Goal: Download file/media: Obtain a digital file from the website

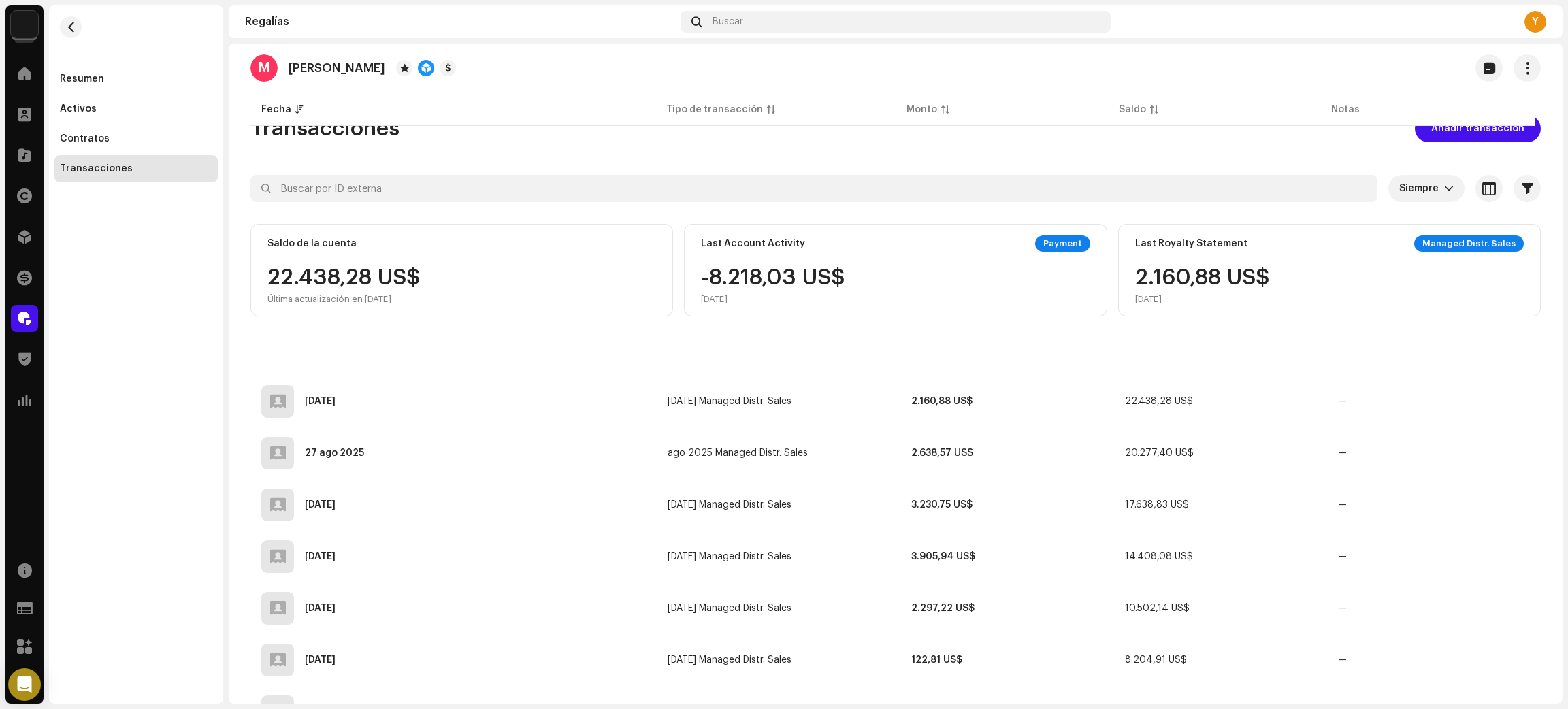
scroll to position [1122, 0]
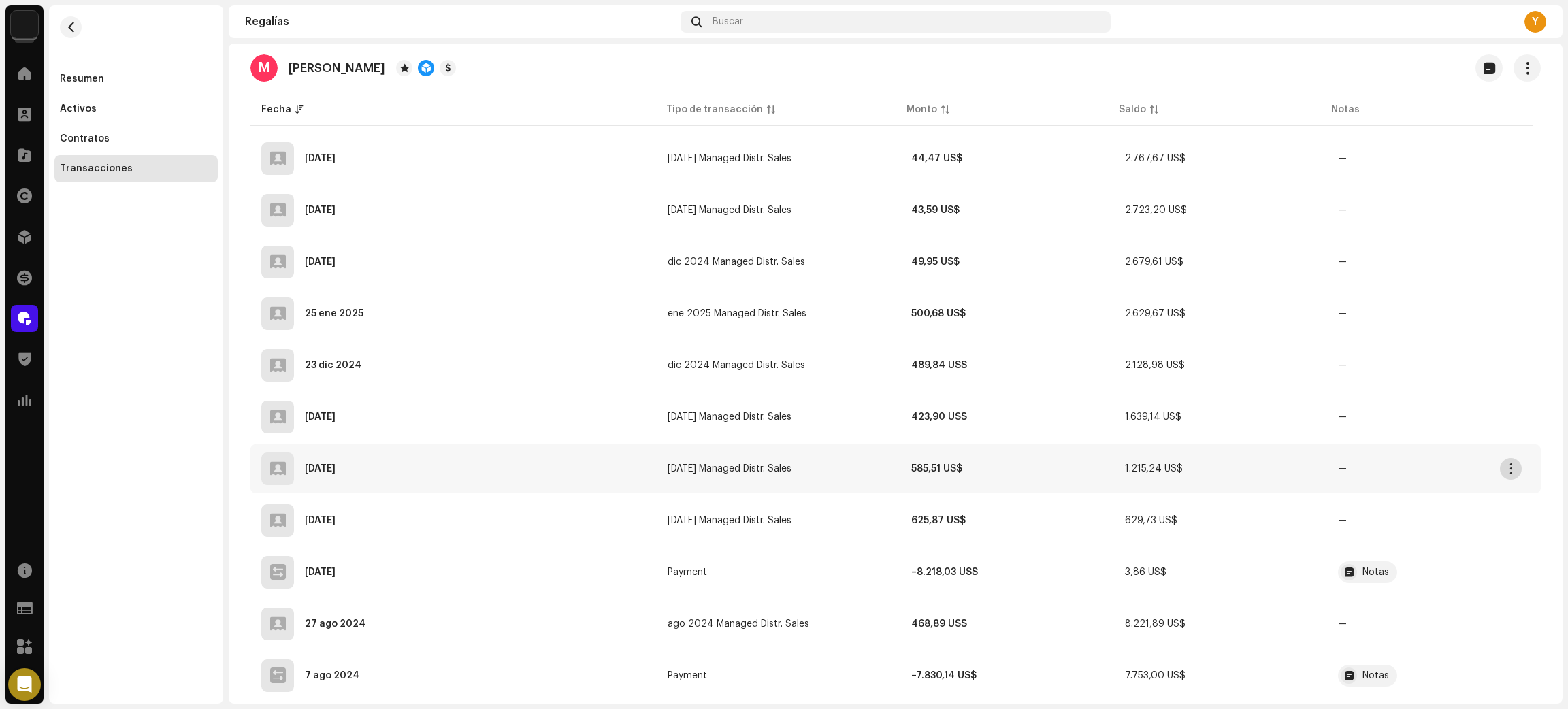
click at [1508, 464] on span "button" at bounding box center [1511, 468] width 10 height 11
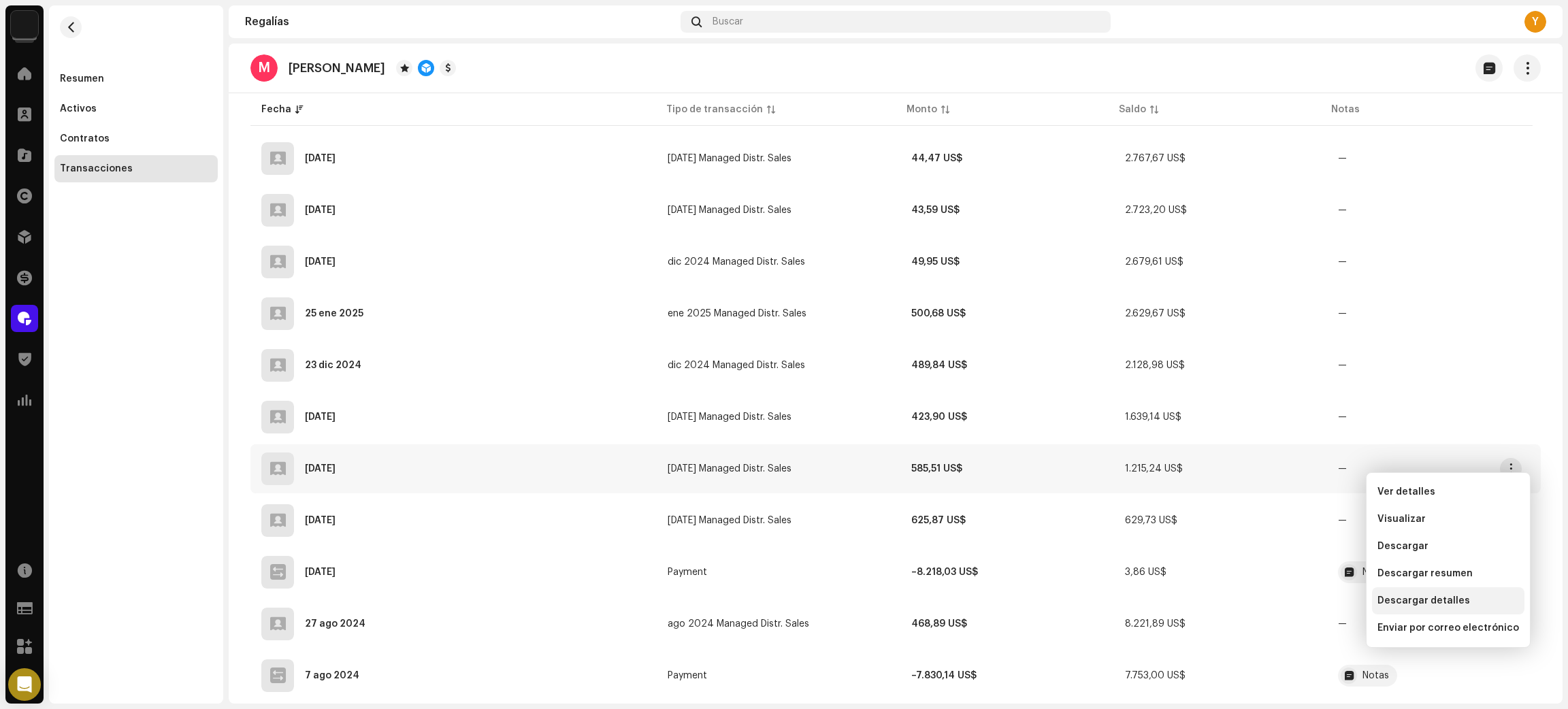
click at [1440, 603] on span "Descargar detalles" at bounding box center [1423, 601] width 92 height 11
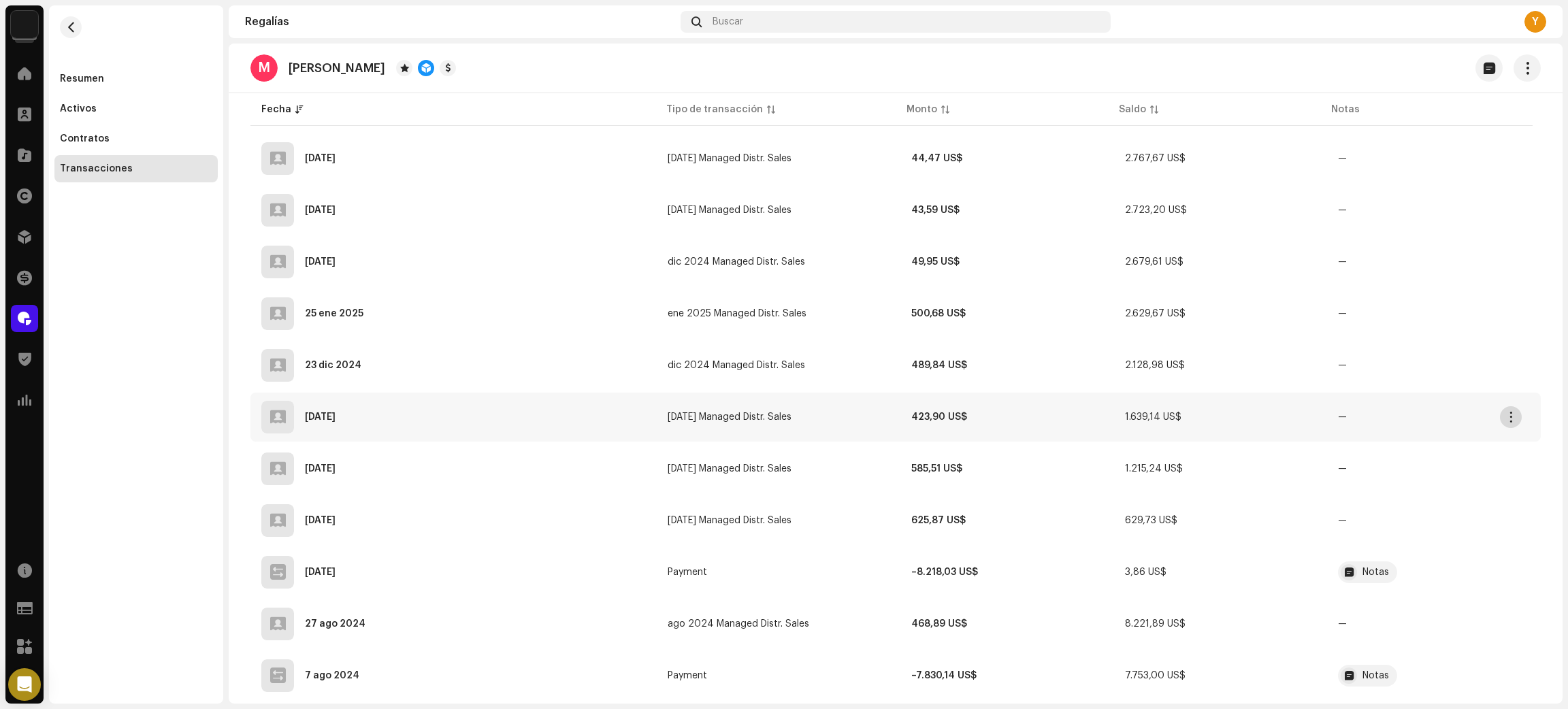
click at [1513, 412] on span "button" at bounding box center [1511, 417] width 10 height 11
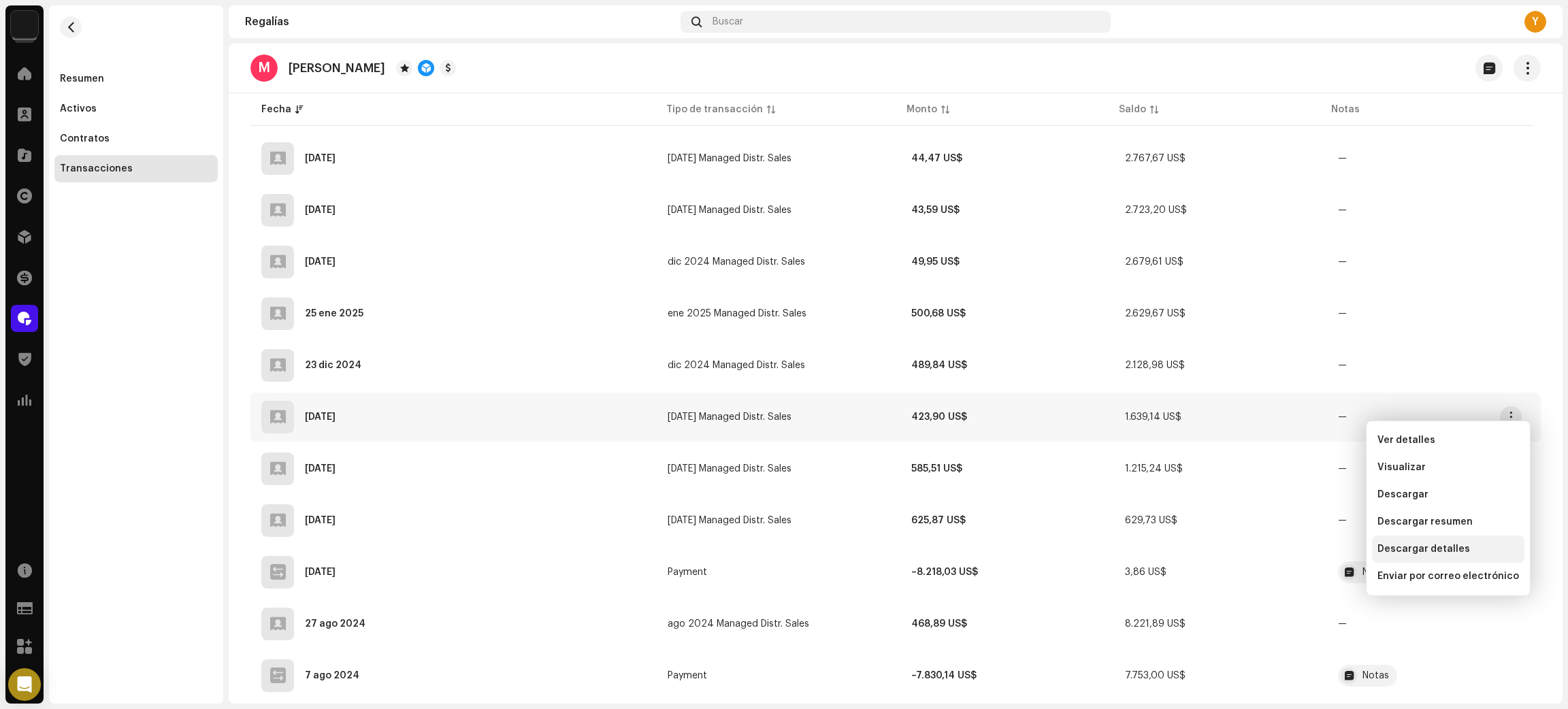
click at [1432, 545] on span "Descargar detalles" at bounding box center [1423, 549] width 92 height 11
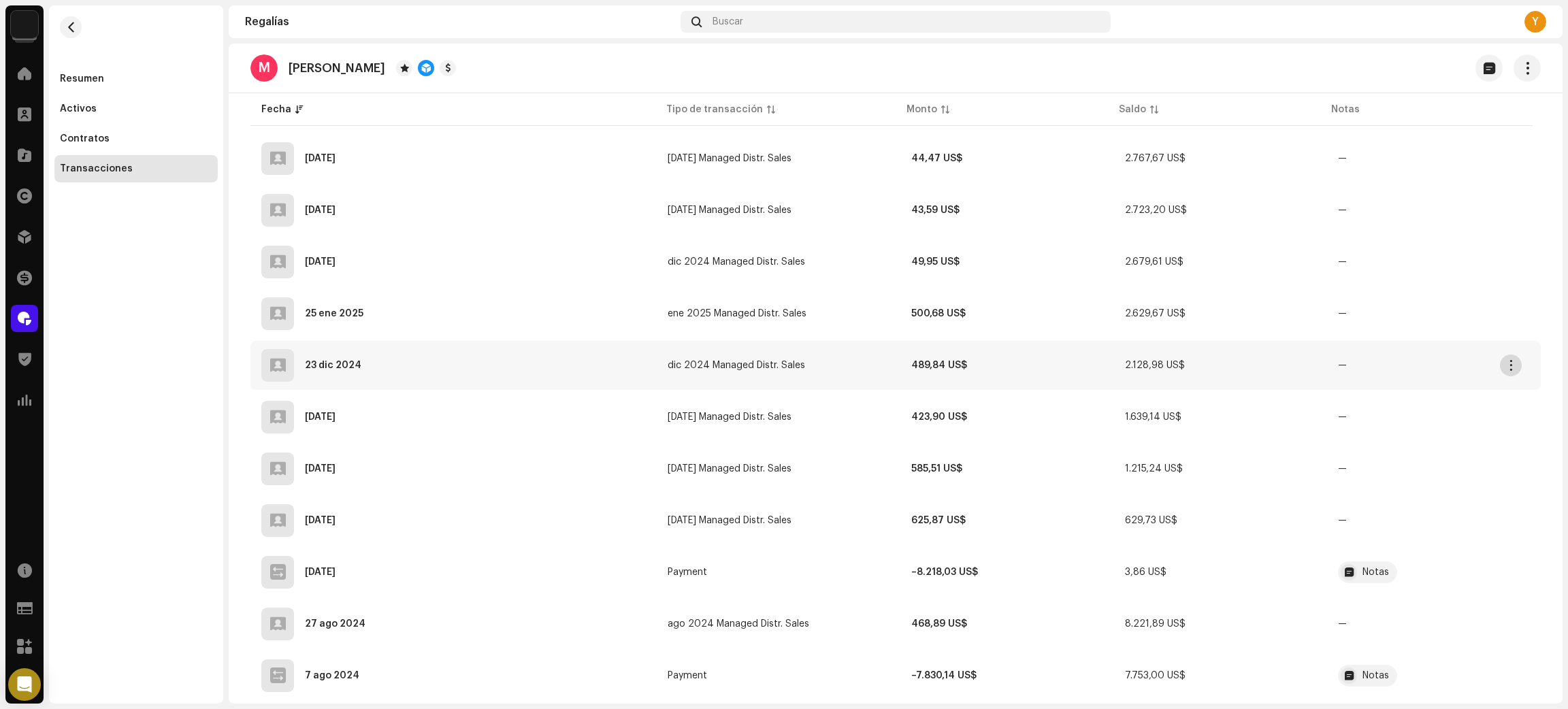
click at [1510, 355] on button "button" at bounding box center [1510, 366] width 22 height 22
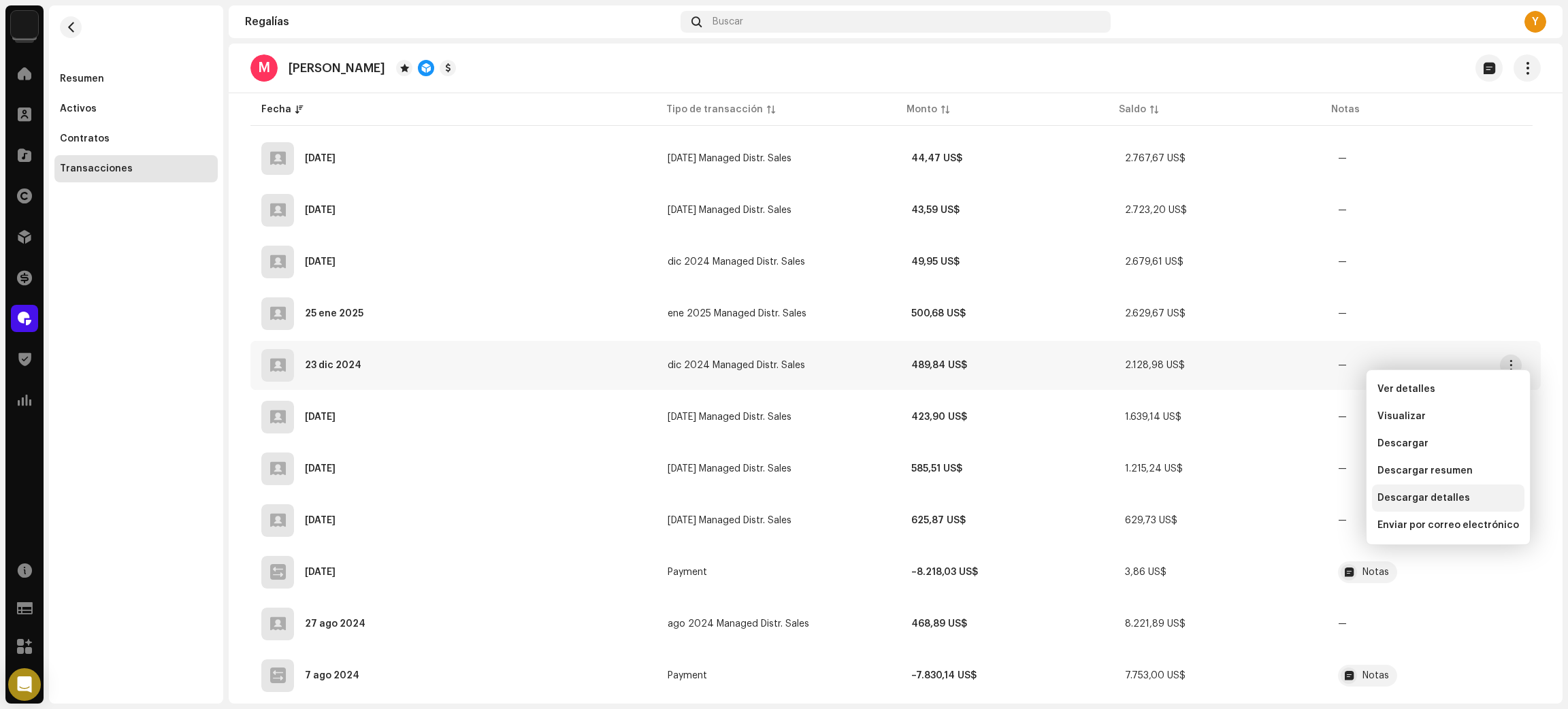
click at [1405, 498] on span "Descargar detalles" at bounding box center [1423, 498] width 92 height 11
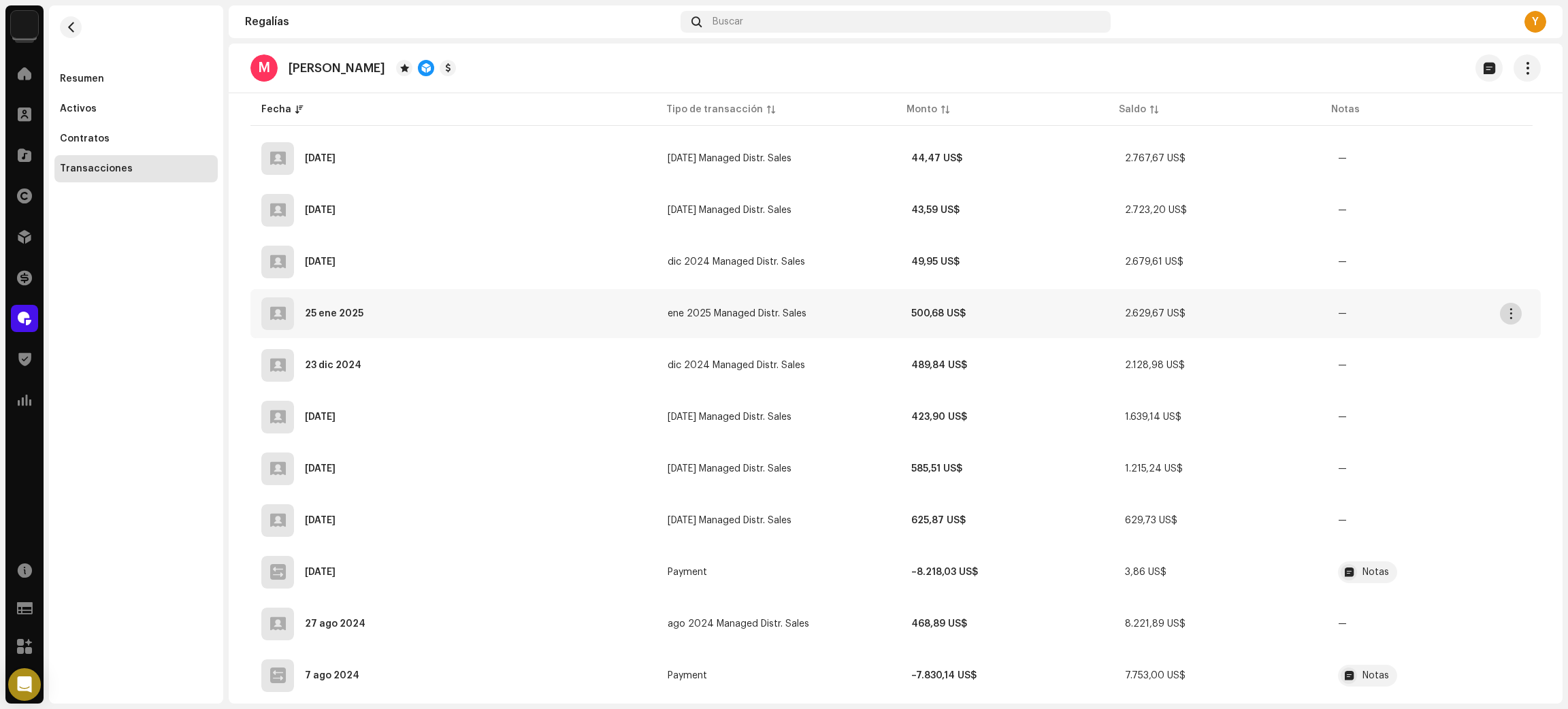
click at [1512, 308] on span "button" at bounding box center [1511, 313] width 10 height 11
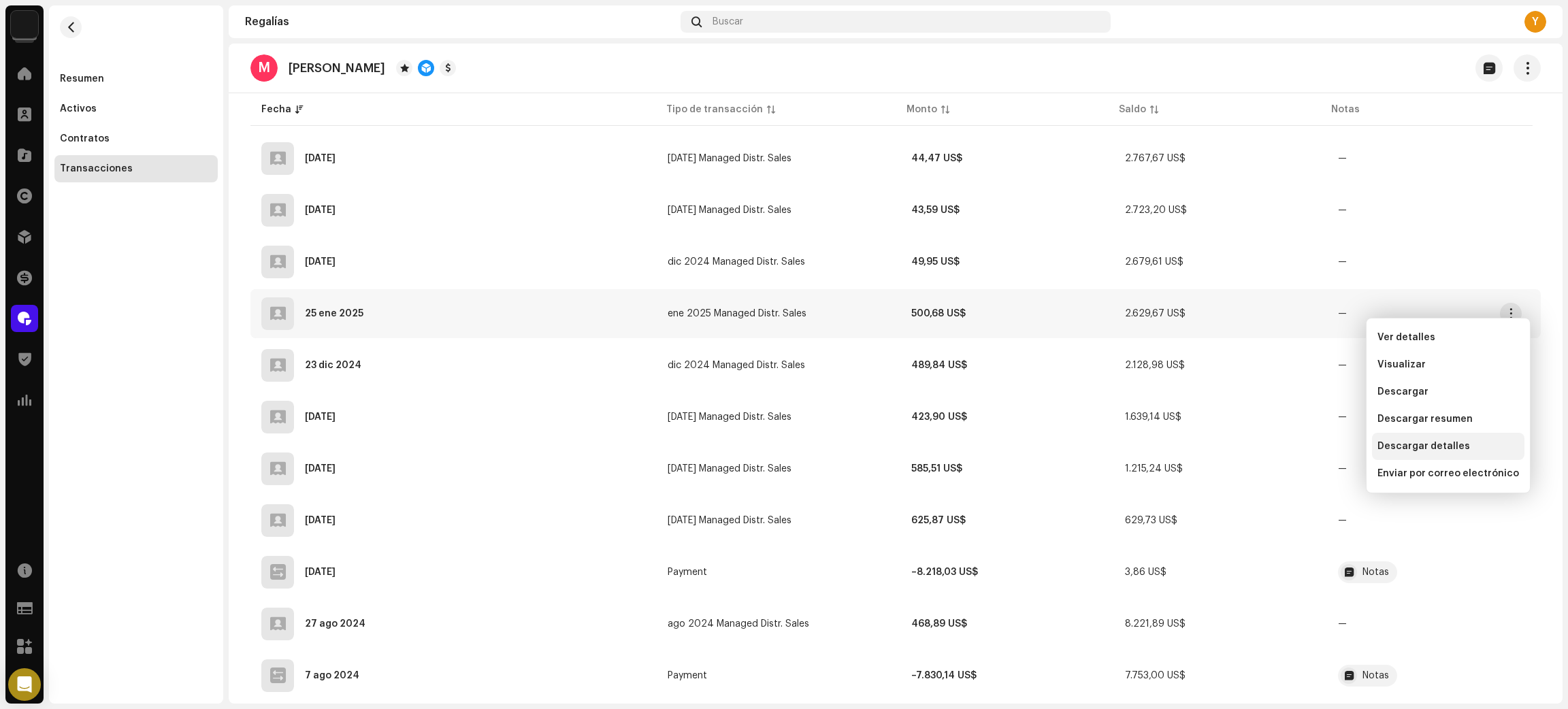
click at [1446, 441] on span "Descargar detalles" at bounding box center [1423, 446] width 92 height 11
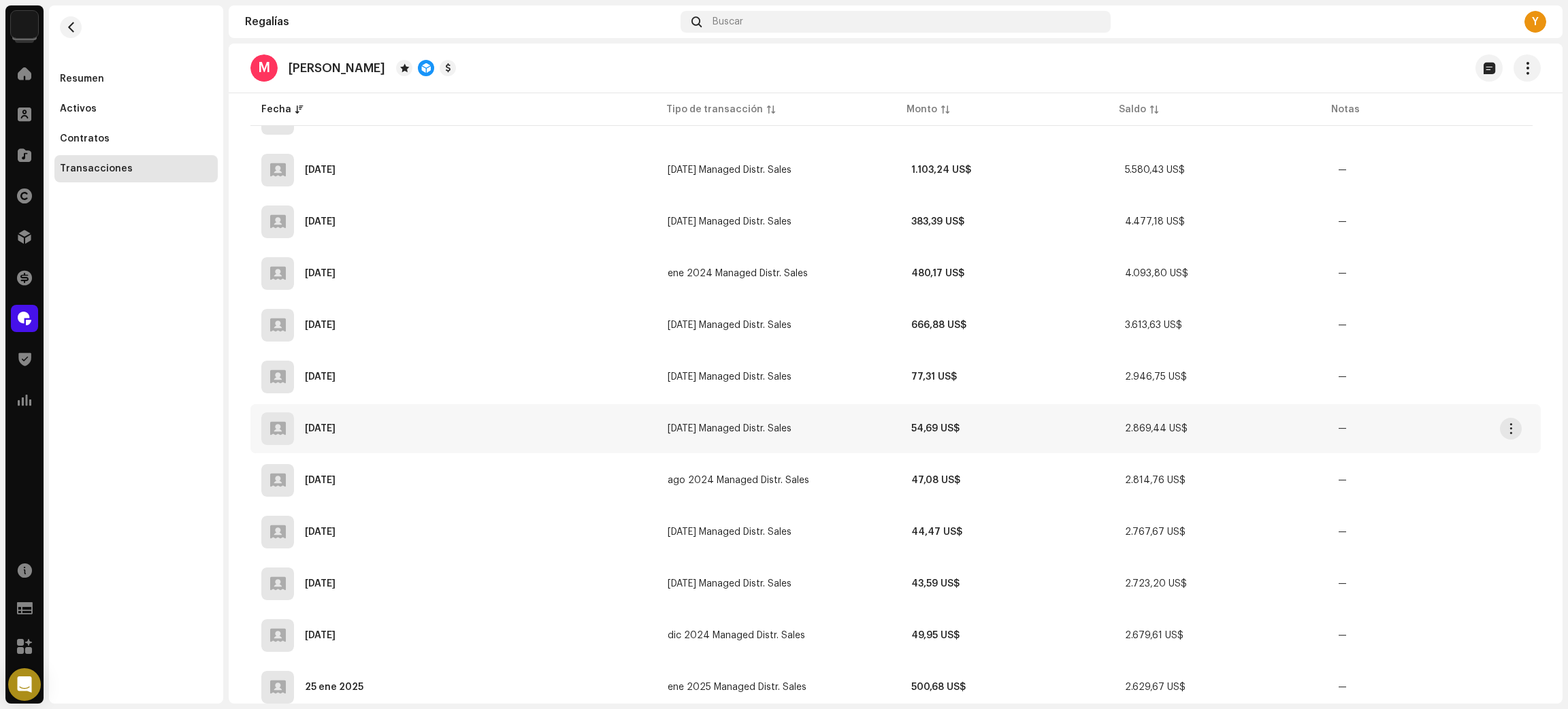
scroll to position [715, 0]
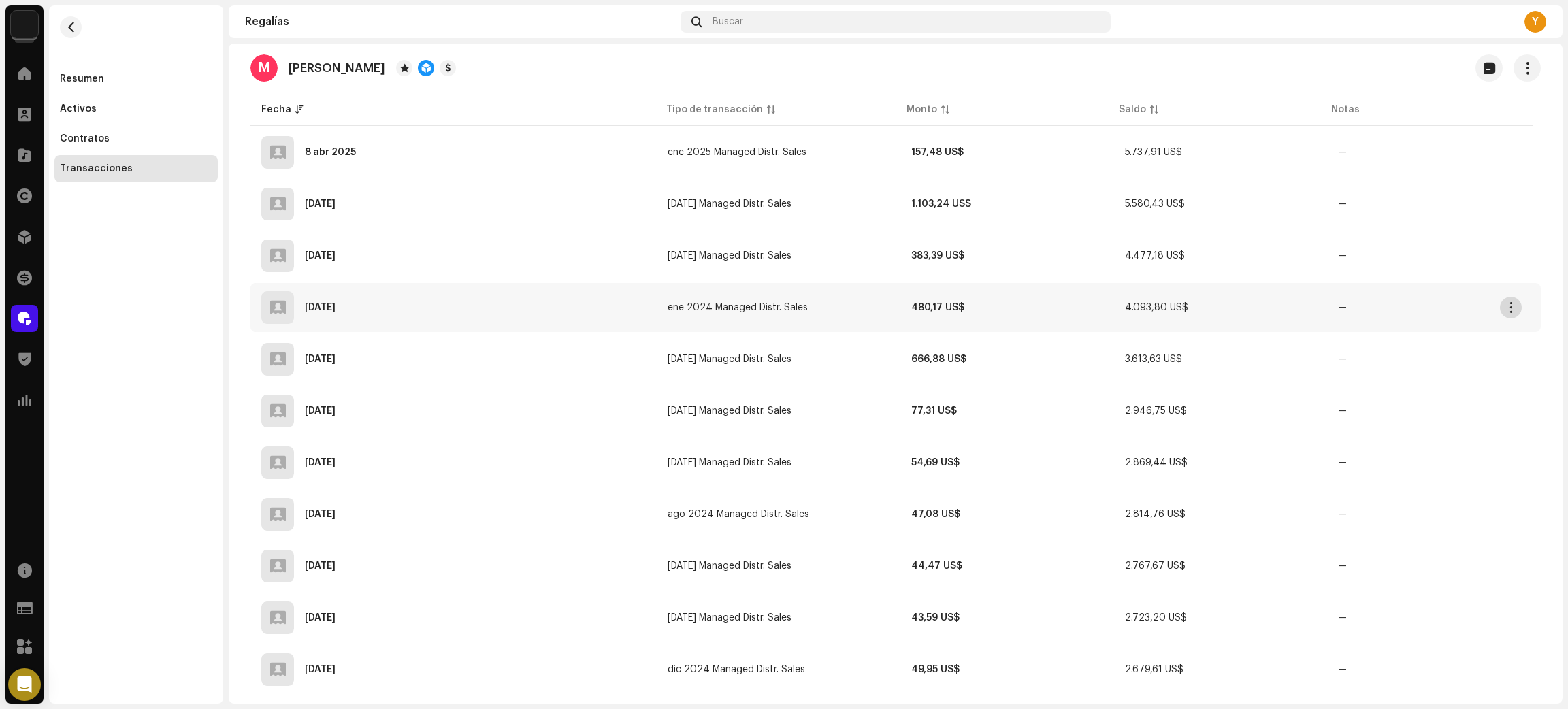
click at [1513, 302] on span "button" at bounding box center [1511, 307] width 10 height 11
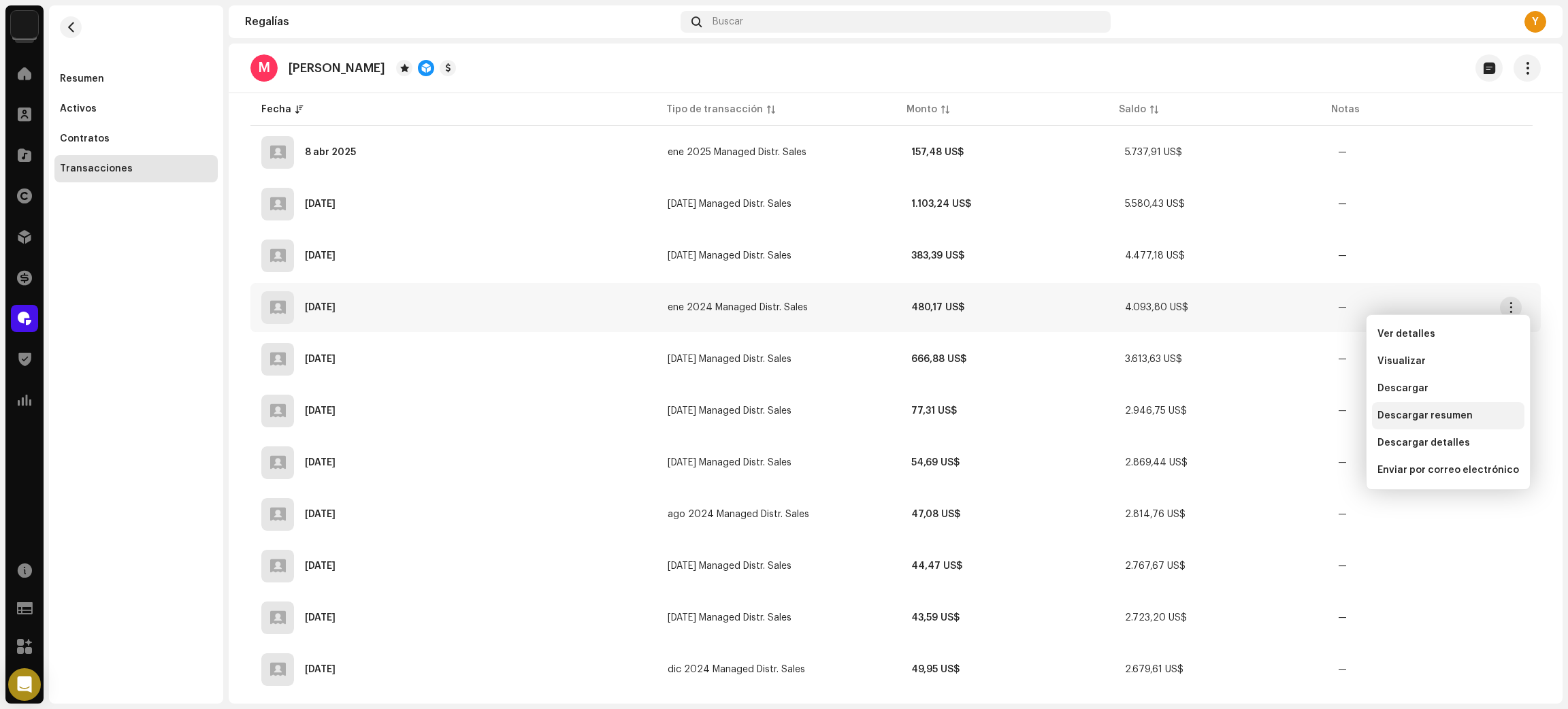
click at [1420, 424] on div "Descargar resumen" at bounding box center [1448, 415] width 153 height 27
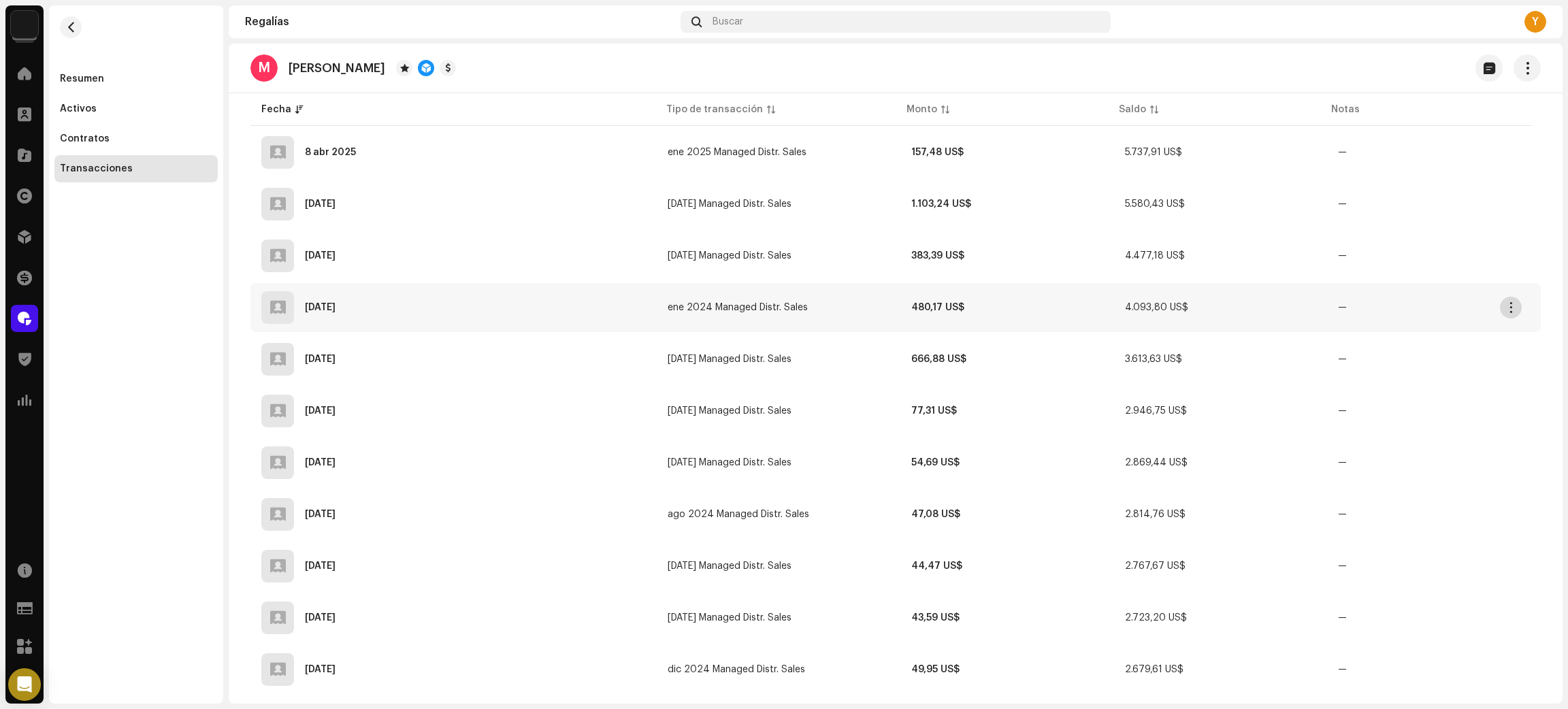
click at [1510, 305] on span "button" at bounding box center [1511, 307] width 10 height 11
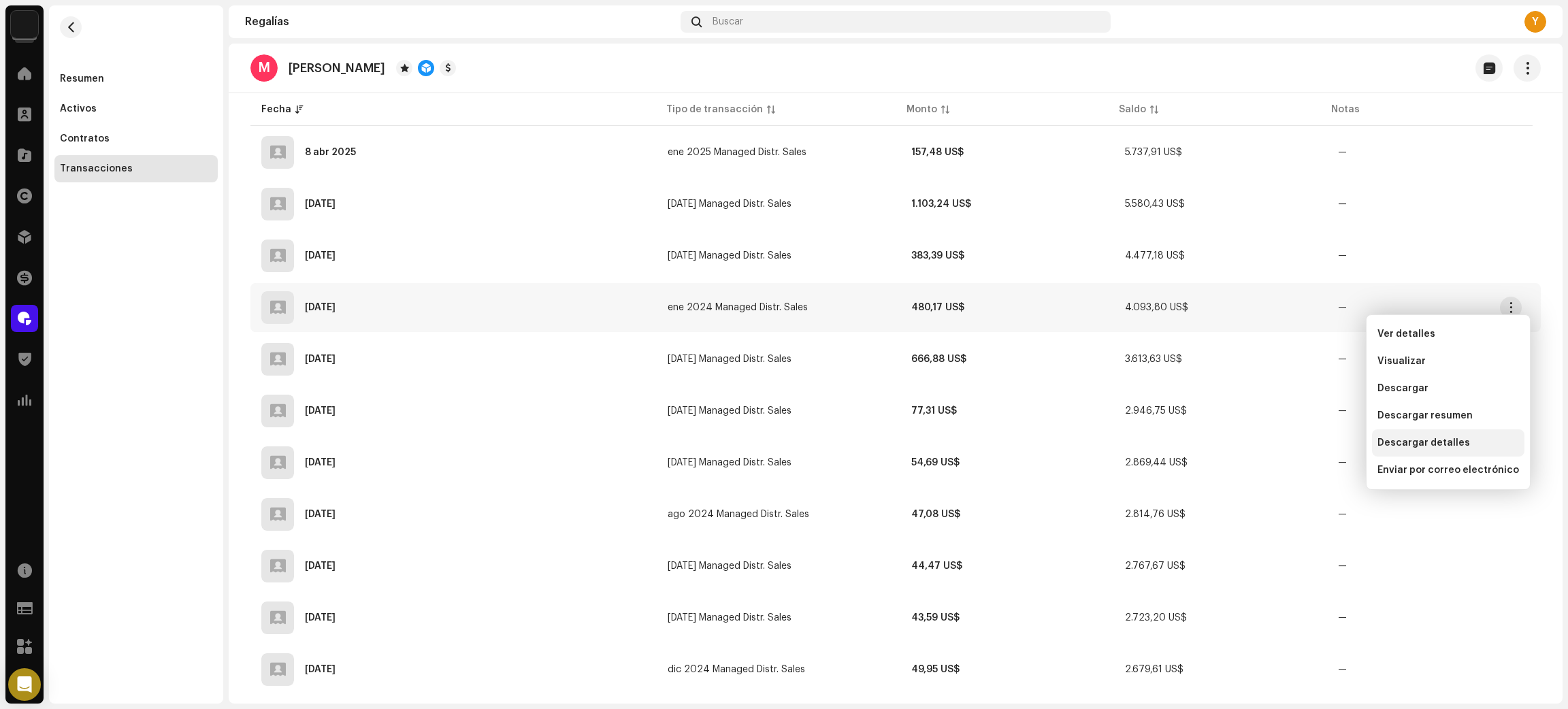
click at [1420, 445] on span "Descargar detalles" at bounding box center [1423, 442] width 92 height 11
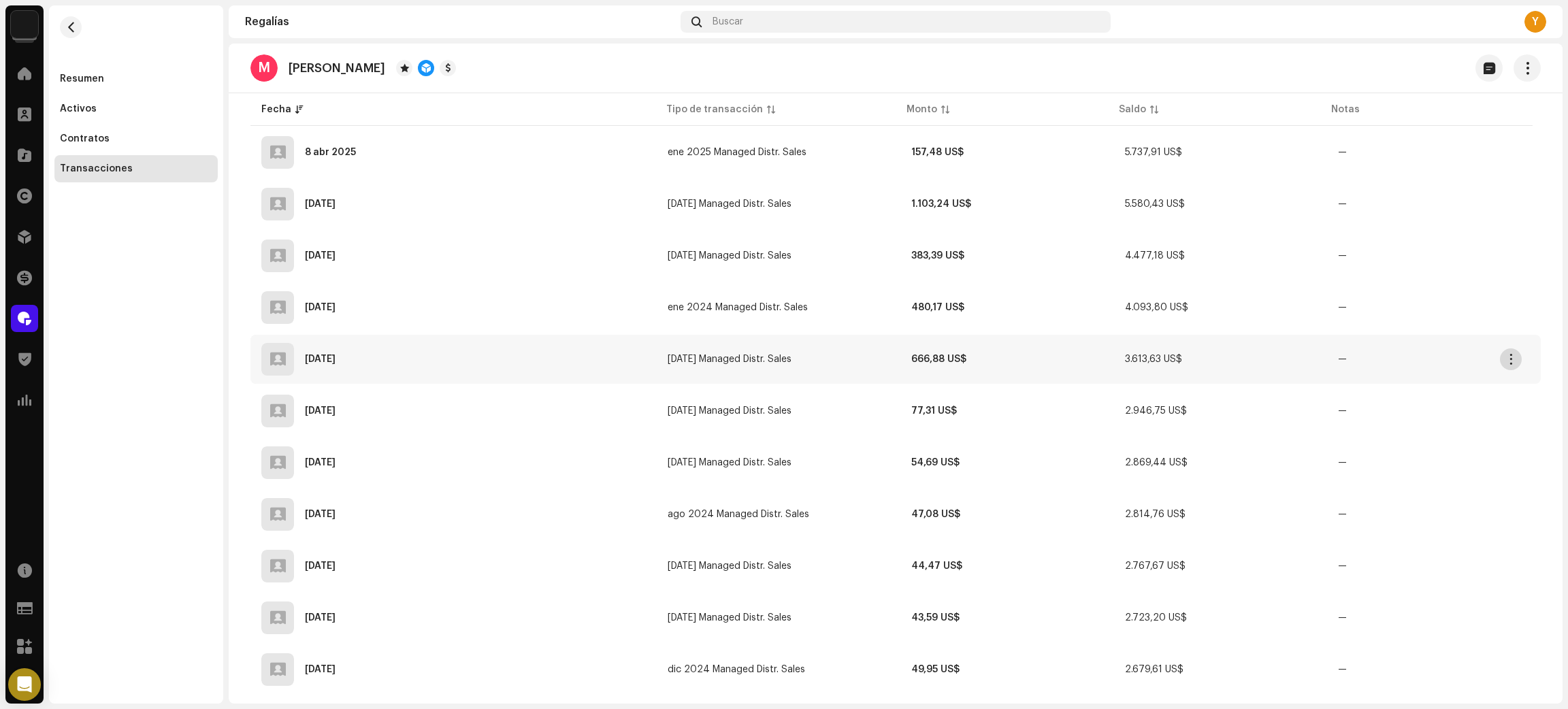
click at [1508, 354] on span "button" at bounding box center [1511, 359] width 10 height 11
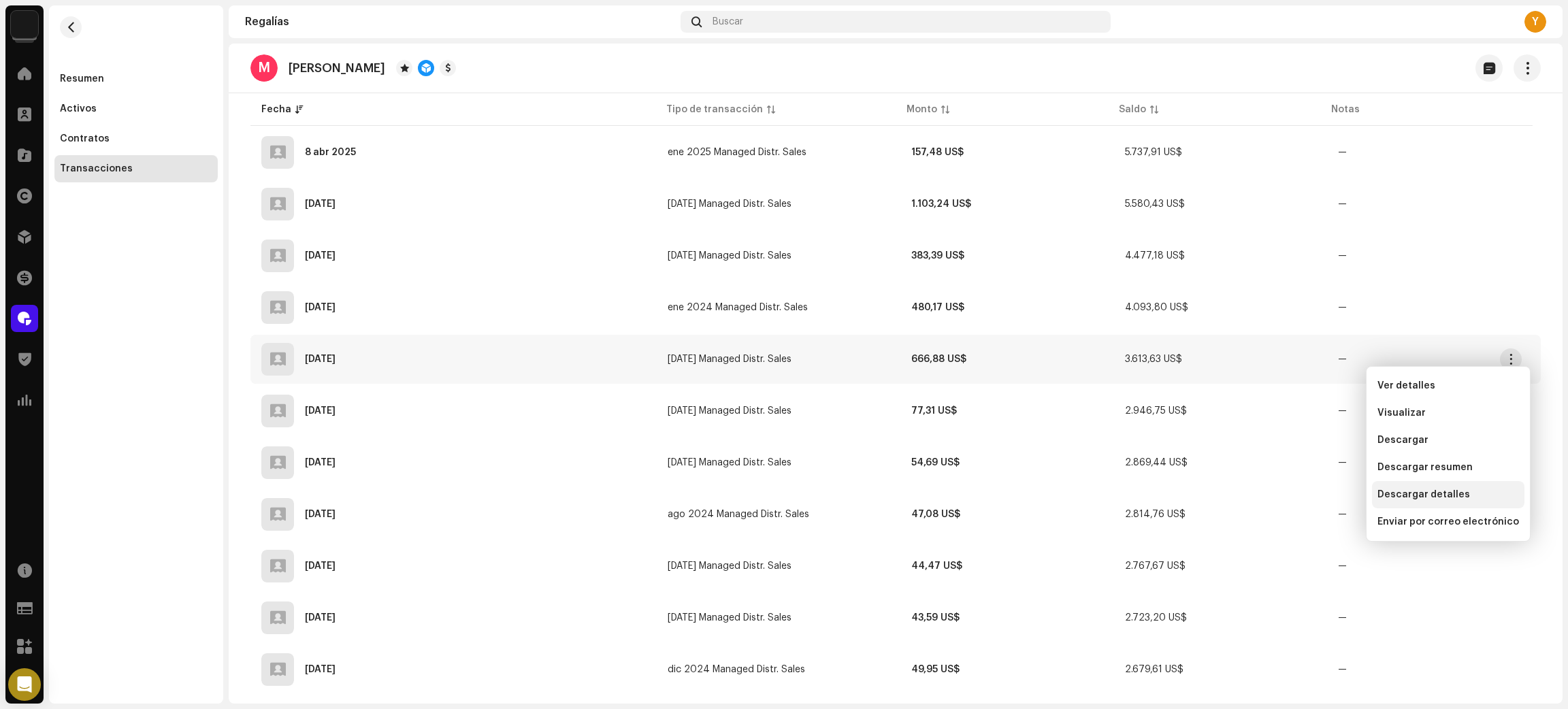
click at [1443, 498] on span "Descargar detalles" at bounding box center [1423, 494] width 92 height 11
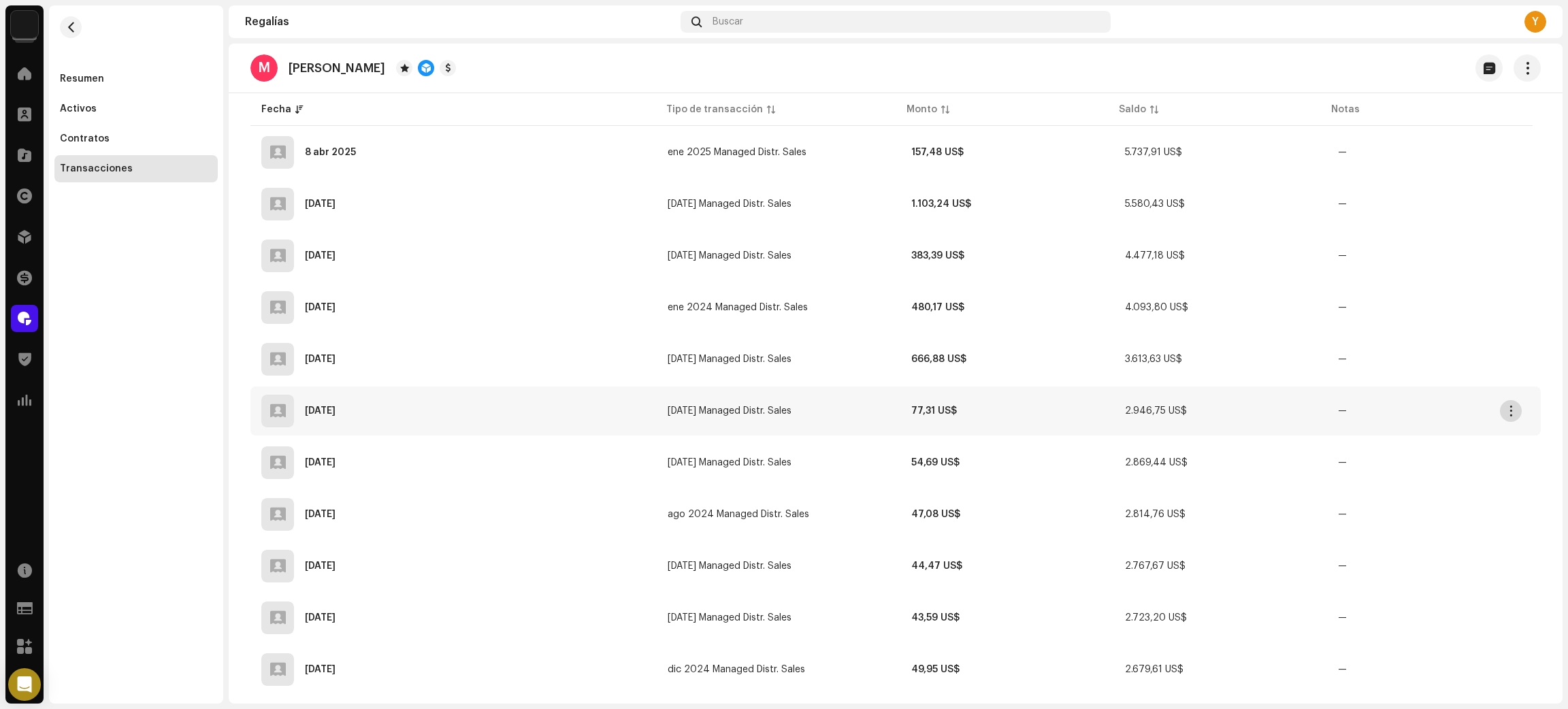
click at [1513, 407] on span "button" at bounding box center [1511, 410] width 10 height 11
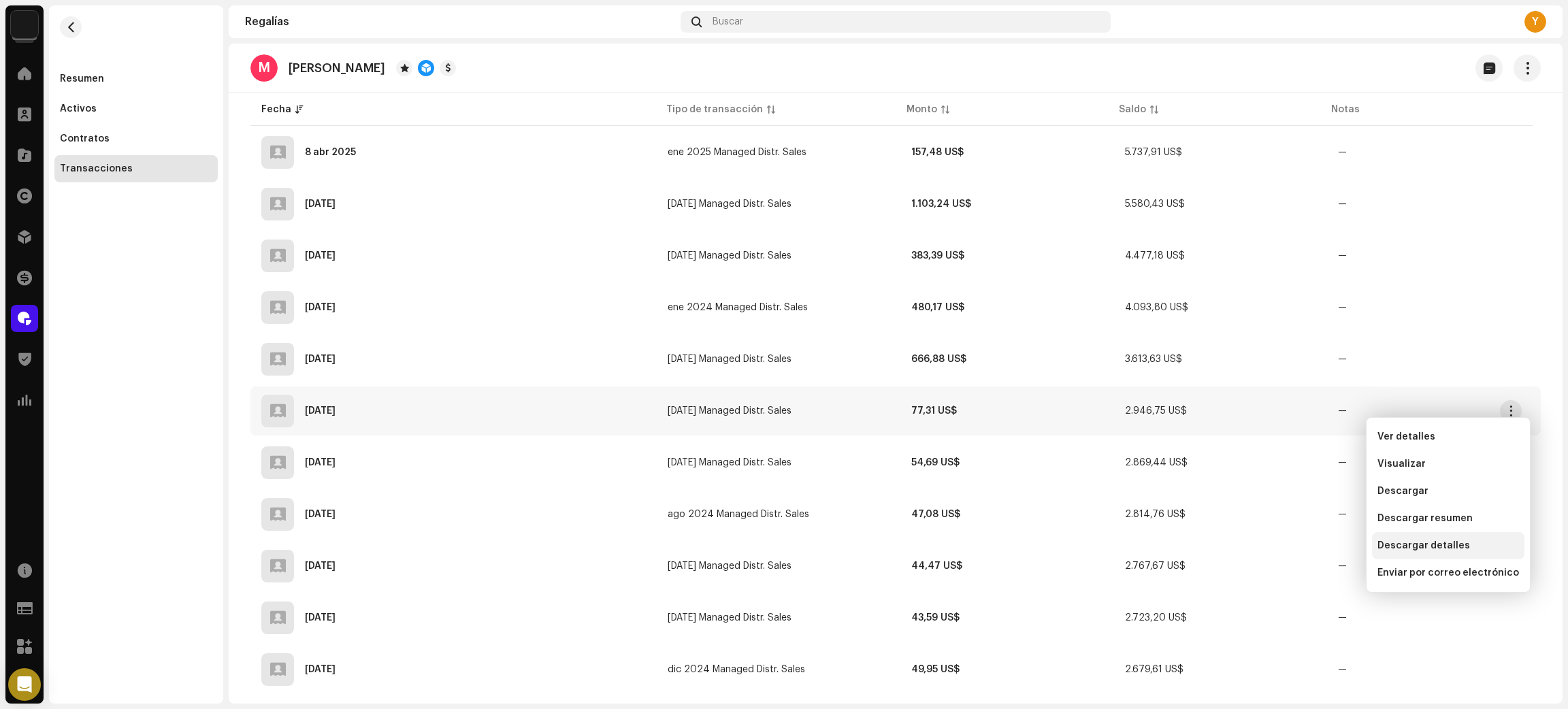
click at [1438, 553] on div "Descargar detalles" at bounding box center [1448, 545] width 153 height 27
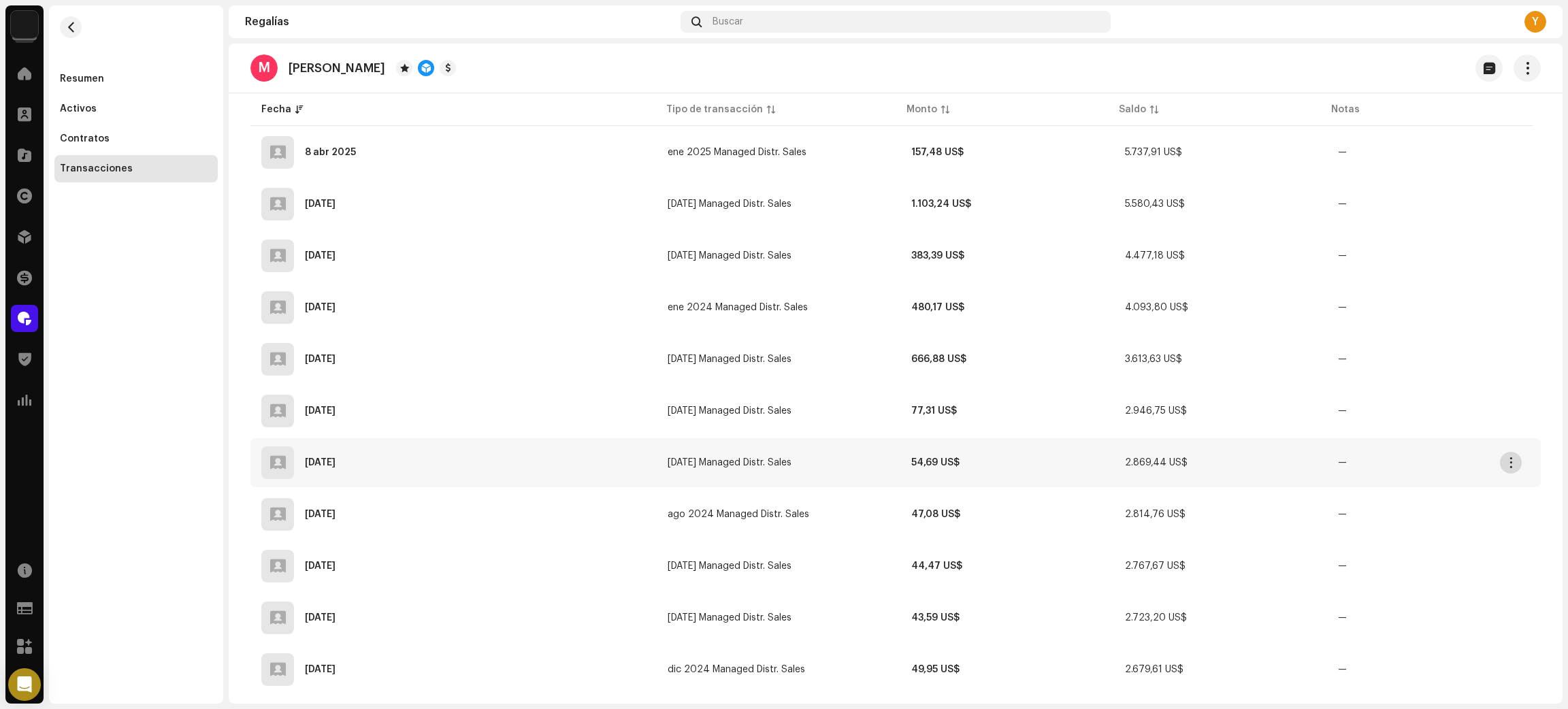
click at [1508, 461] on span "button" at bounding box center [1511, 462] width 10 height 11
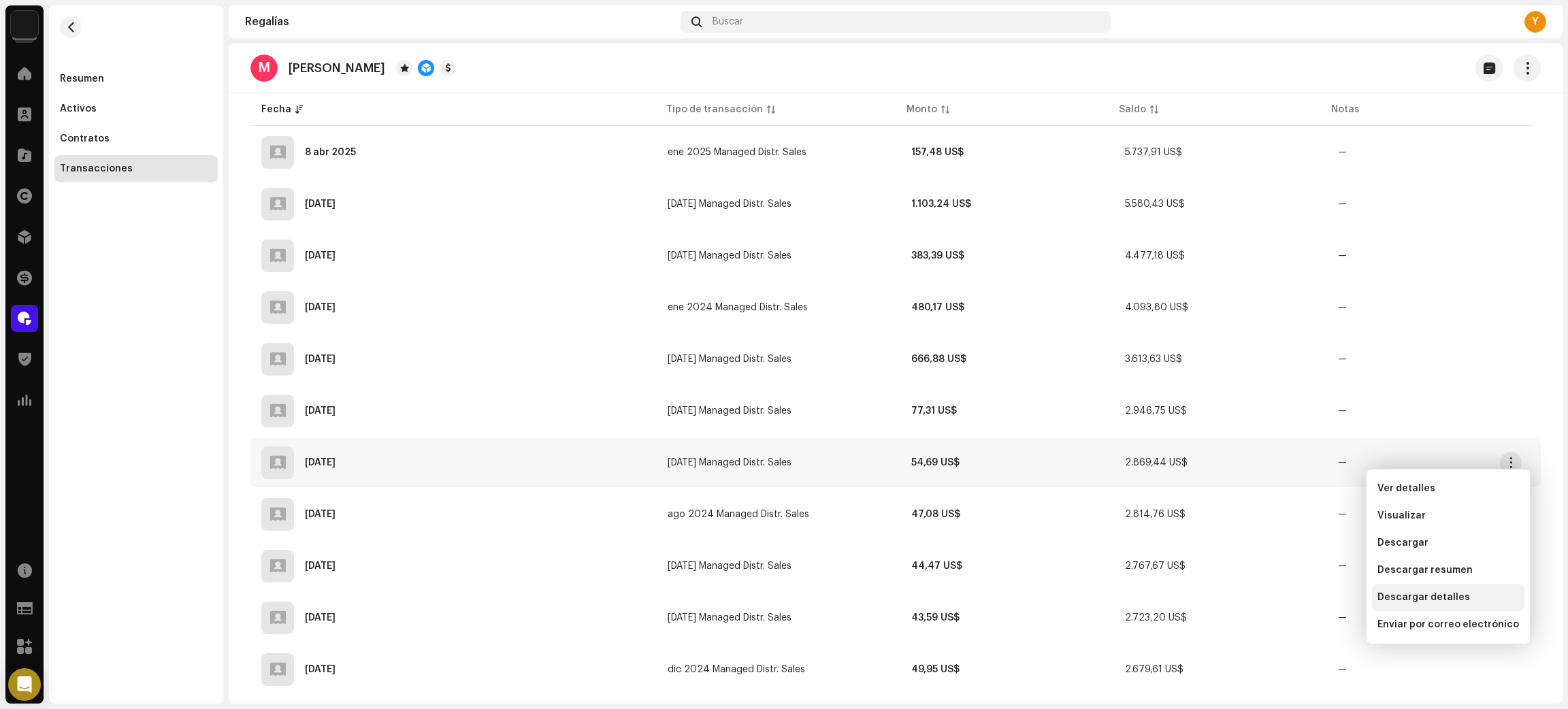
click at [1426, 595] on span "Descargar detalles" at bounding box center [1423, 597] width 92 height 11
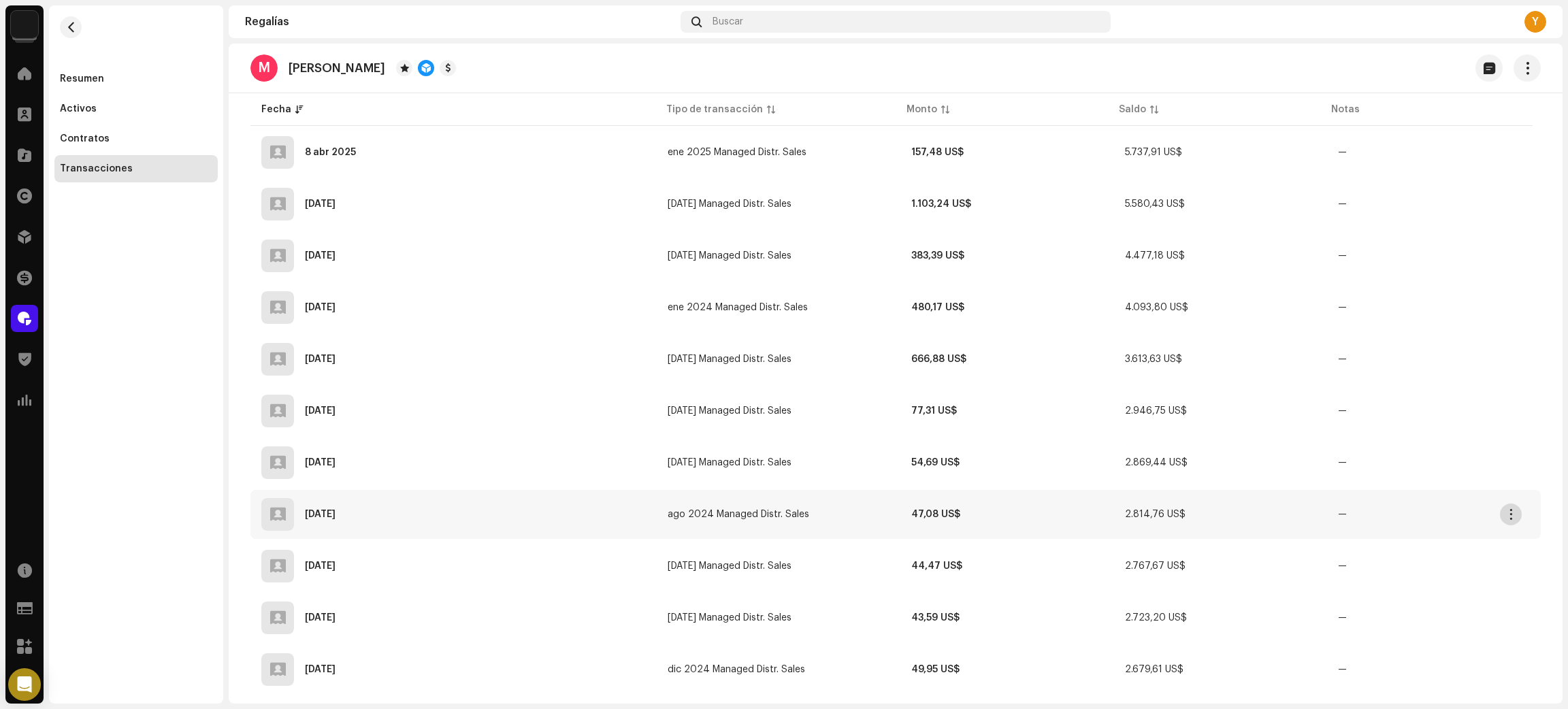
click at [1511, 513] on span "button" at bounding box center [1511, 514] width 10 height 11
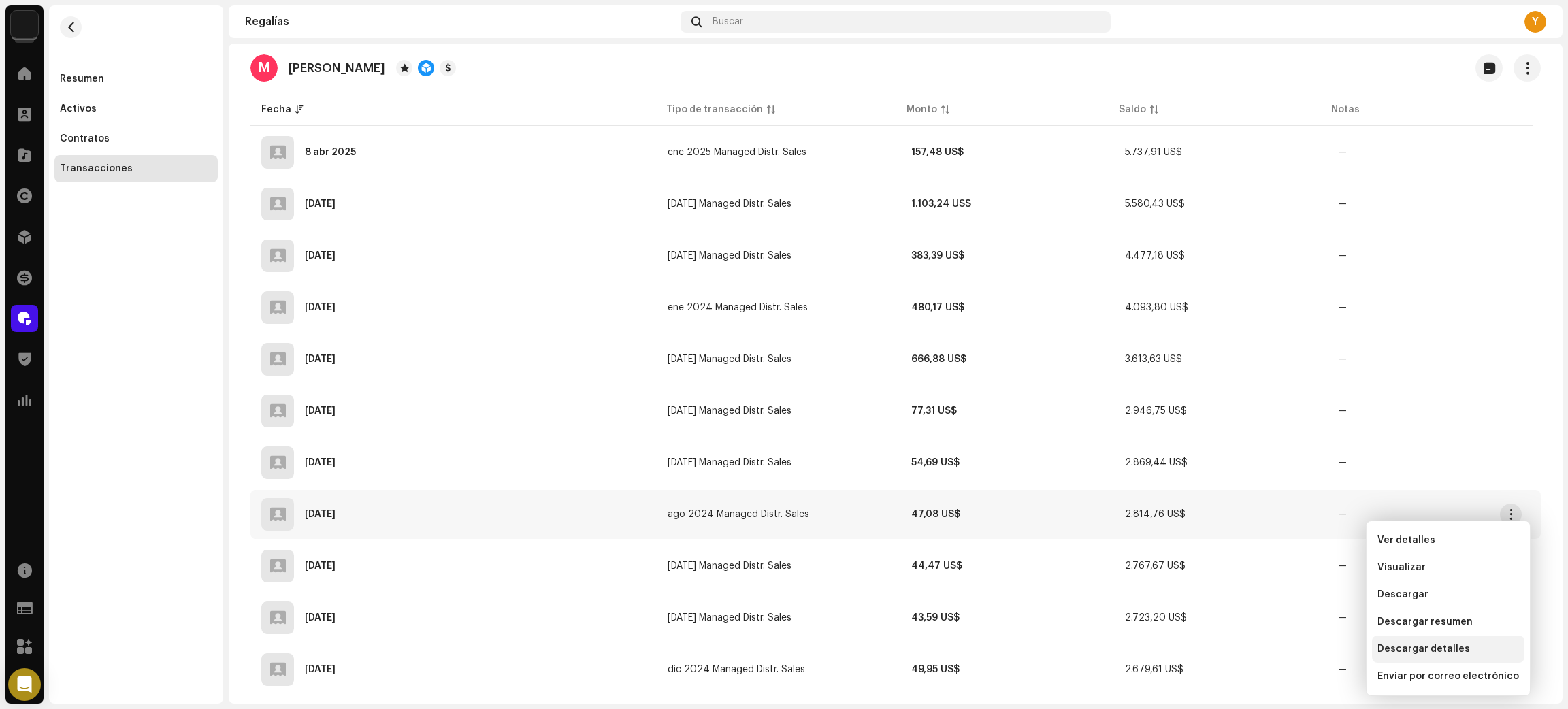
click at [1434, 645] on span "Descargar detalles" at bounding box center [1423, 649] width 92 height 11
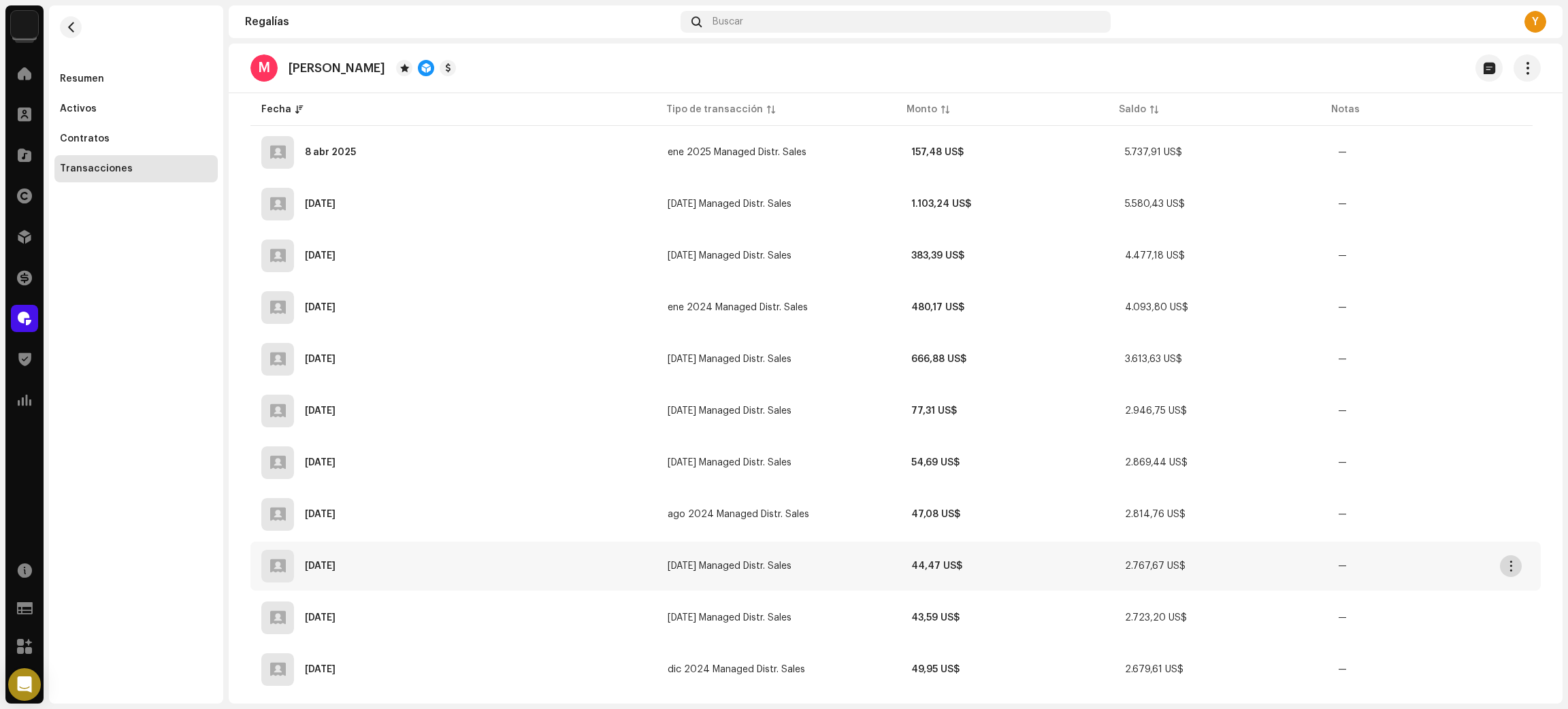
click at [1511, 560] on span "button" at bounding box center [1511, 566] width 10 height 11
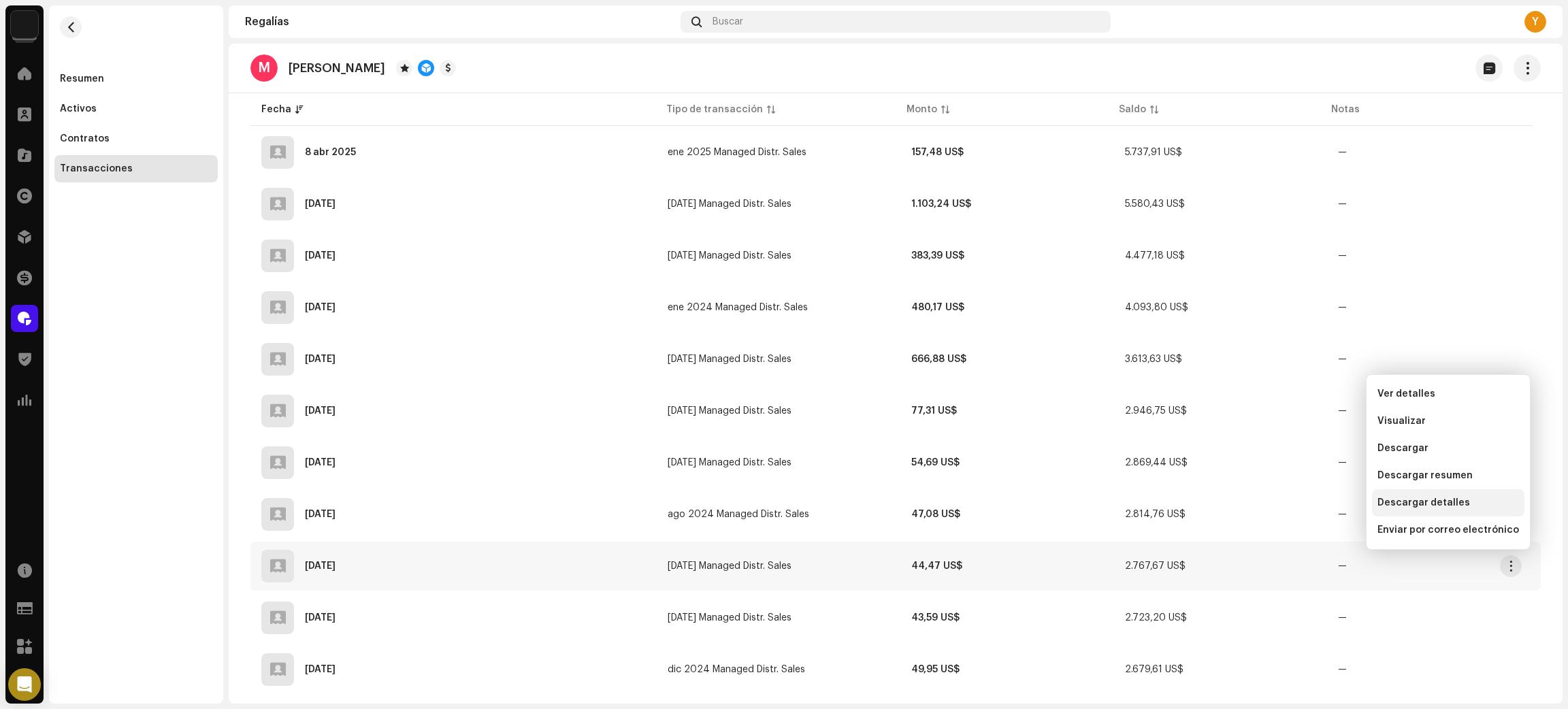
click at [1438, 499] on span "Descargar detalles" at bounding box center [1423, 503] width 92 height 11
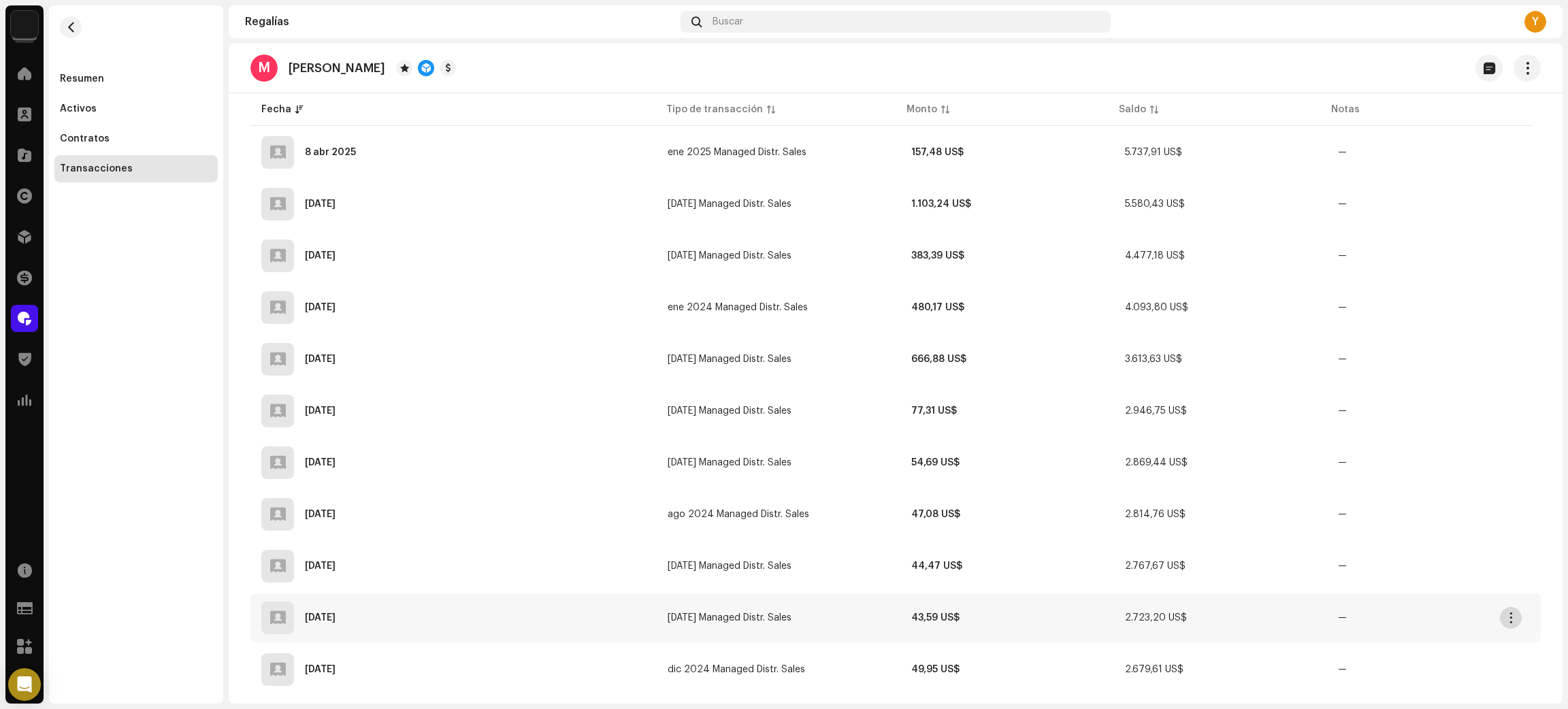
click at [1513, 615] on span "button" at bounding box center [1511, 618] width 10 height 11
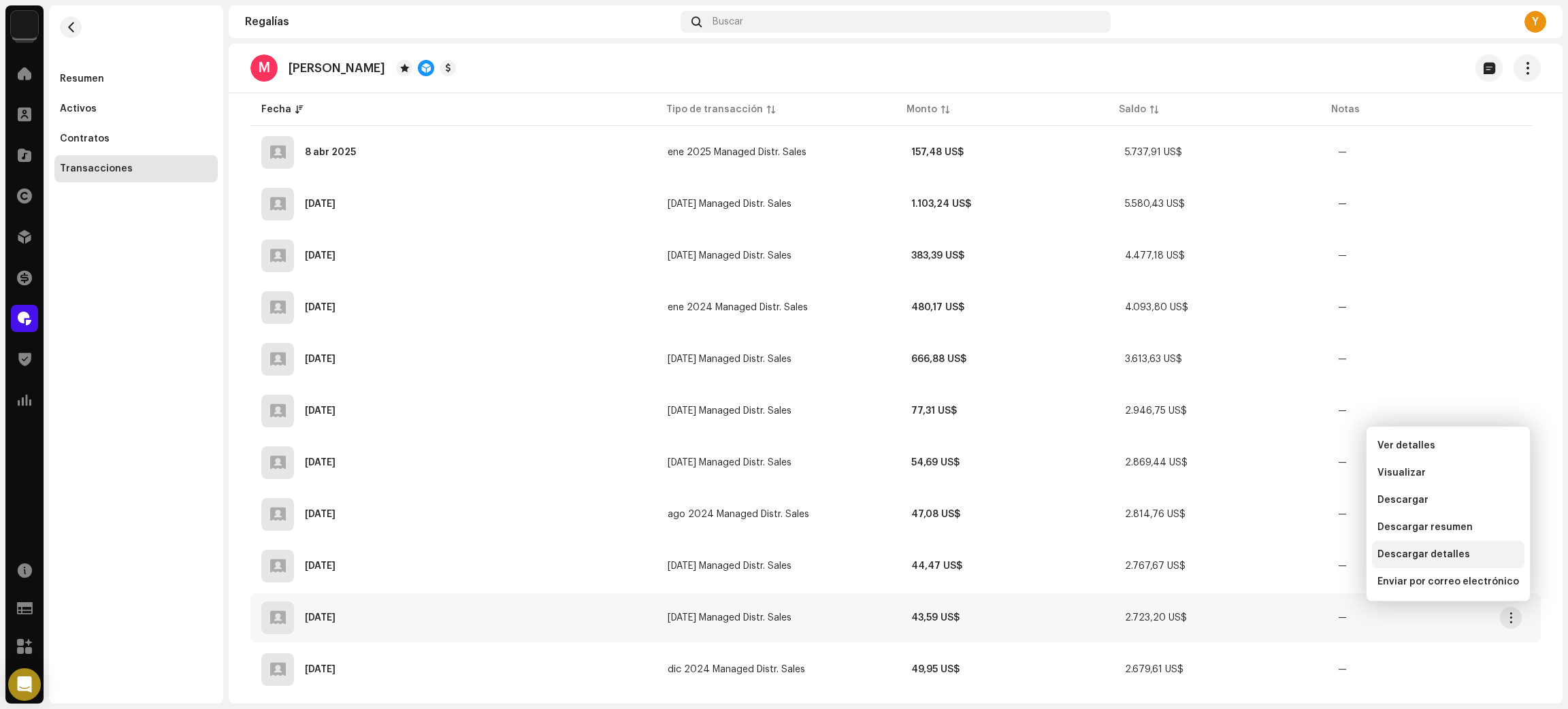
click at [1435, 550] on span "Descargar detalles" at bounding box center [1423, 554] width 92 height 11
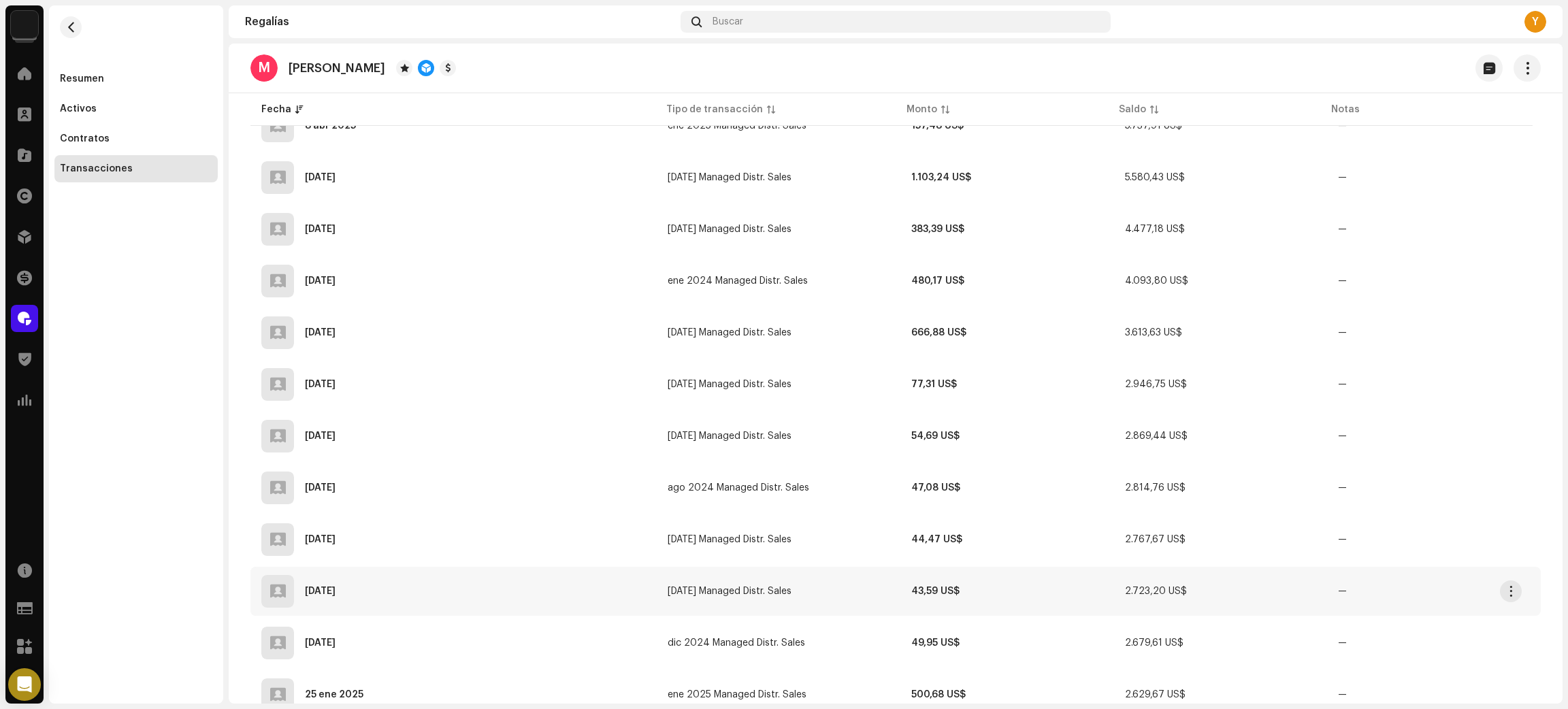
scroll to position [816, 0]
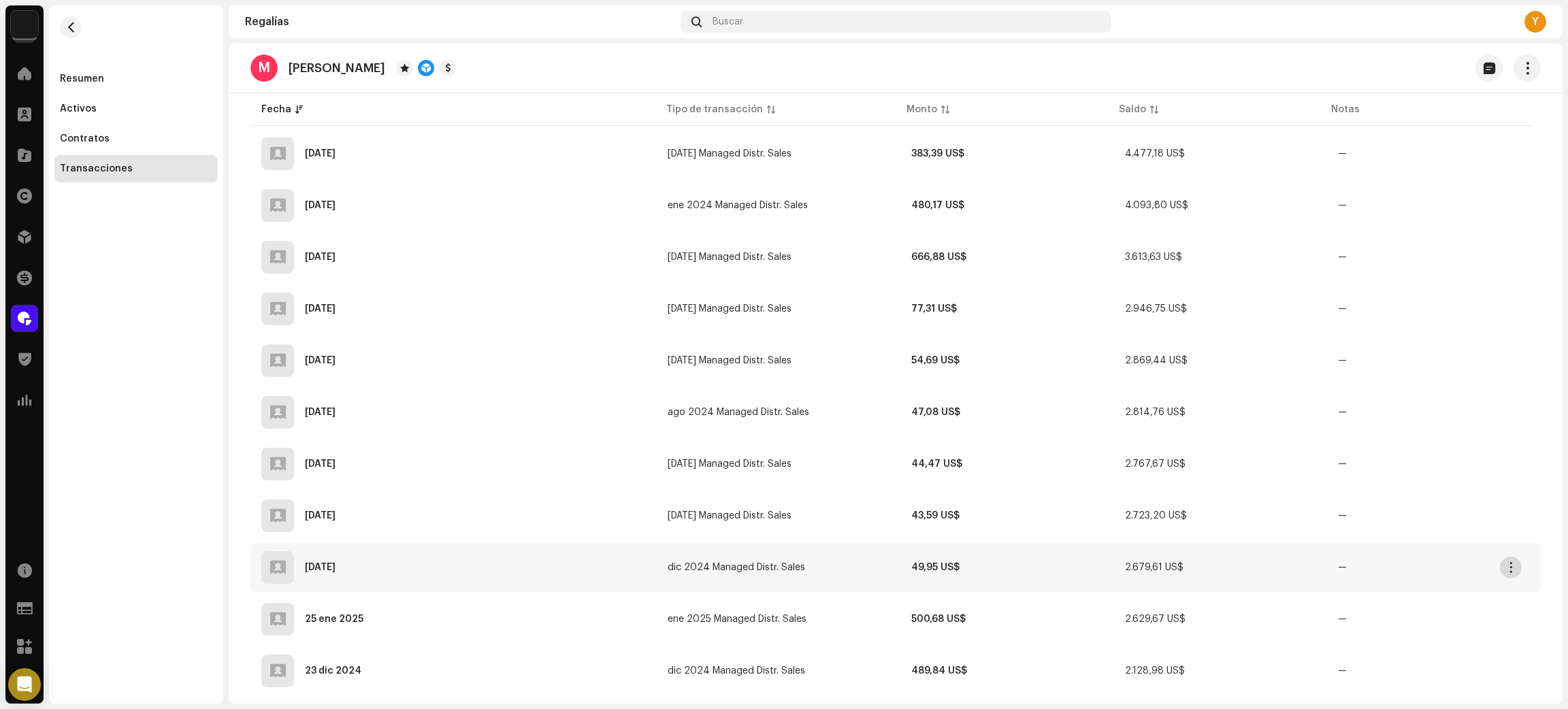
click at [1510, 562] on span "button" at bounding box center [1511, 567] width 10 height 11
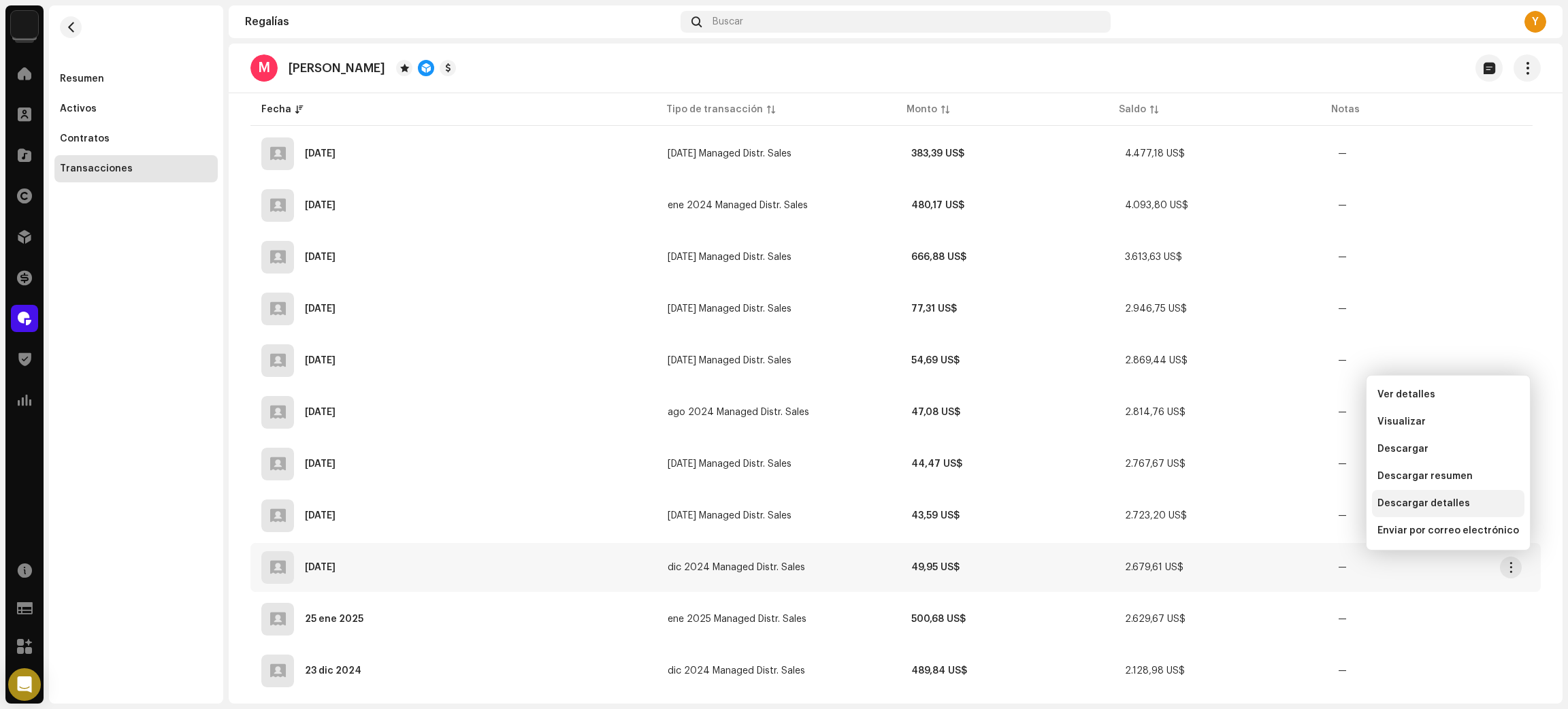
click at [1427, 503] on span "Descargar detalles" at bounding box center [1423, 503] width 92 height 11
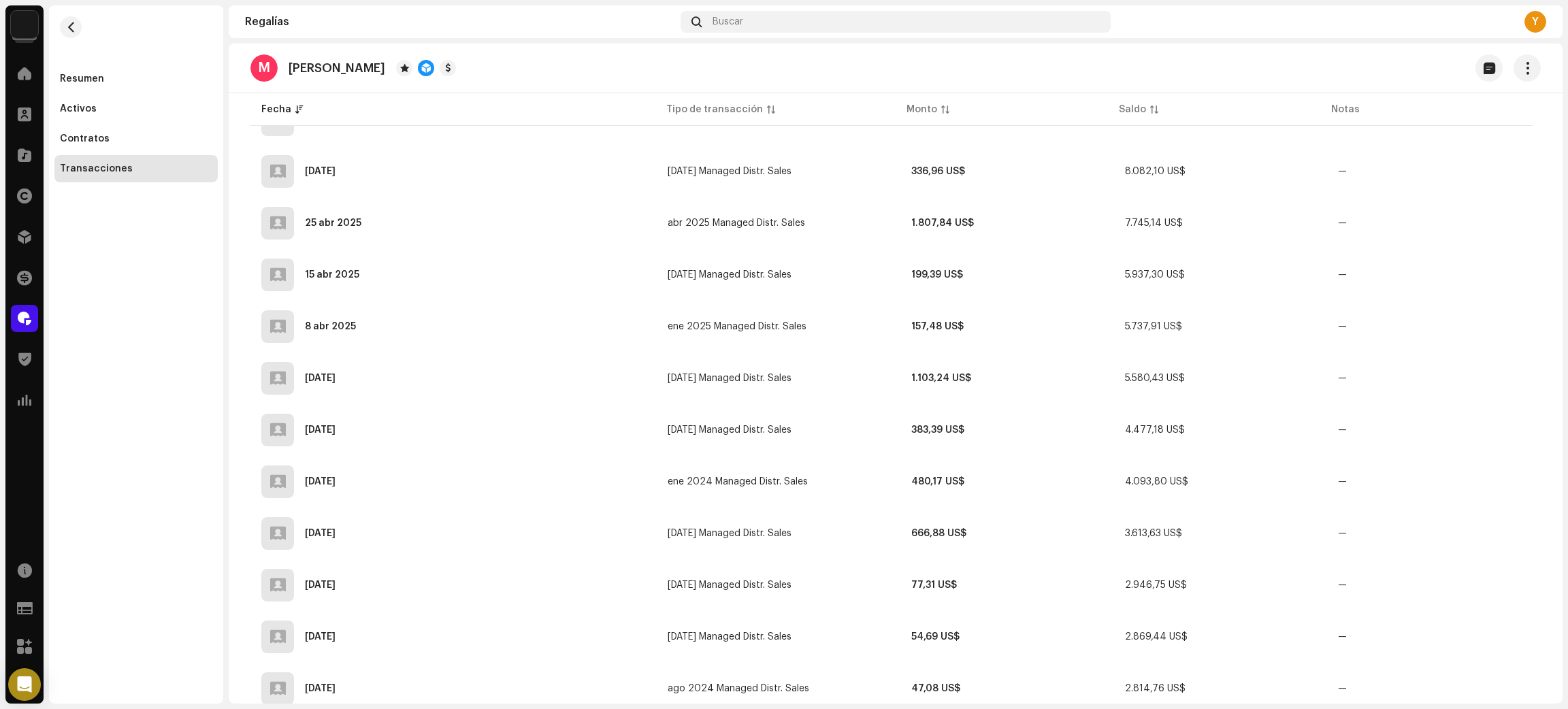
scroll to position [509, 0]
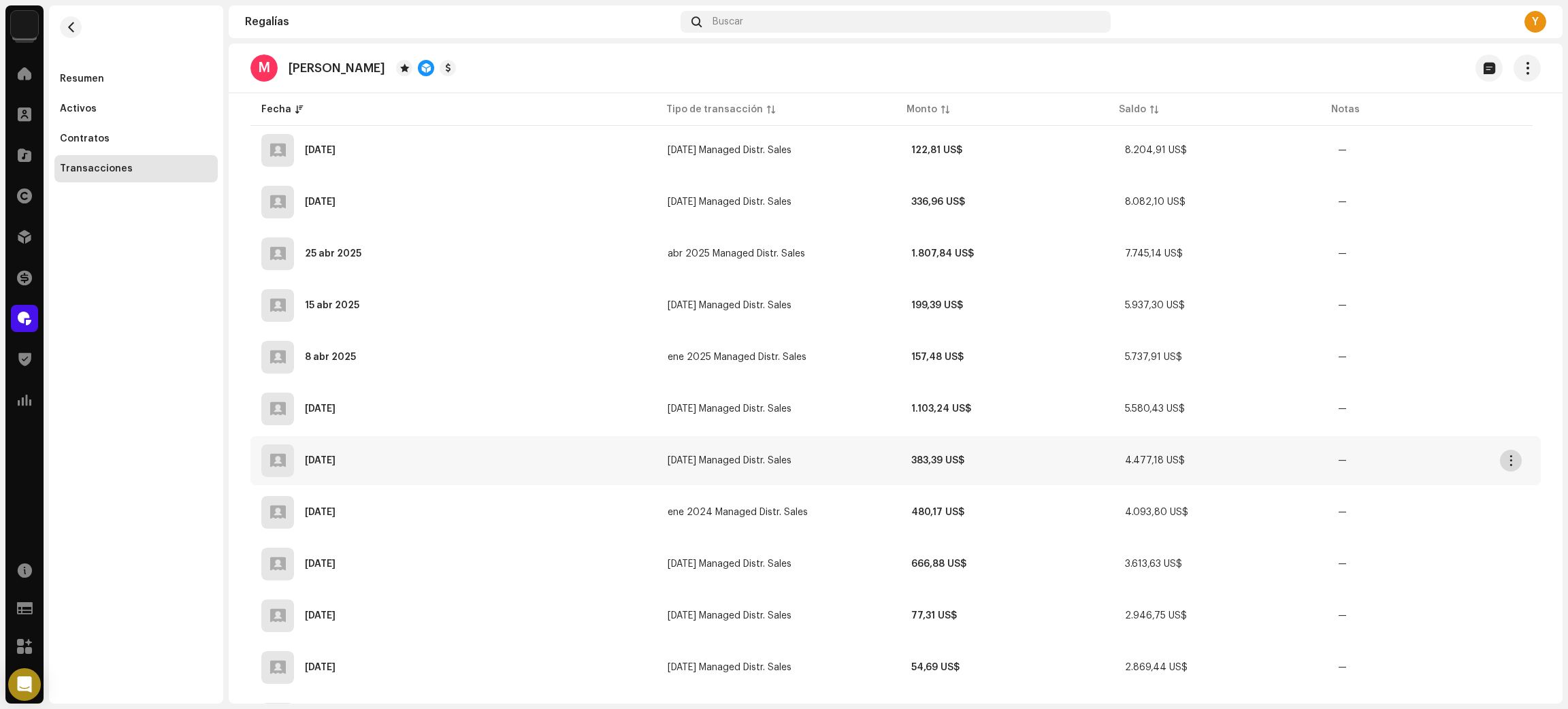
click at [1509, 456] on span "button" at bounding box center [1511, 461] width 10 height 11
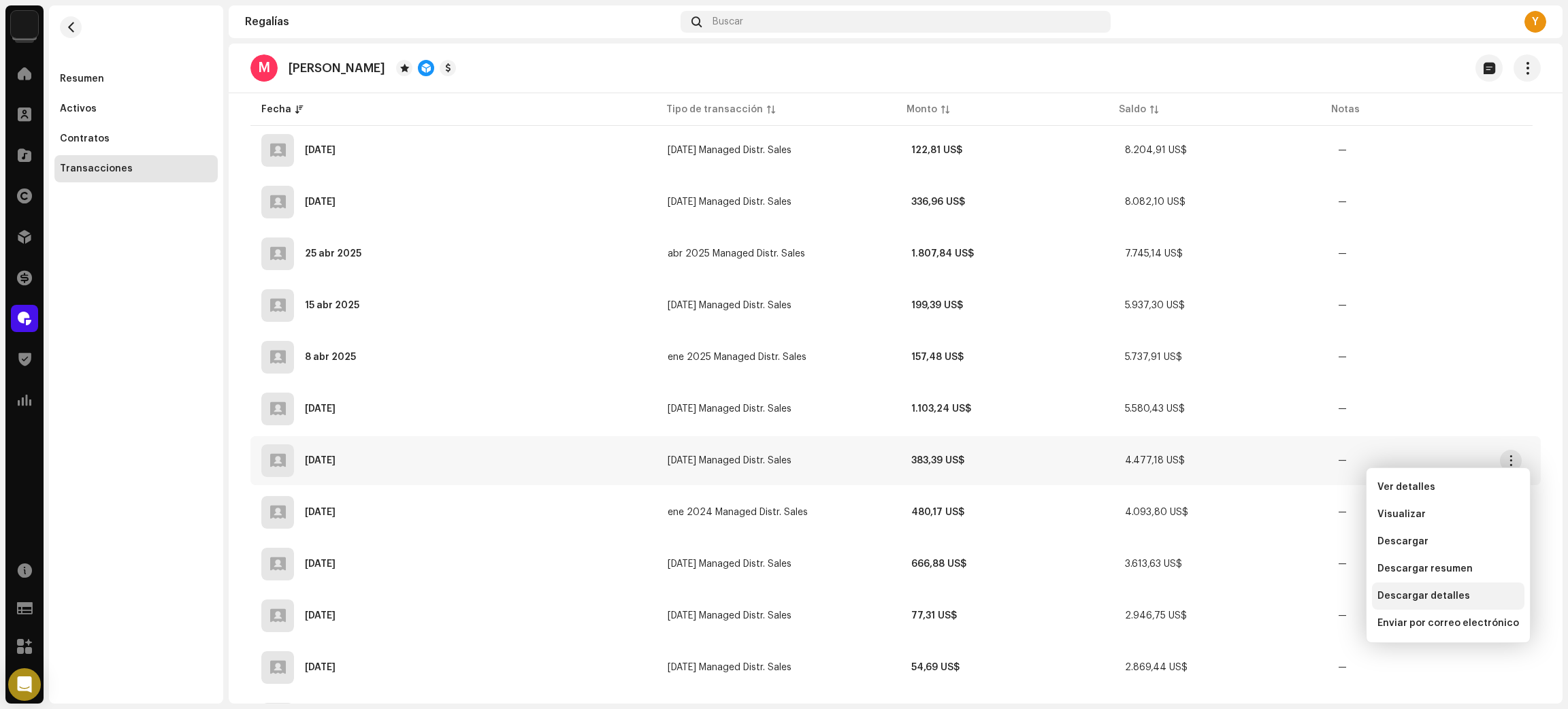
click at [1413, 594] on span "Descargar detalles" at bounding box center [1423, 596] width 92 height 11
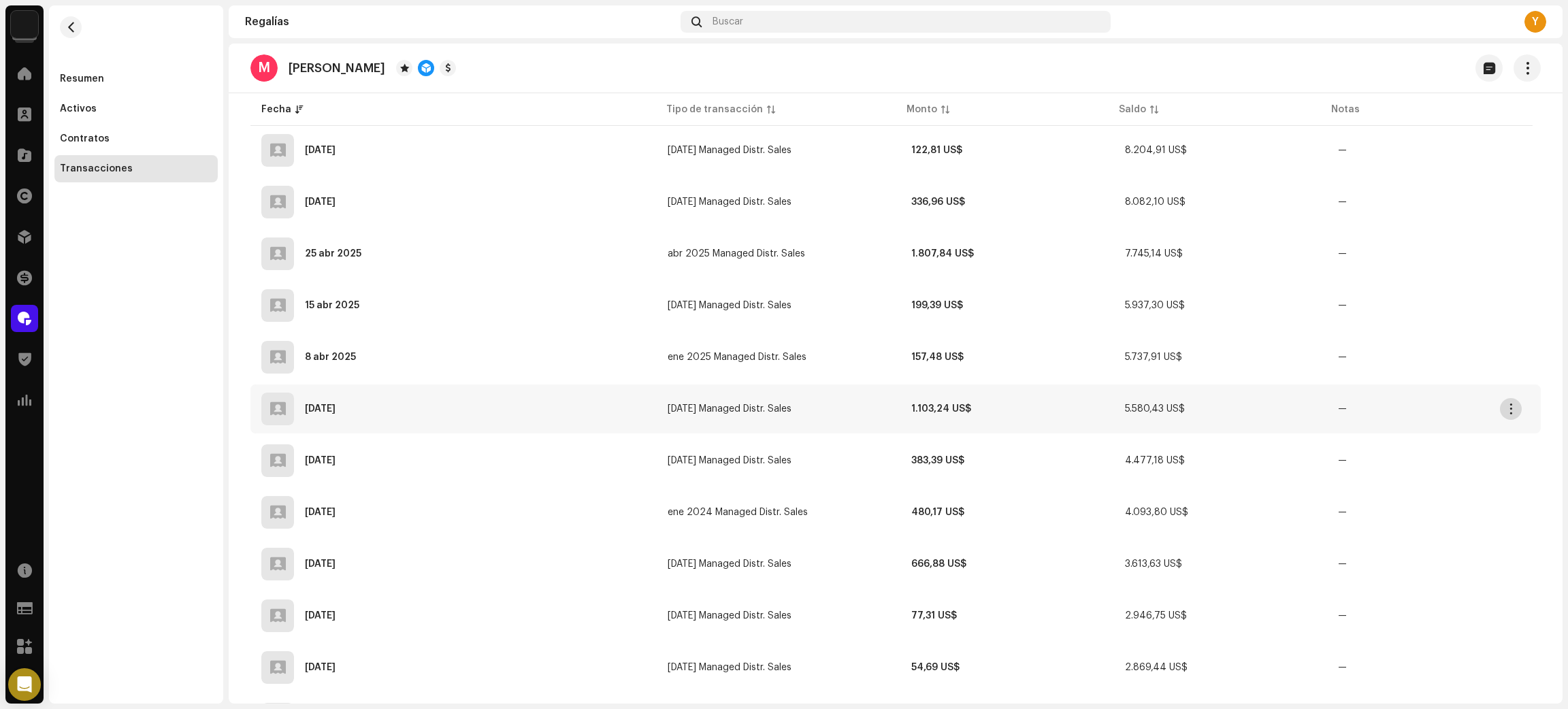
click at [1506, 404] on span "button" at bounding box center [1511, 409] width 10 height 11
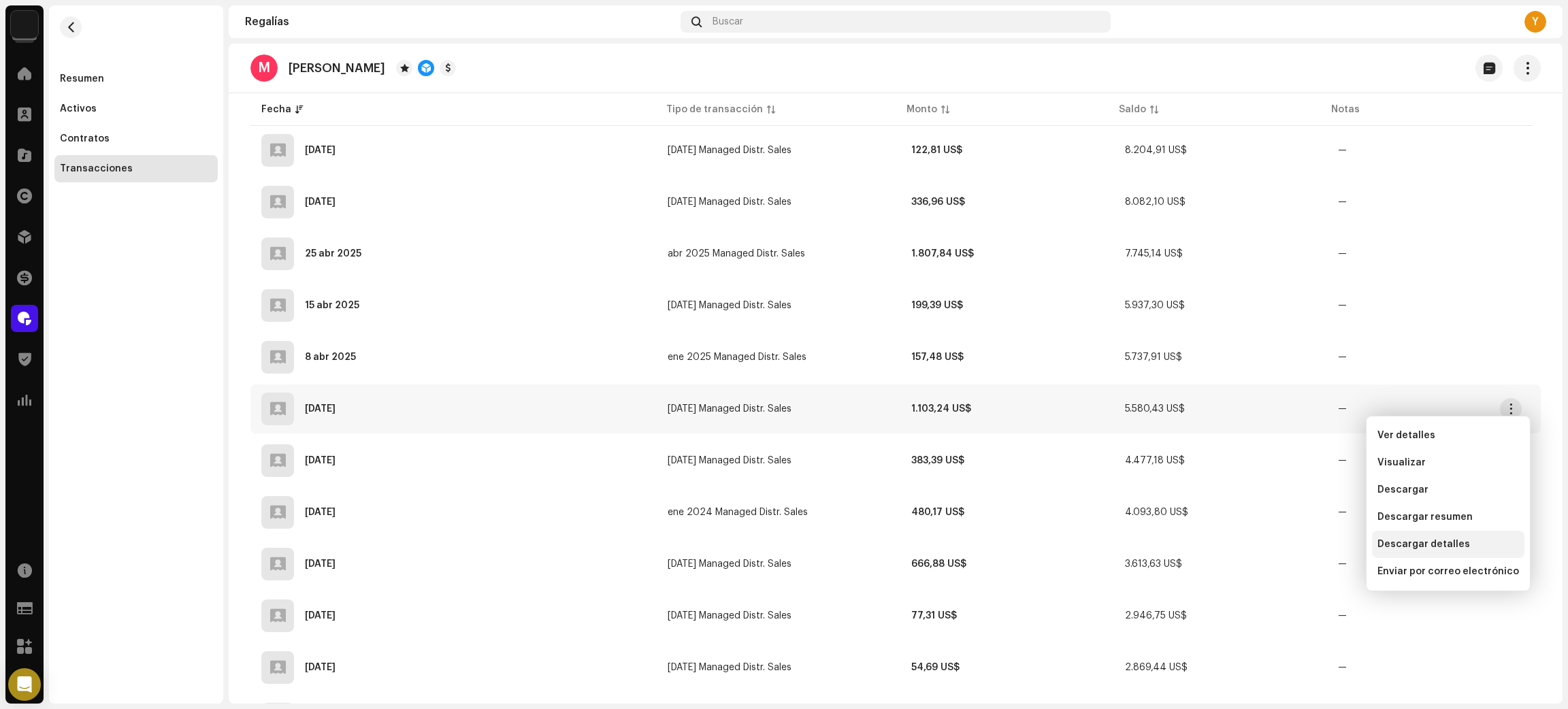
click at [1403, 542] on span "Descargar detalles" at bounding box center [1423, 544] width 92 height 11
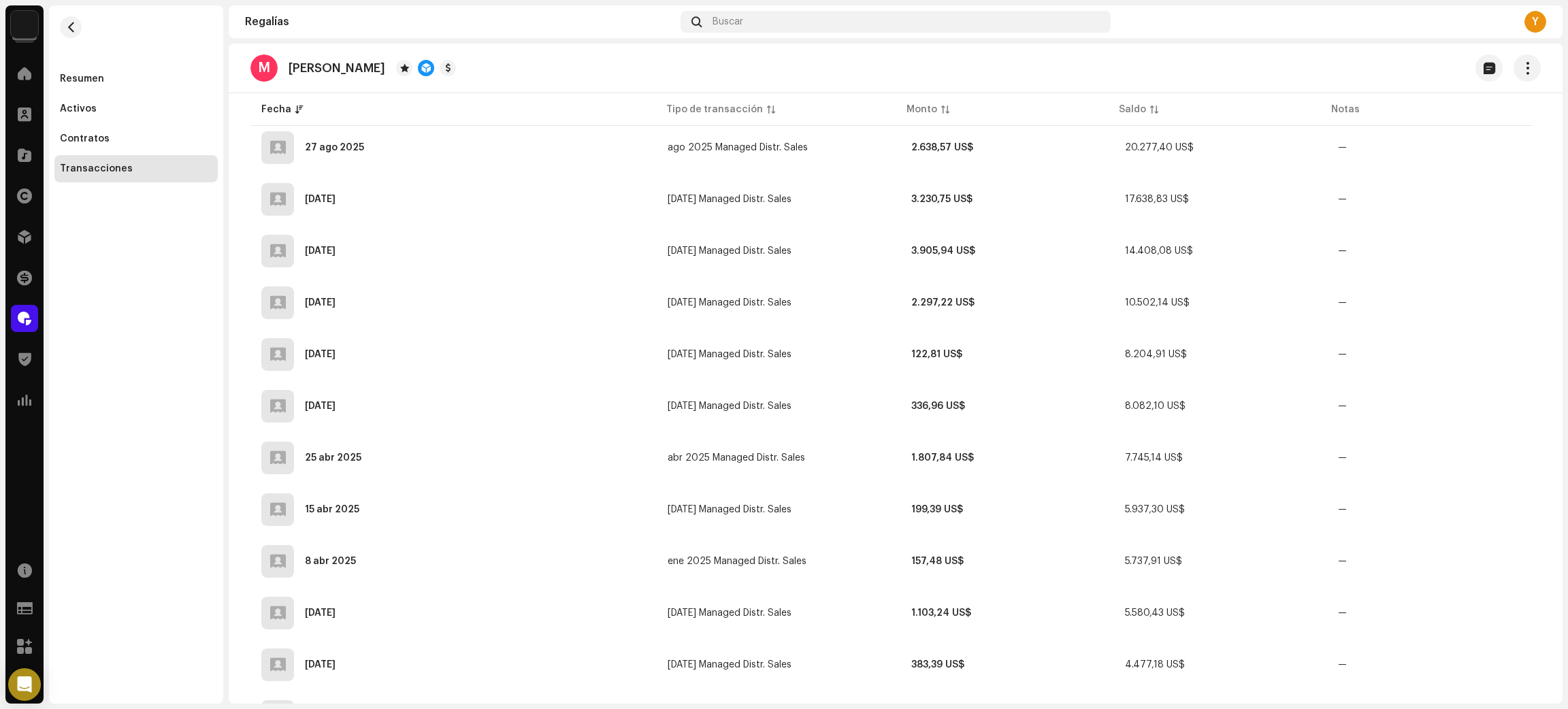
scroll to position [409, 0]
click at [1512, 453] on span "button" at bounding box center [1511, 458] width 10 height 11
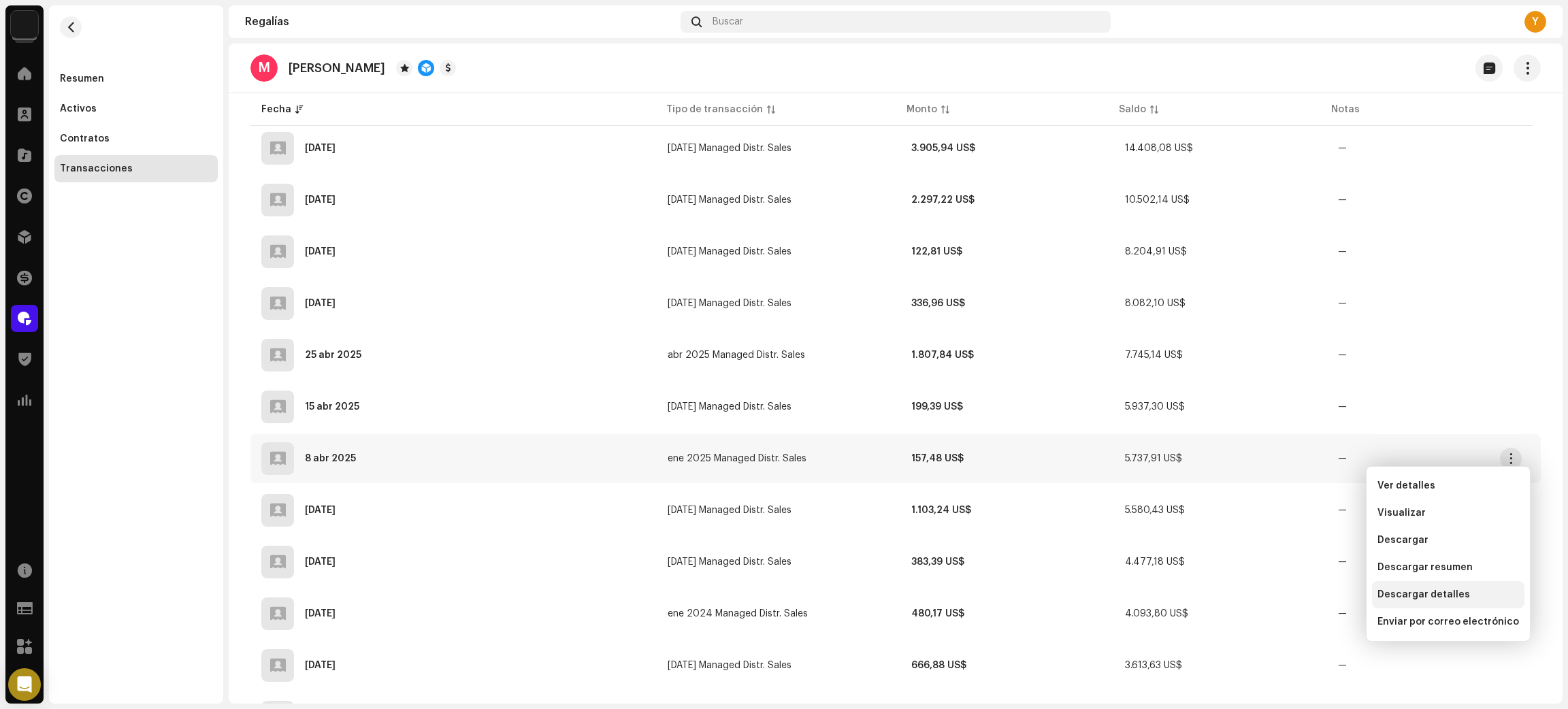
click at [1435, 592] on span "Descargar detalles" at bounding box center [1423, 594] width 92 height 11
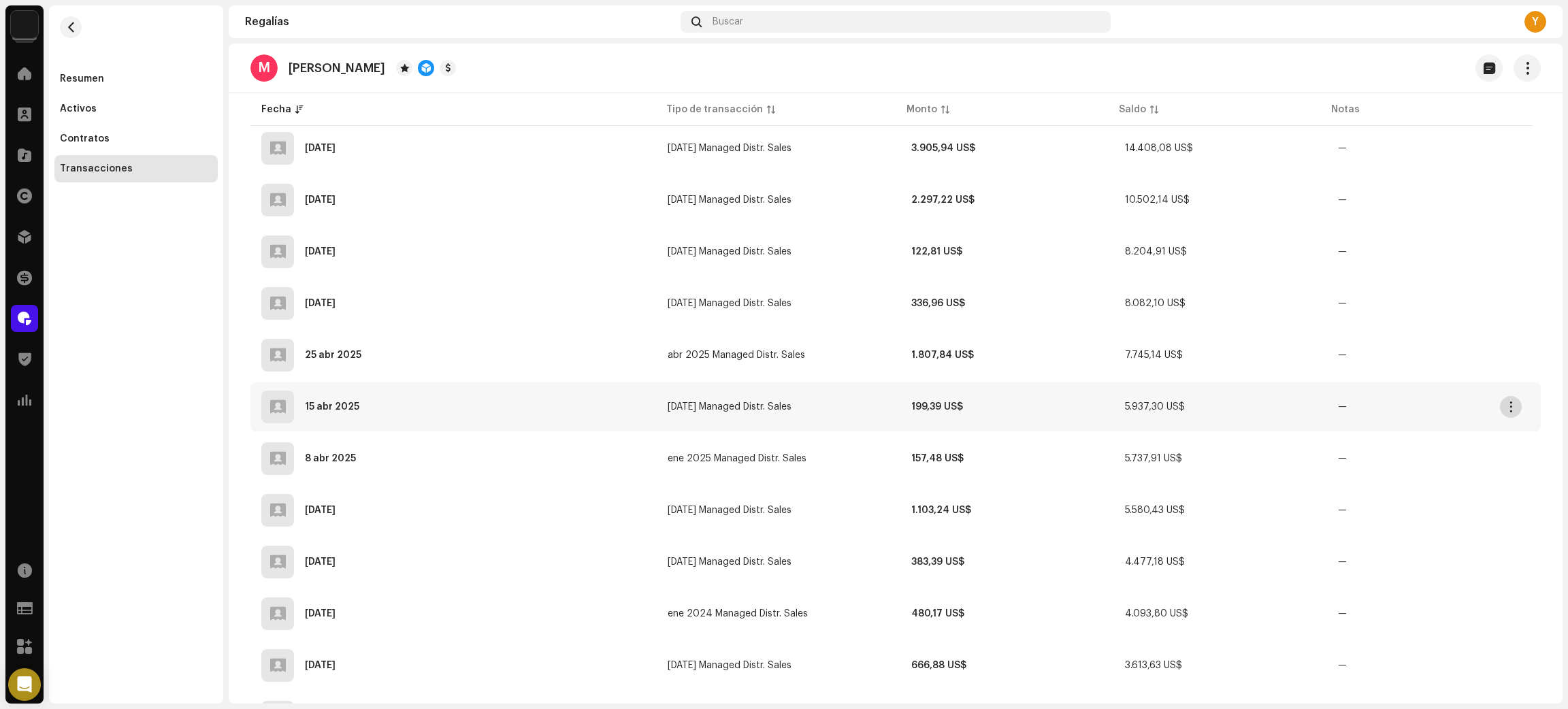
click at [1513, 406] on span "button" at bounding box center [1511, 406] width 10 height 11
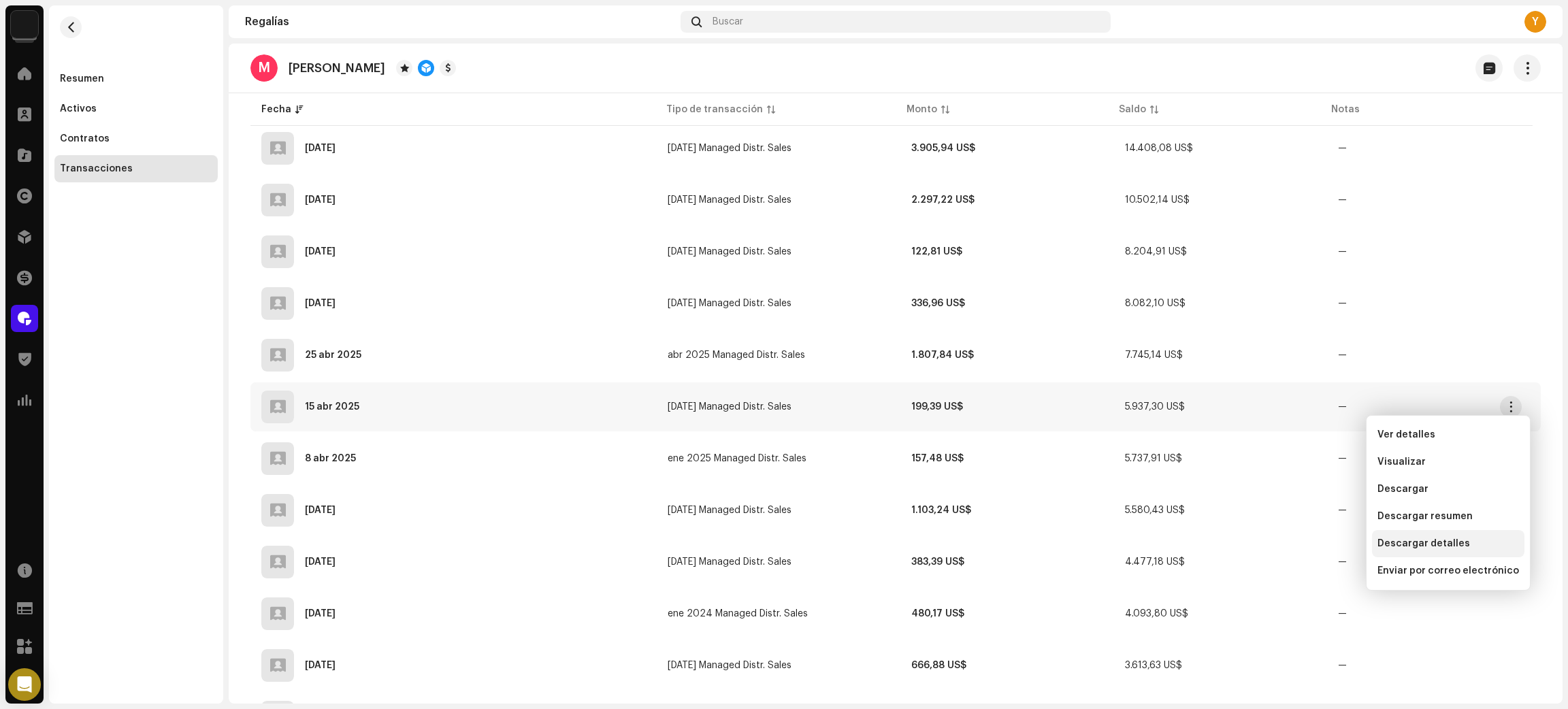
click at [1427, 545] on span "Descargar detalles" at bounding box center [1423, 543] width 92 height 11
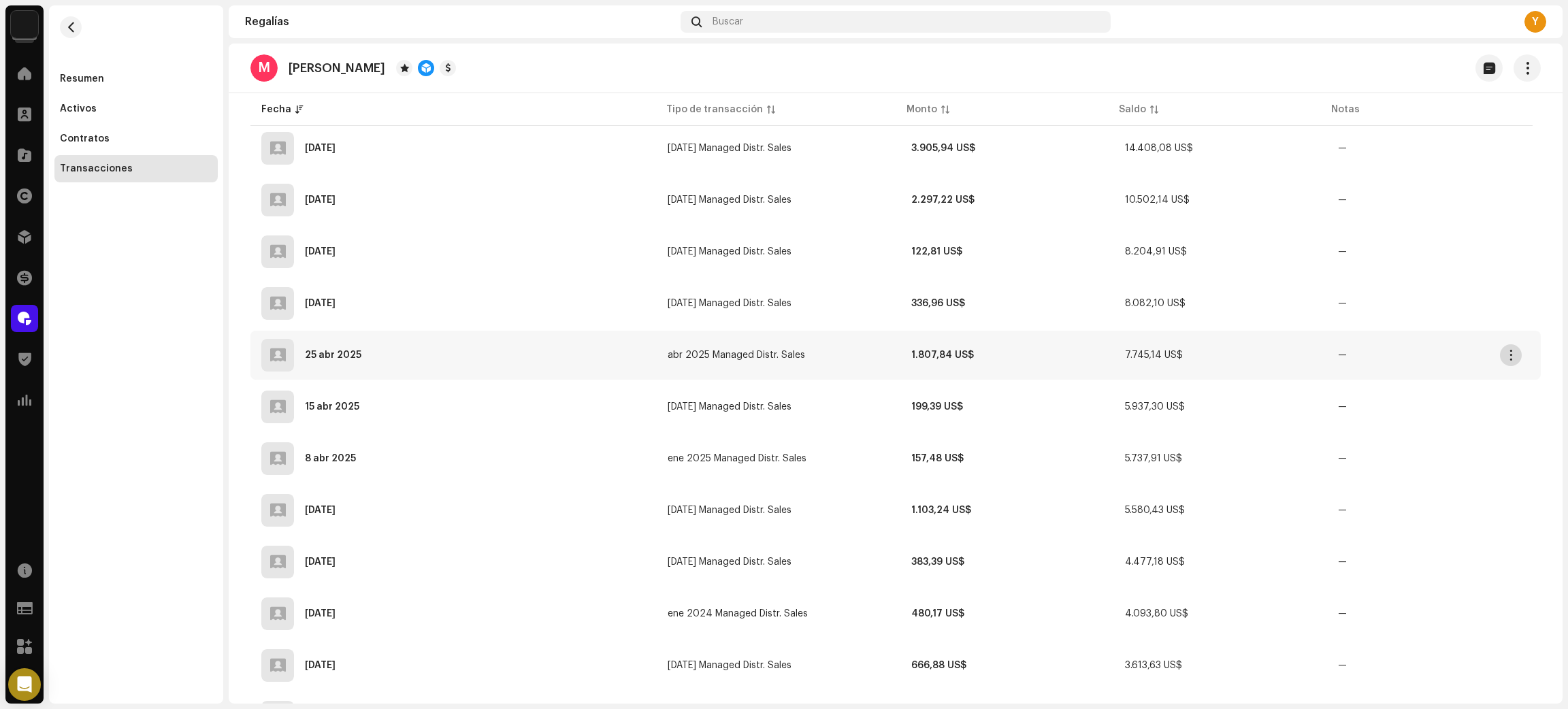
click at [1510, 350] on span "button" at bounding box center [1511, 355] width 10 height 11
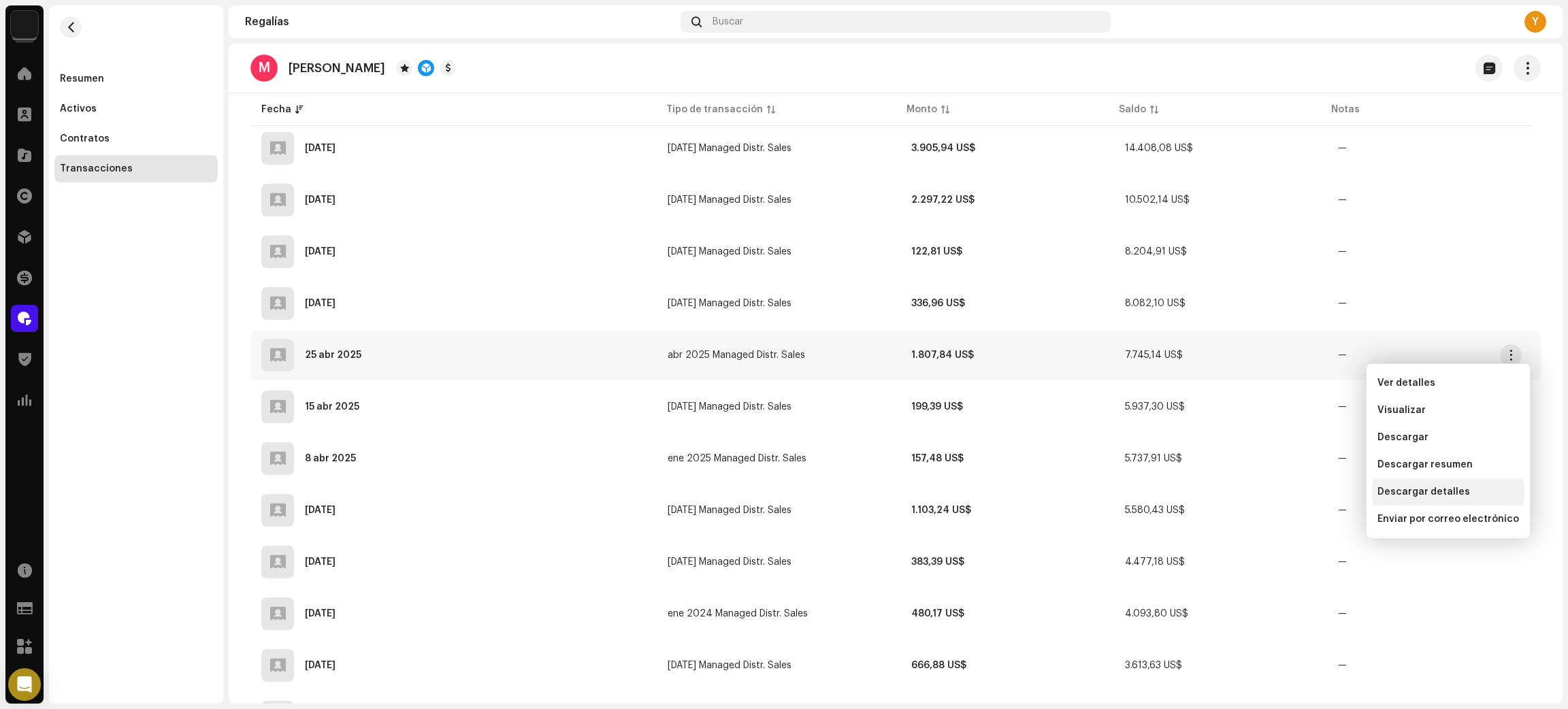
click at [1435, 496] on span "Descargar detalles" at bounding box center [1423, 492] width 92 height 11
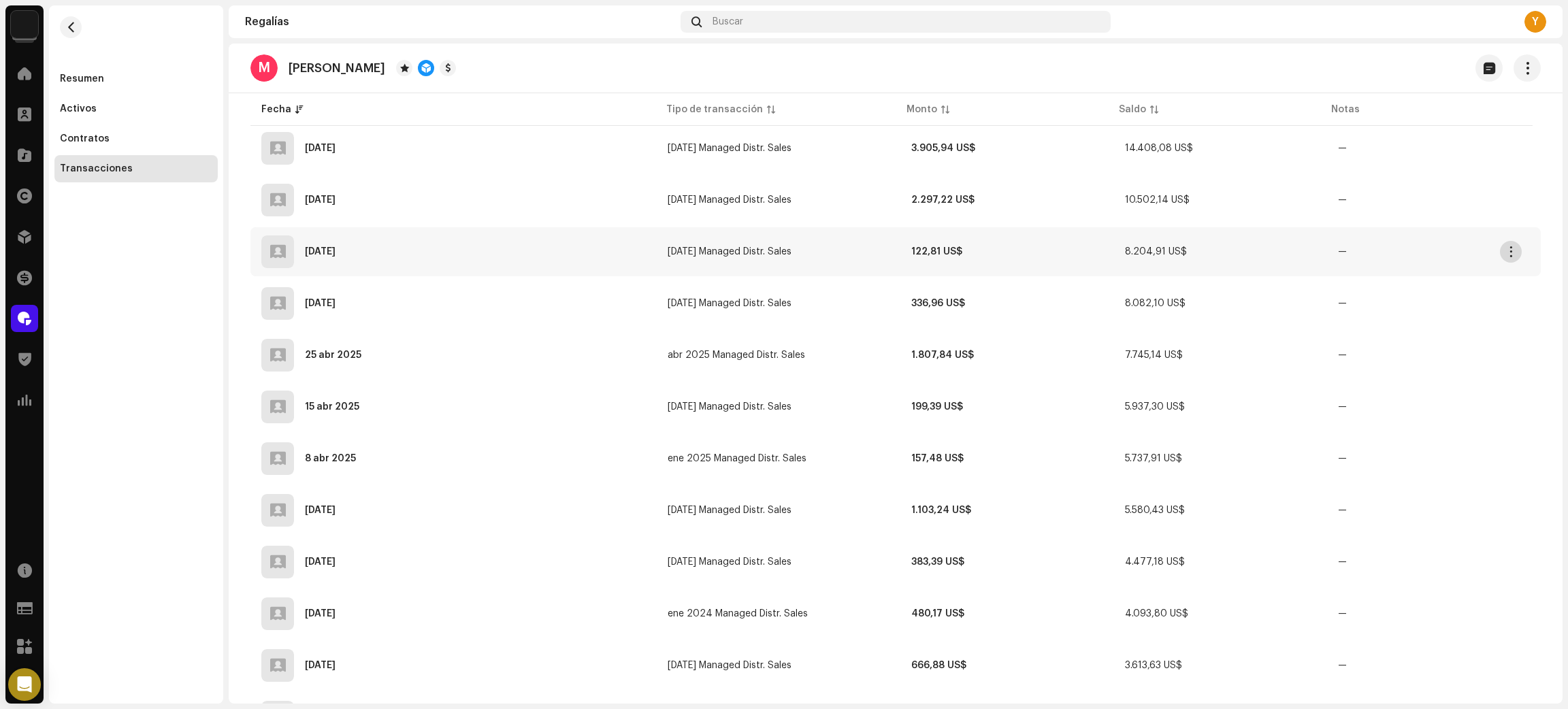
click at [1500, 242] on button "button" at bounding box center [1510, 252] width 22 height 22
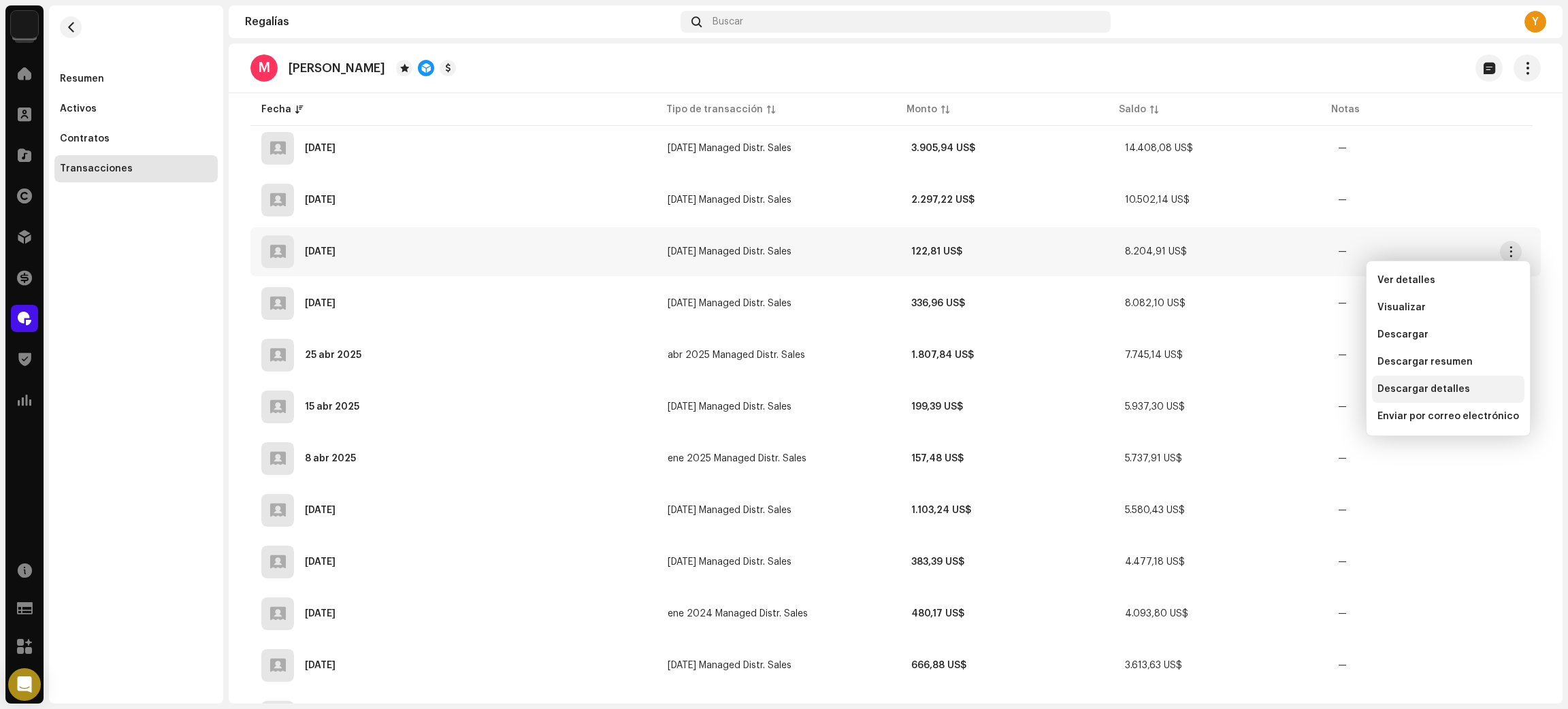
click at [1436, 388] on span "Descargar detalles" at bounding box center [1423, 388] width 92 height 11
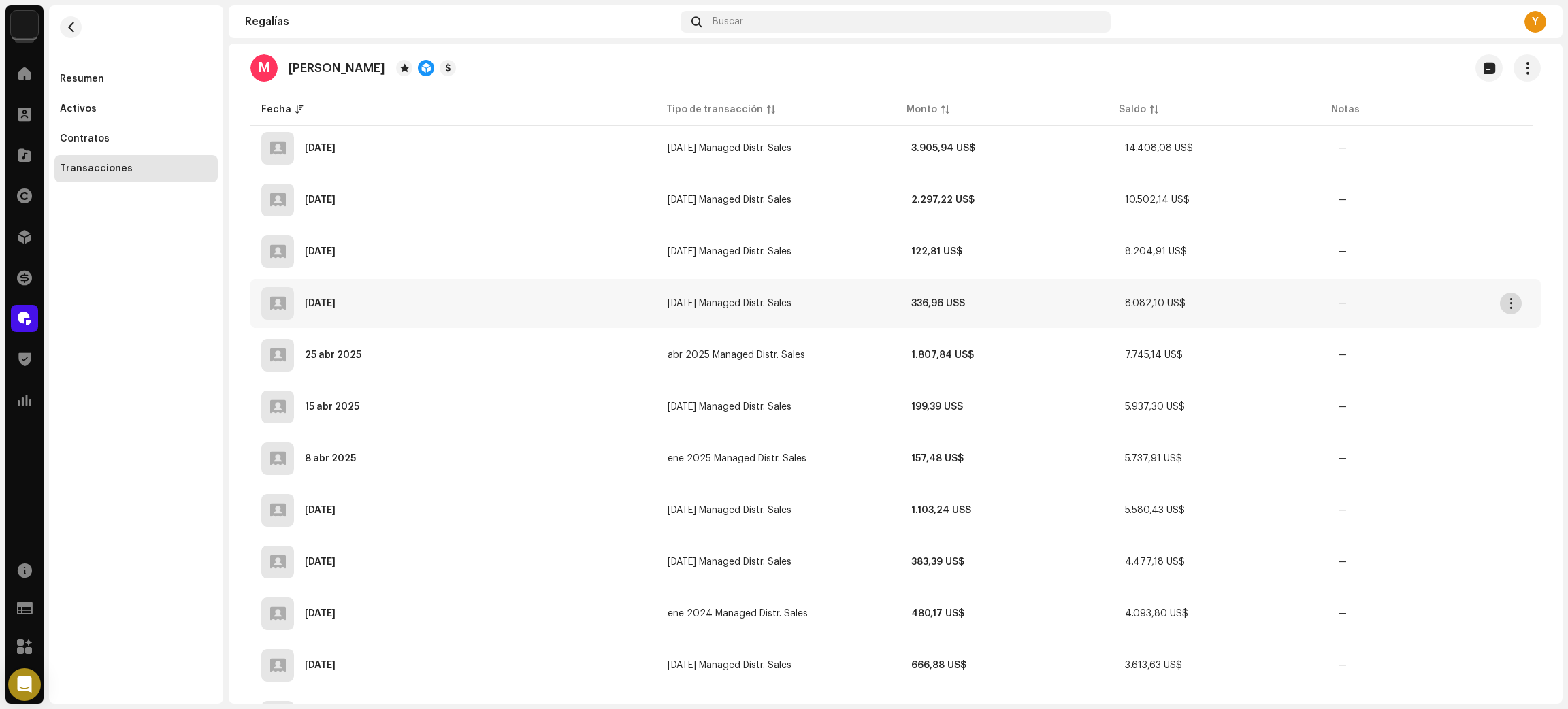
click at [1517, 298] on button "button" at bounding box center [1510, 304] width 22 height 22
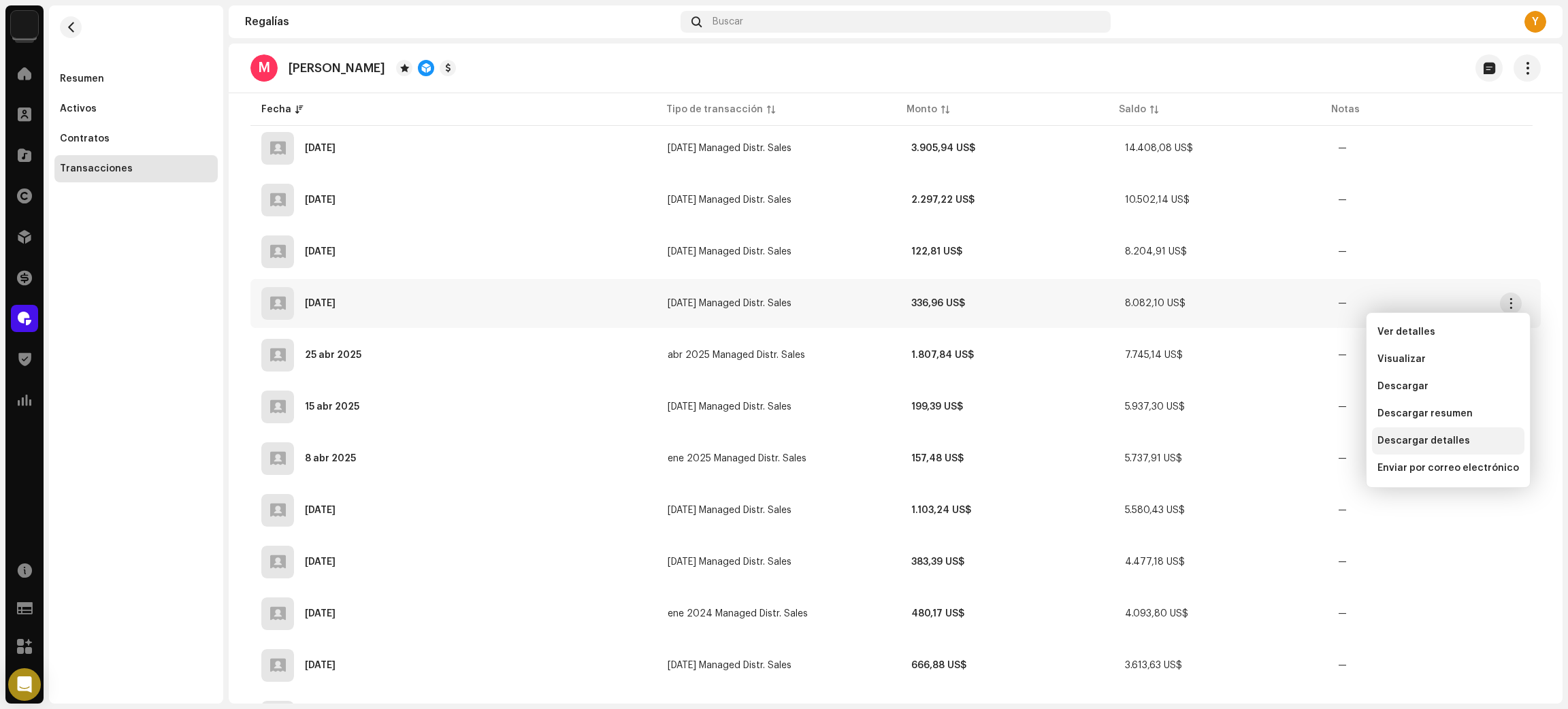
click at [1456, 445] on span "Descargar detalles" at bounding box center [1423, 441] width 92 height 11
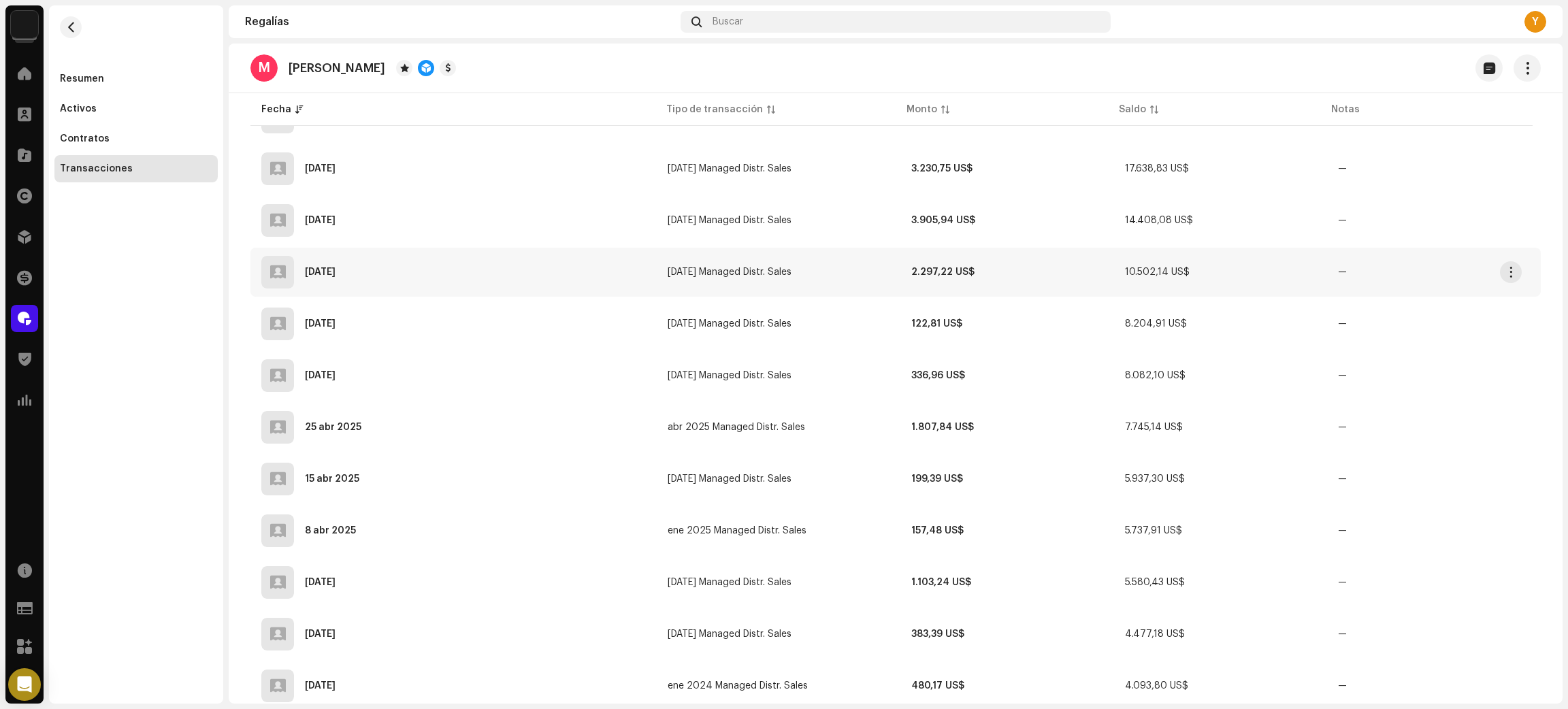
scroll to position [305, 0]
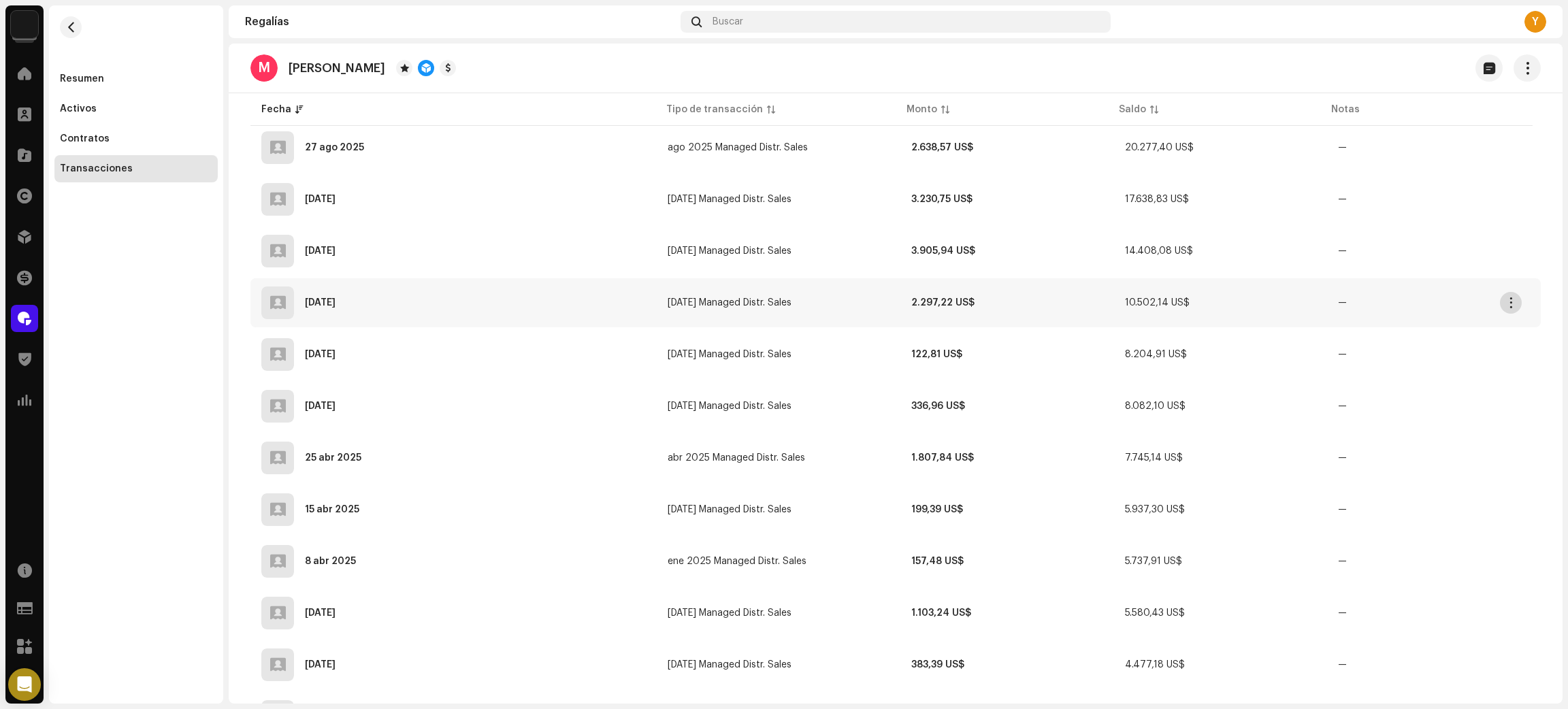
click at [1516, 304] on button "button" at bounding box center [1510, 303] width 22 height 22
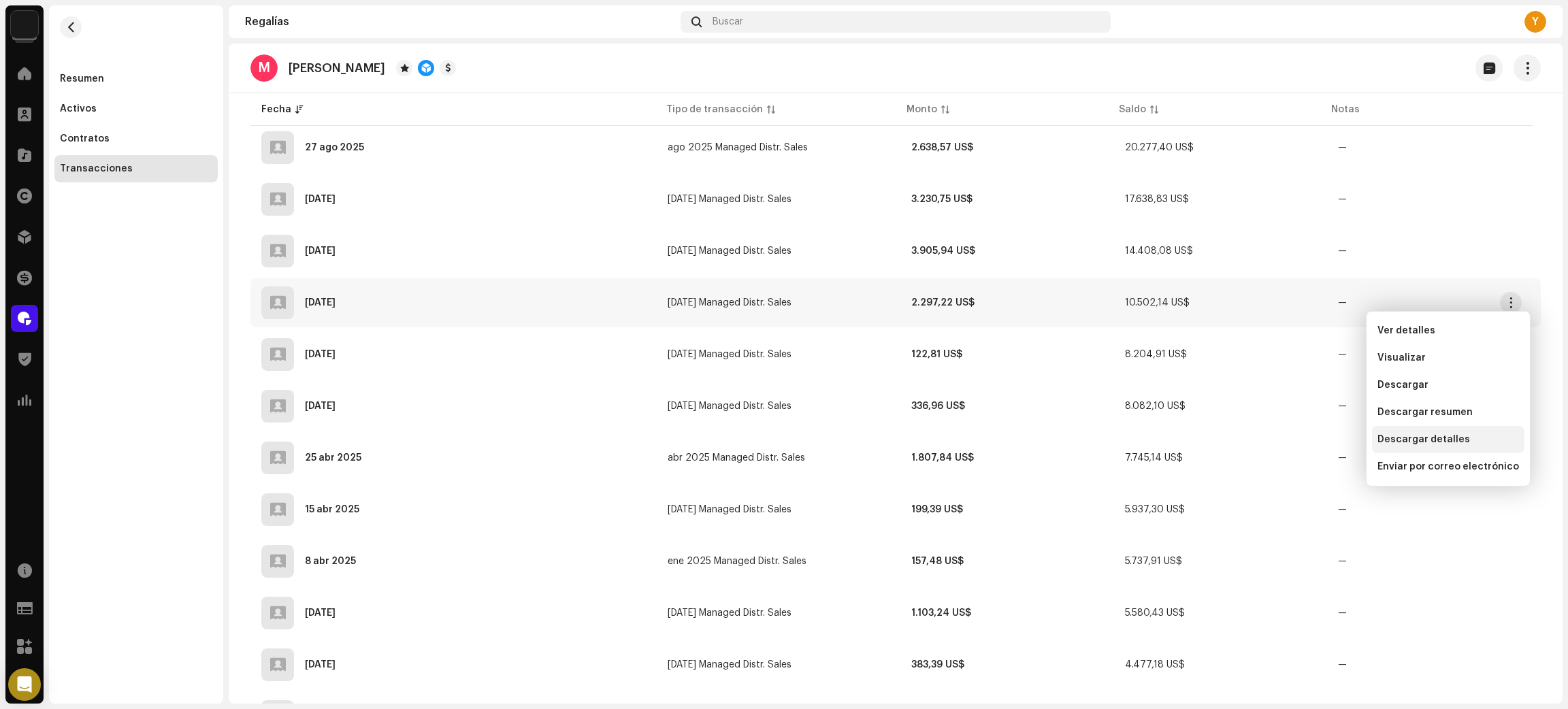
click at [1436, 440] on span "Descargar detalles" at bounding box center [1423, 439] width 92 height 11
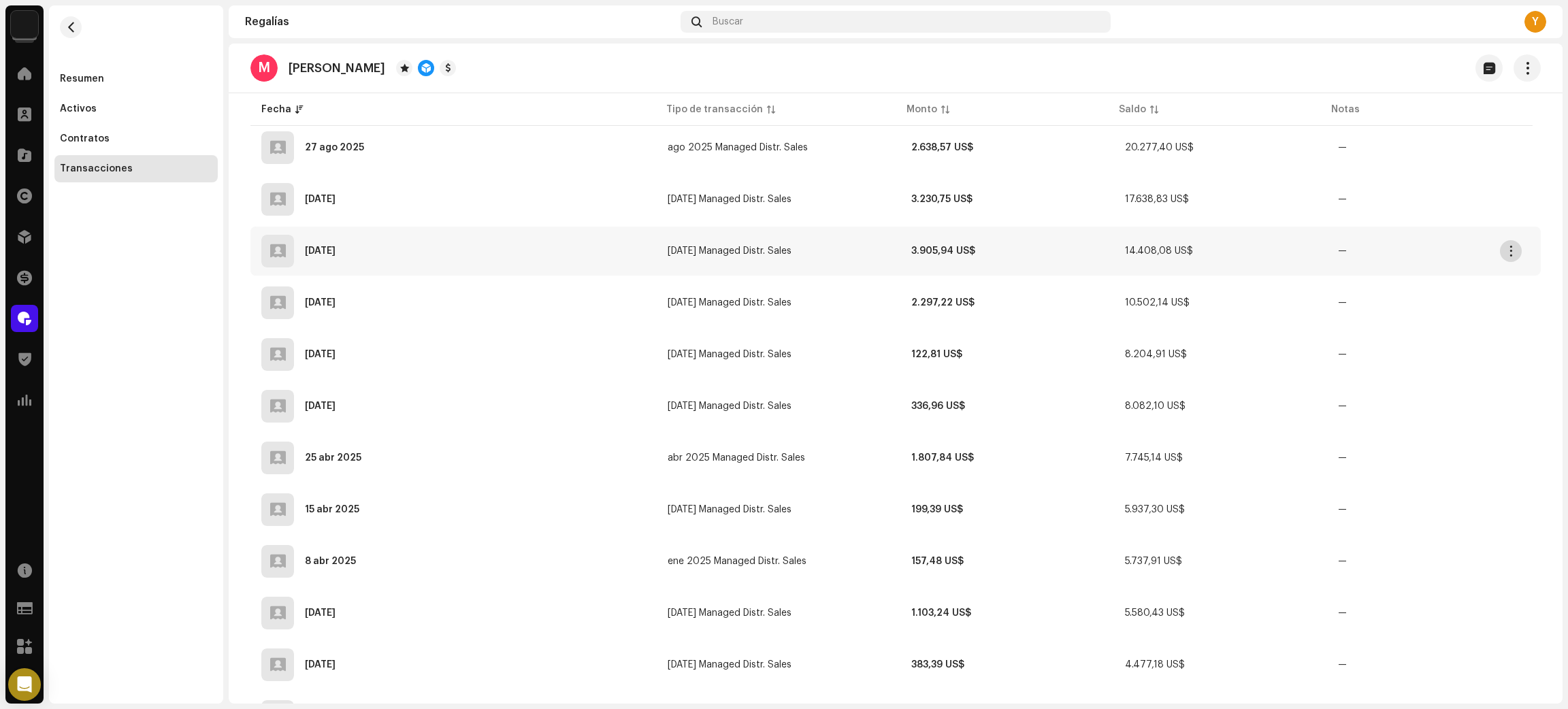
click at [1507, 249] on span "button" at bounding box center [1511, 251] width 10 height 11
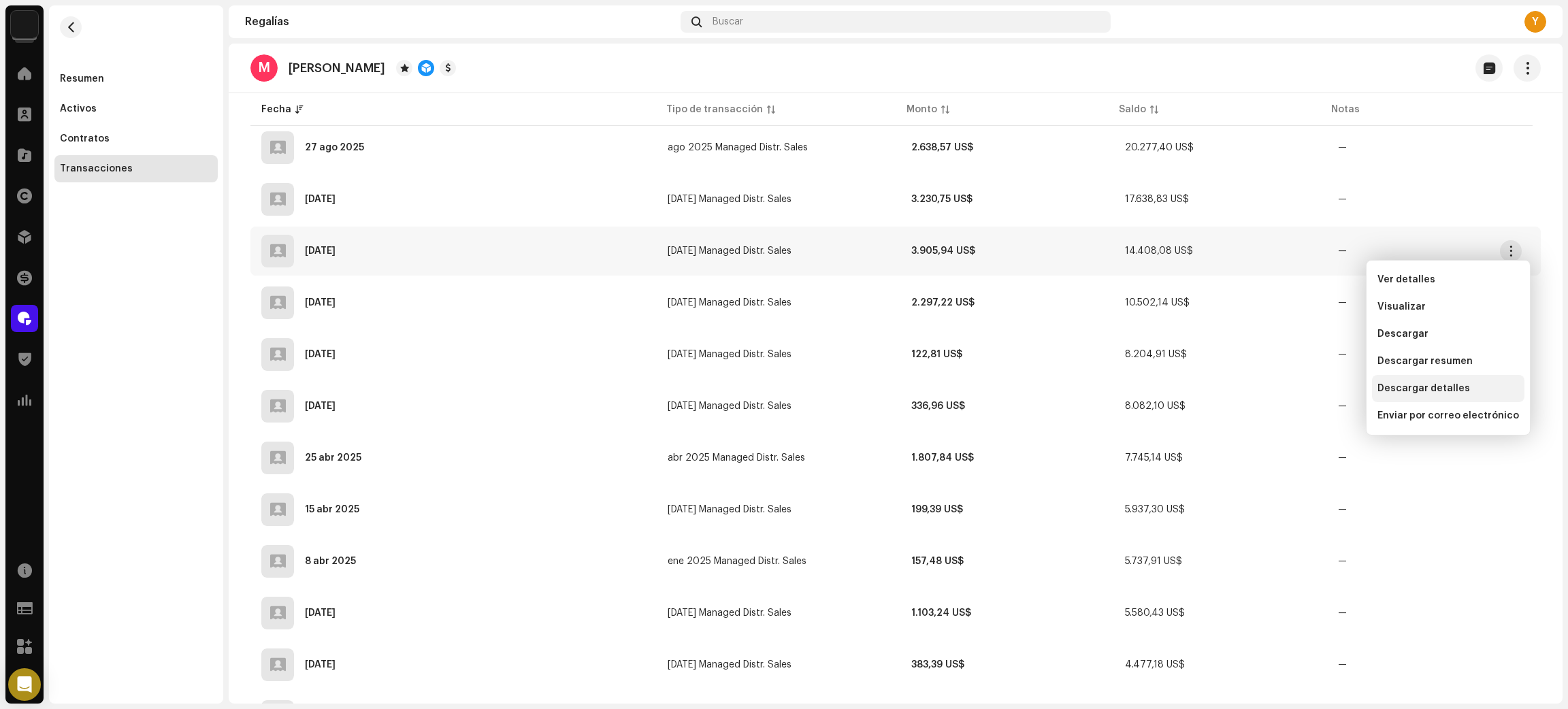
click at [1442, 382] on div "Descargar detalles" at bounding box center [1448, 388] width 153 height 27
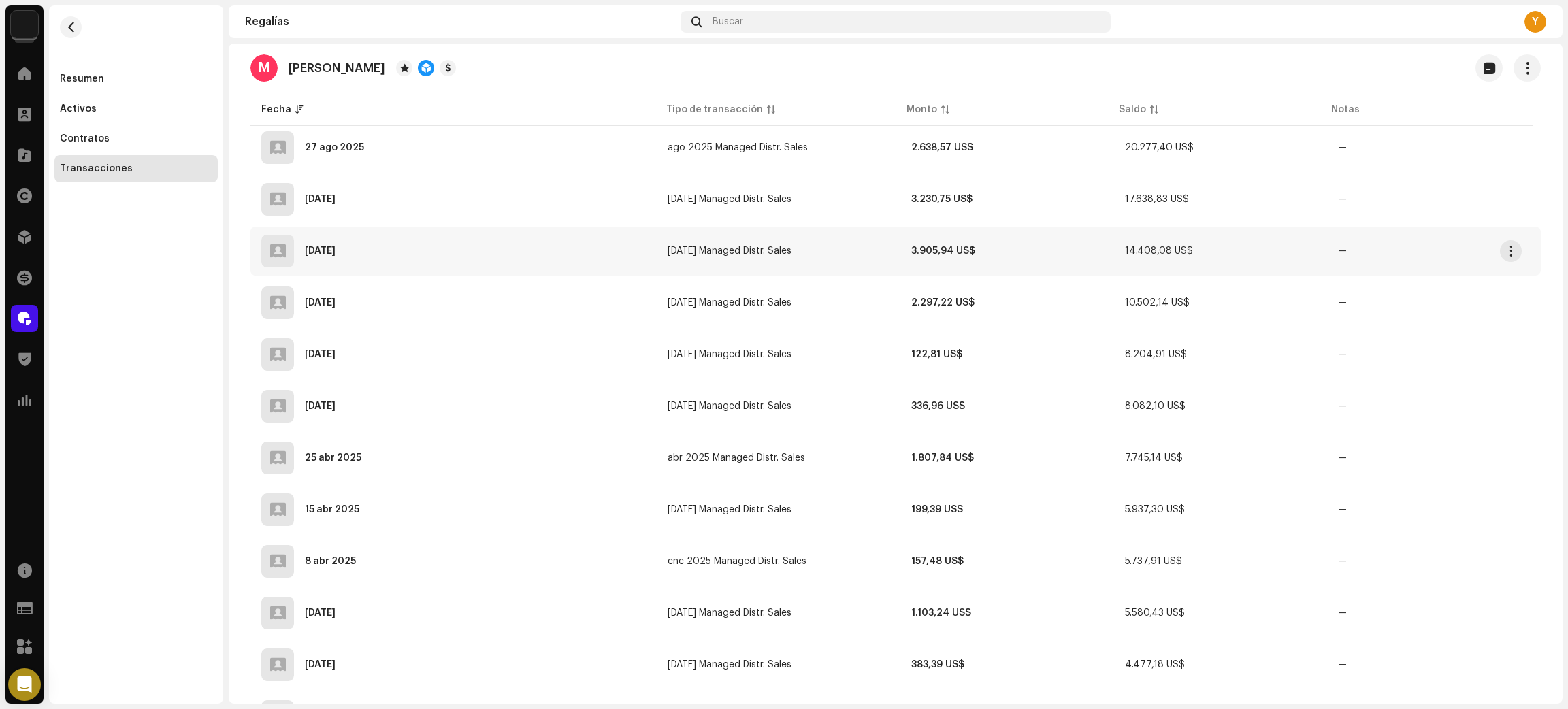
scroll to position [204, 0]
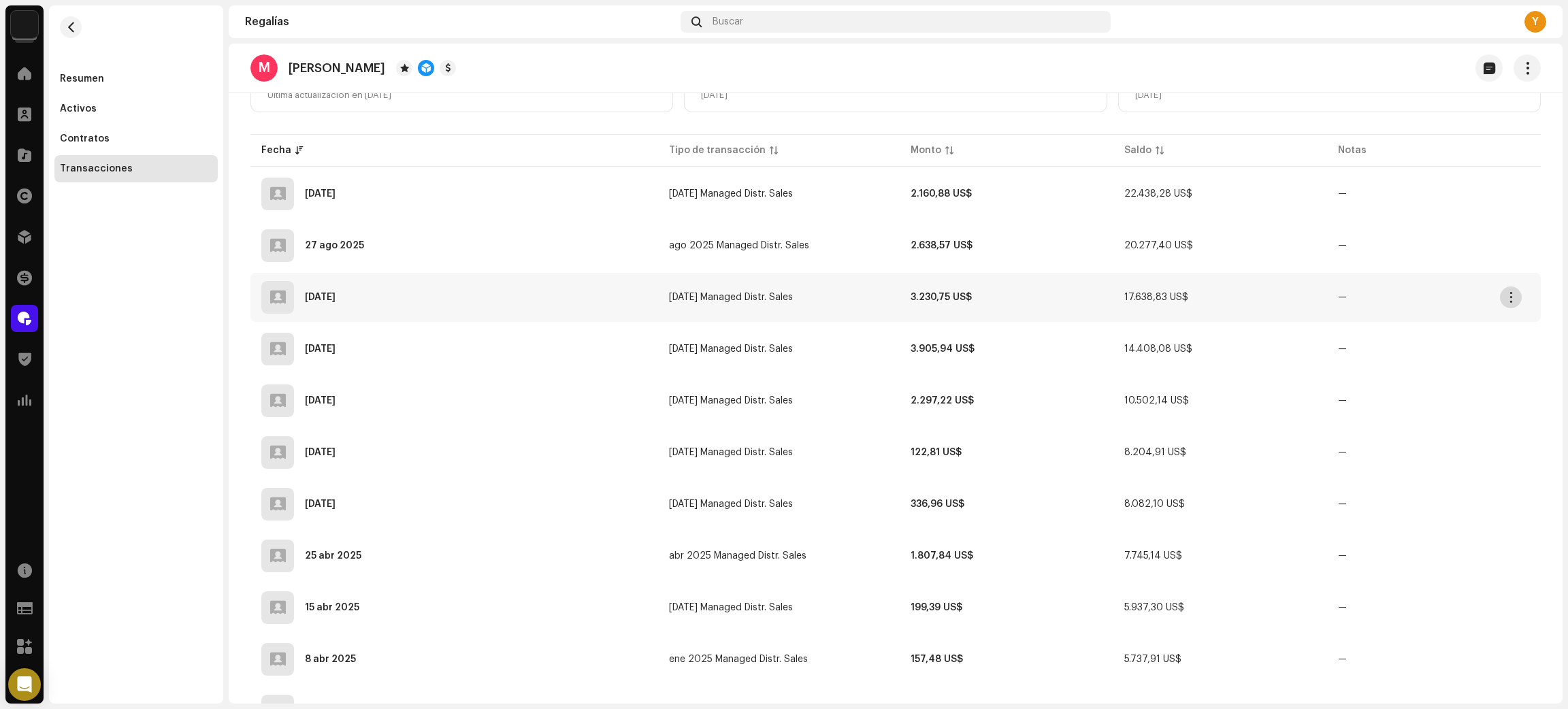
click at [1517, 294] on button "button" at bounding box center [1510, 297] width 22 height 22
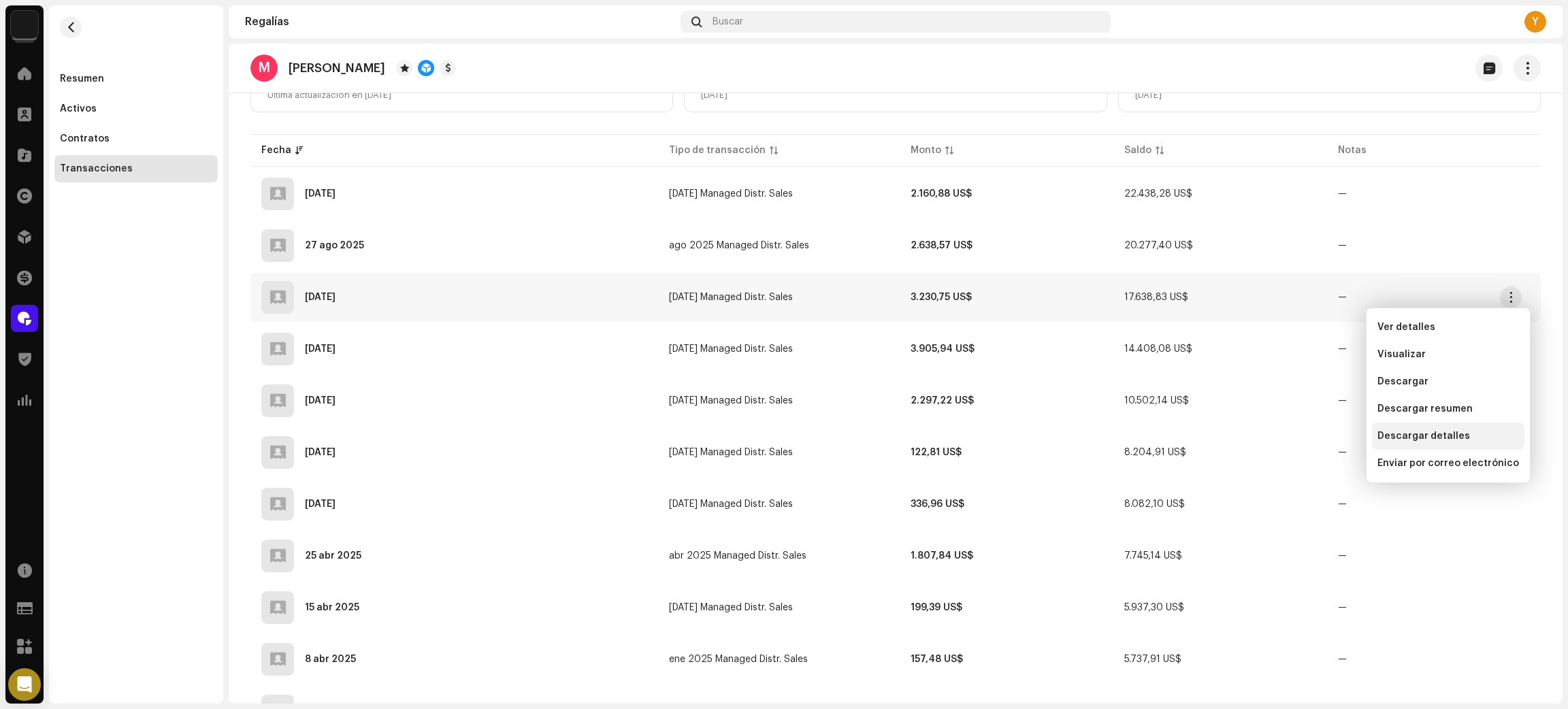
click at [1430, 435] on span "Descargar detalles" at bounding box center [1423, 435] width 92 height 11
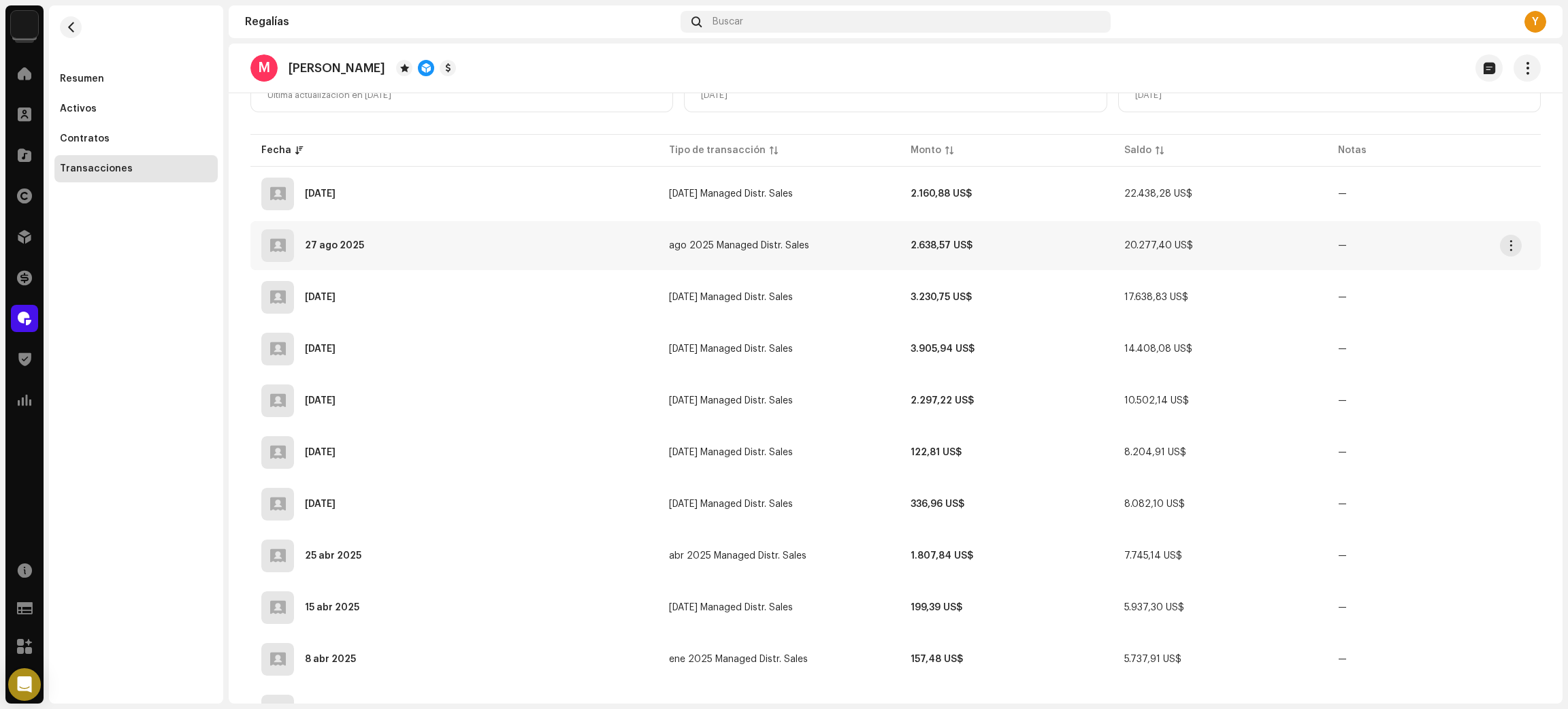
drag, startPoint x: 1518, startPoint y: 242, endPoint x: 1510, endPoint y: 259, distance: 18.8
click at [1516, 242] on button "button" at bounding box center [1510, 246] width 22 height 22
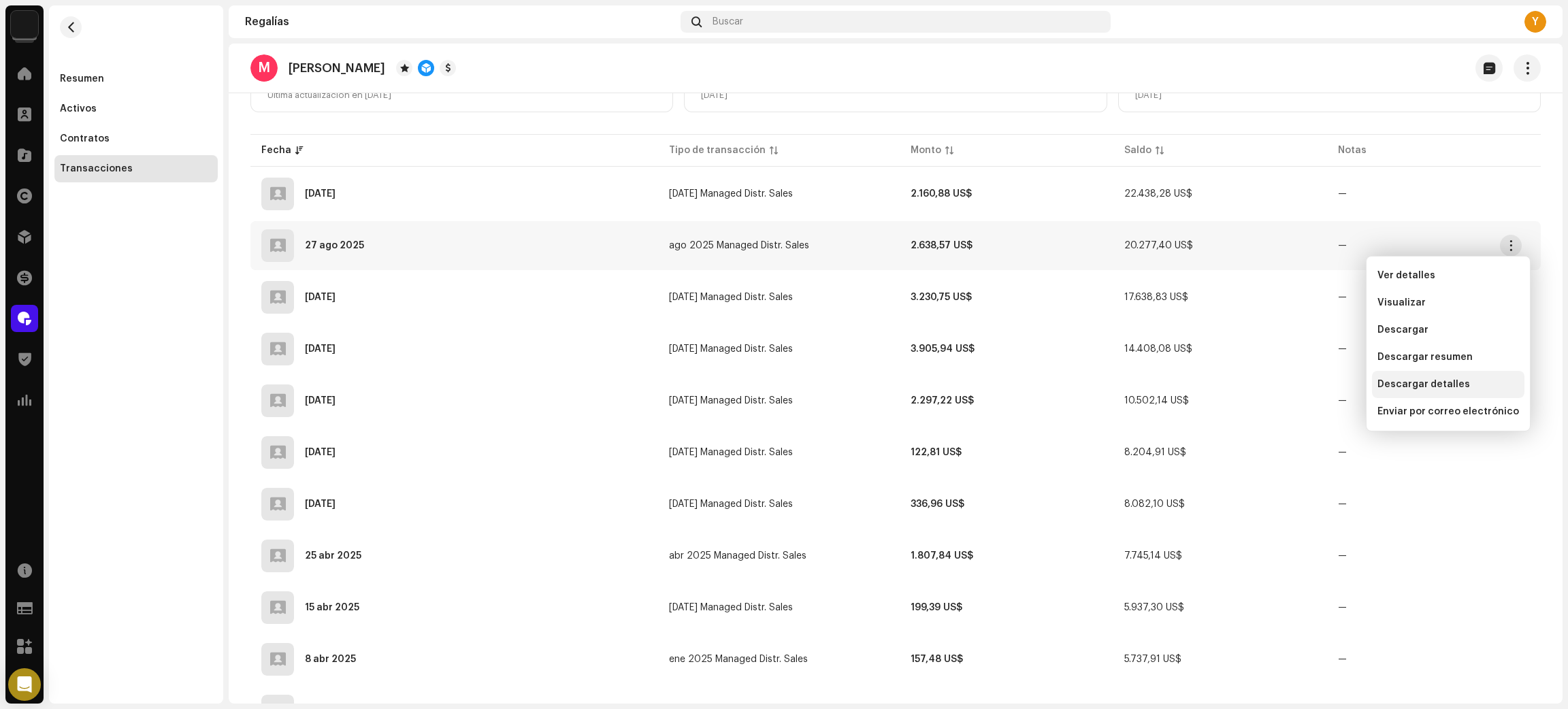
click at [1455, 390] on span "Descargar detalles" at bounding box center [1423, 384] width 92 height 11
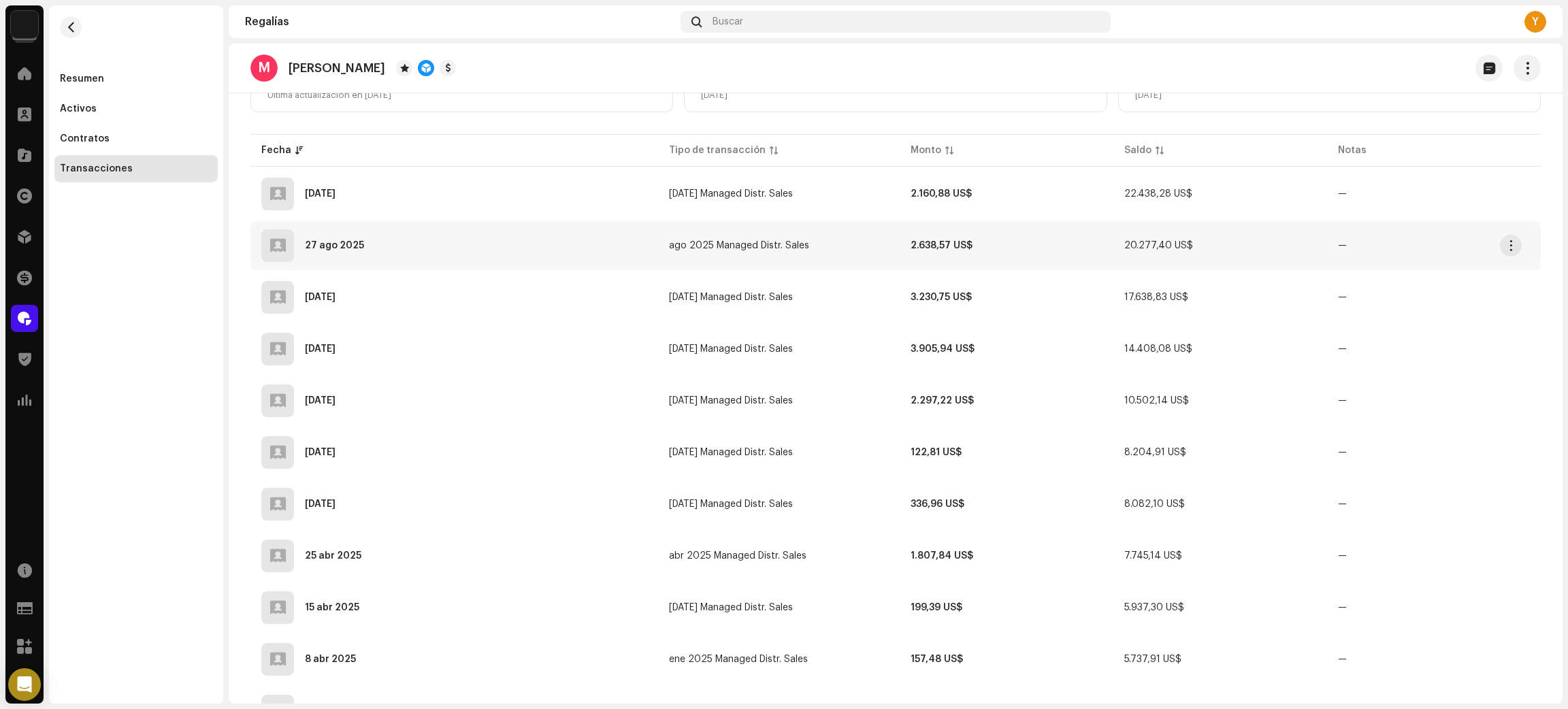
scroll to position [0, 0]
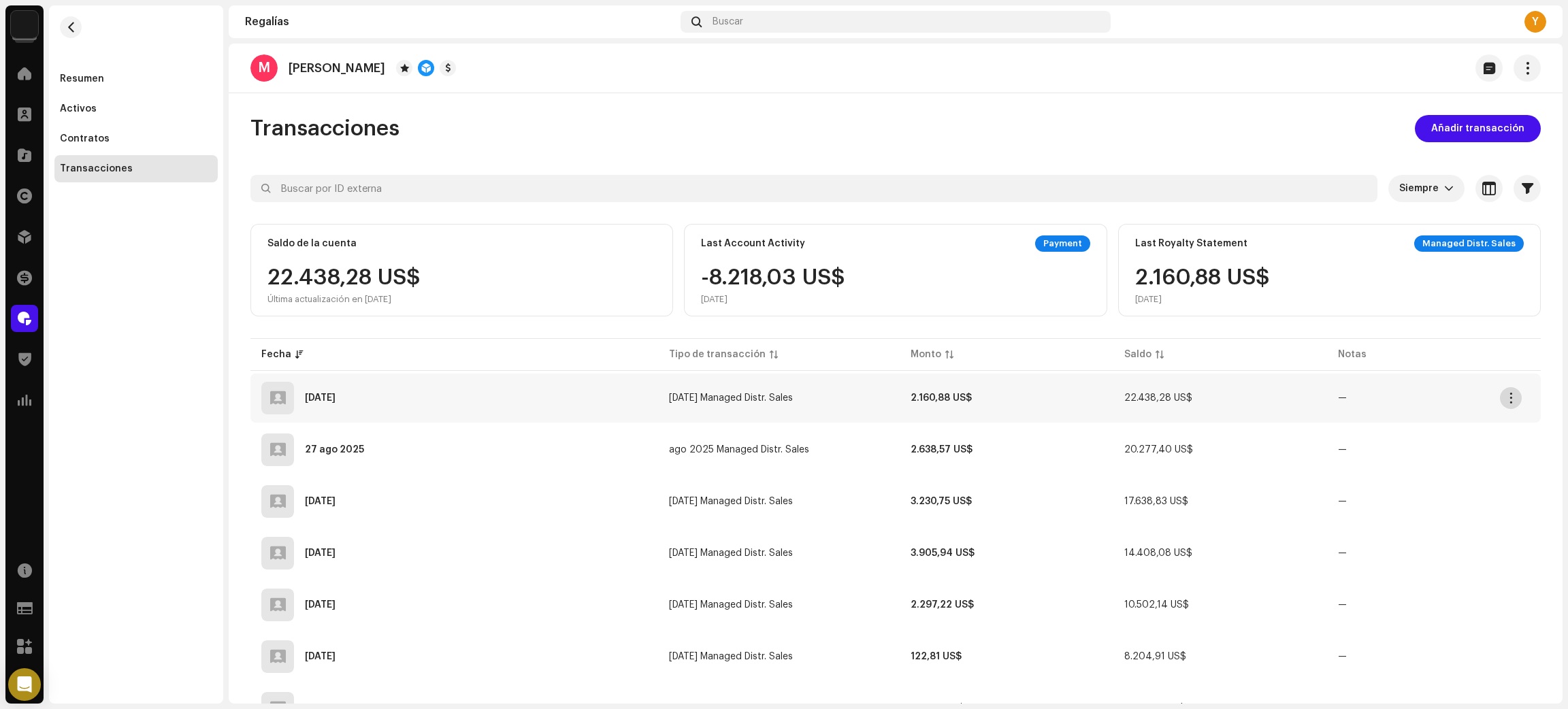
click at [1510, 396] on span "button" at bounding box center [1511, 398] width 10 height 11
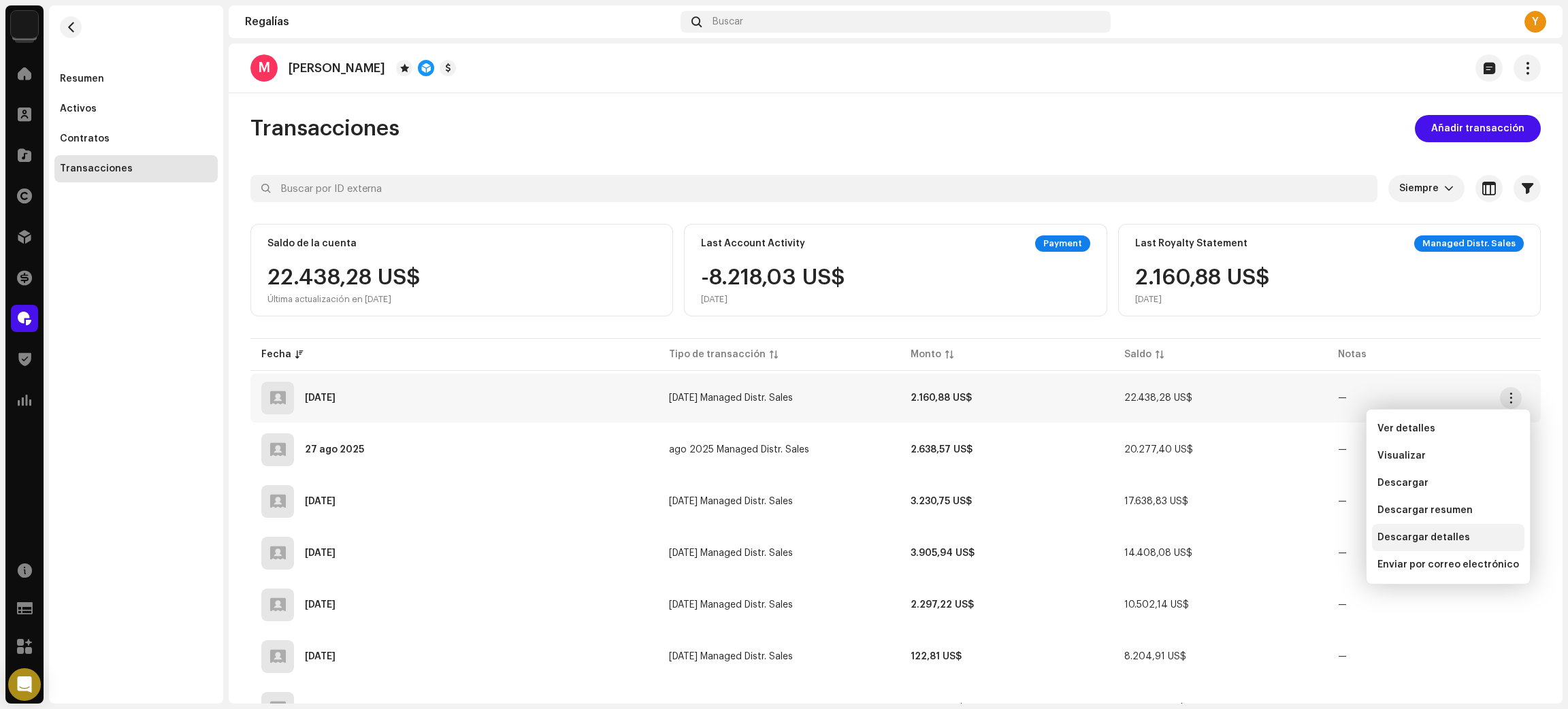
click at [1456, 537] on span "Descargar detalles" at bounding box center [1423, 537] width 92 height 11
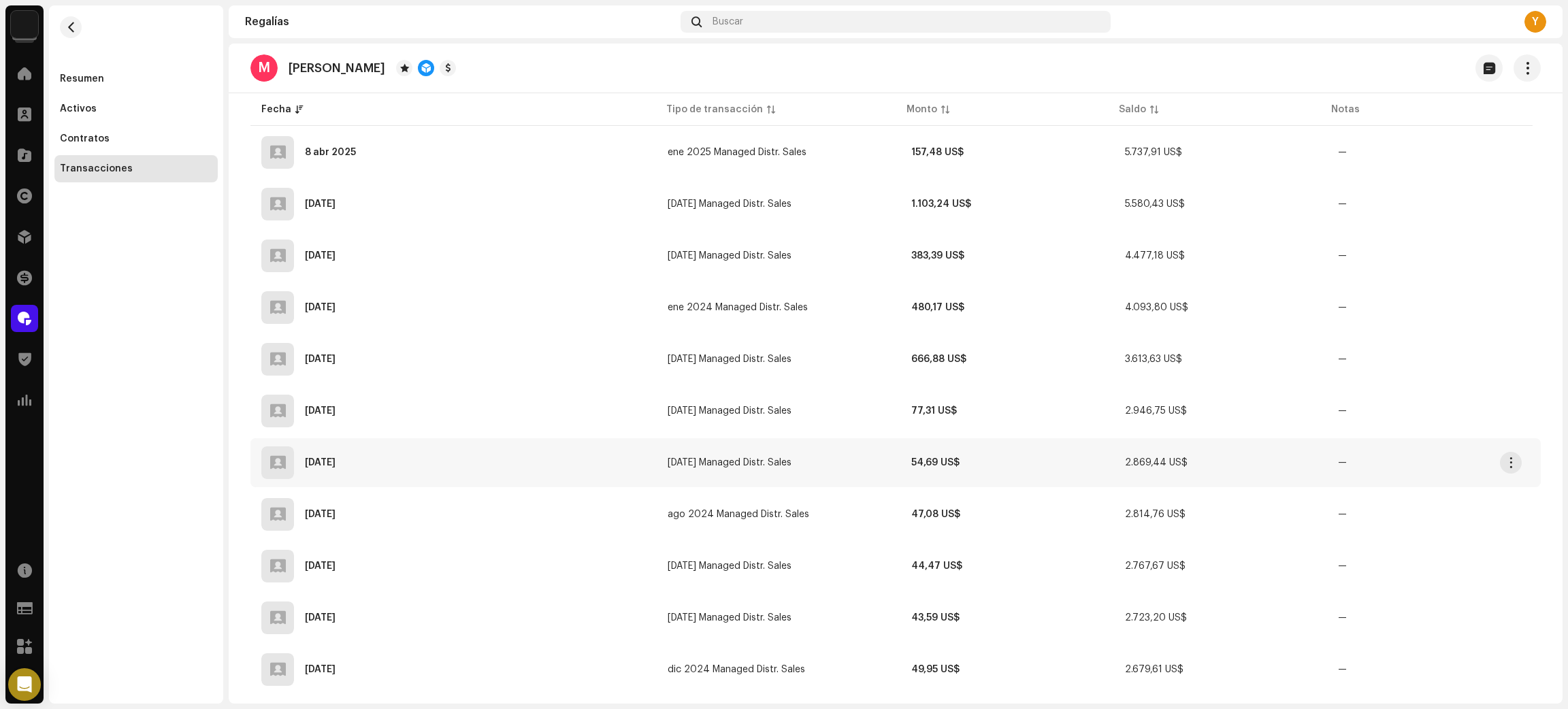
scroll to position [1429, 0]
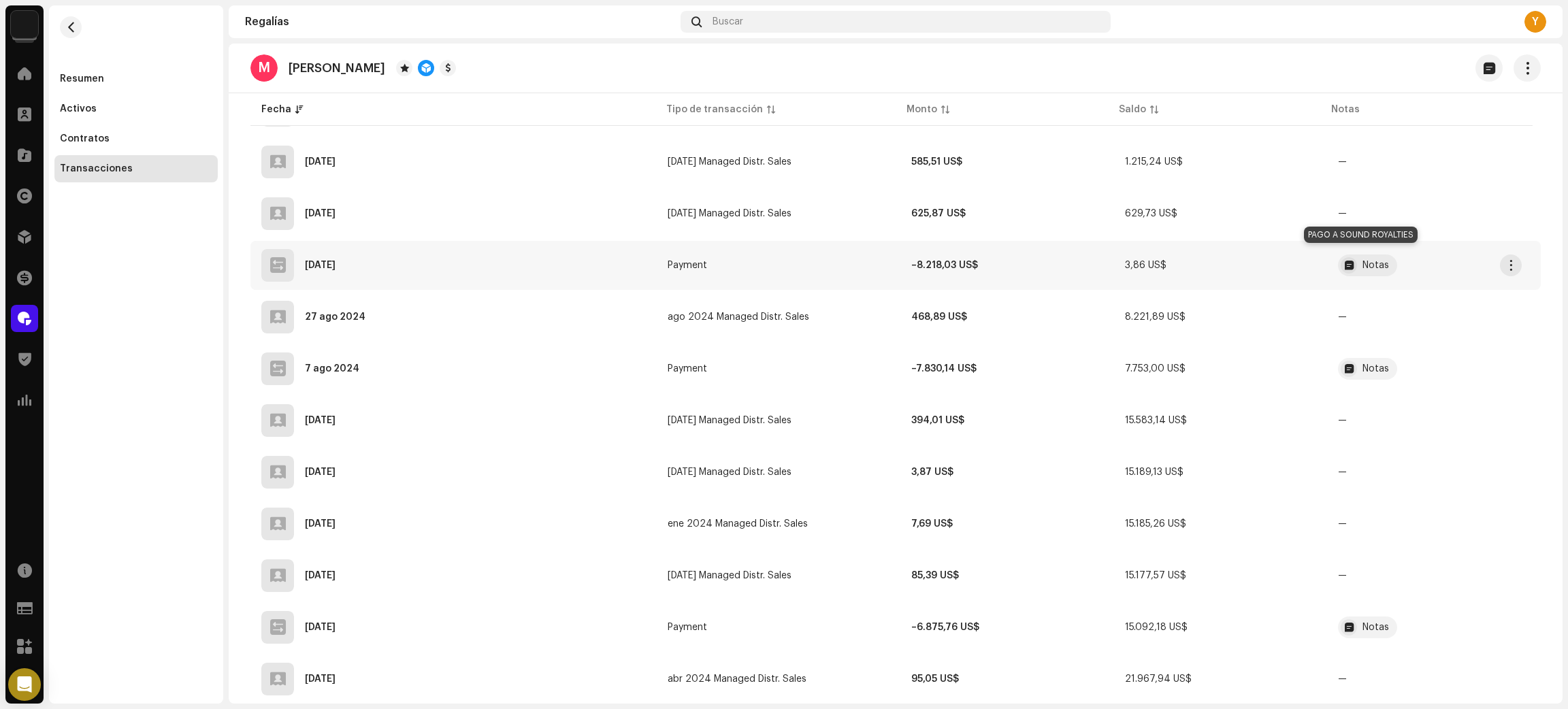
click at [1373, 261] on div "Notas" at bounding box center [1376, 265] width 27 height 9
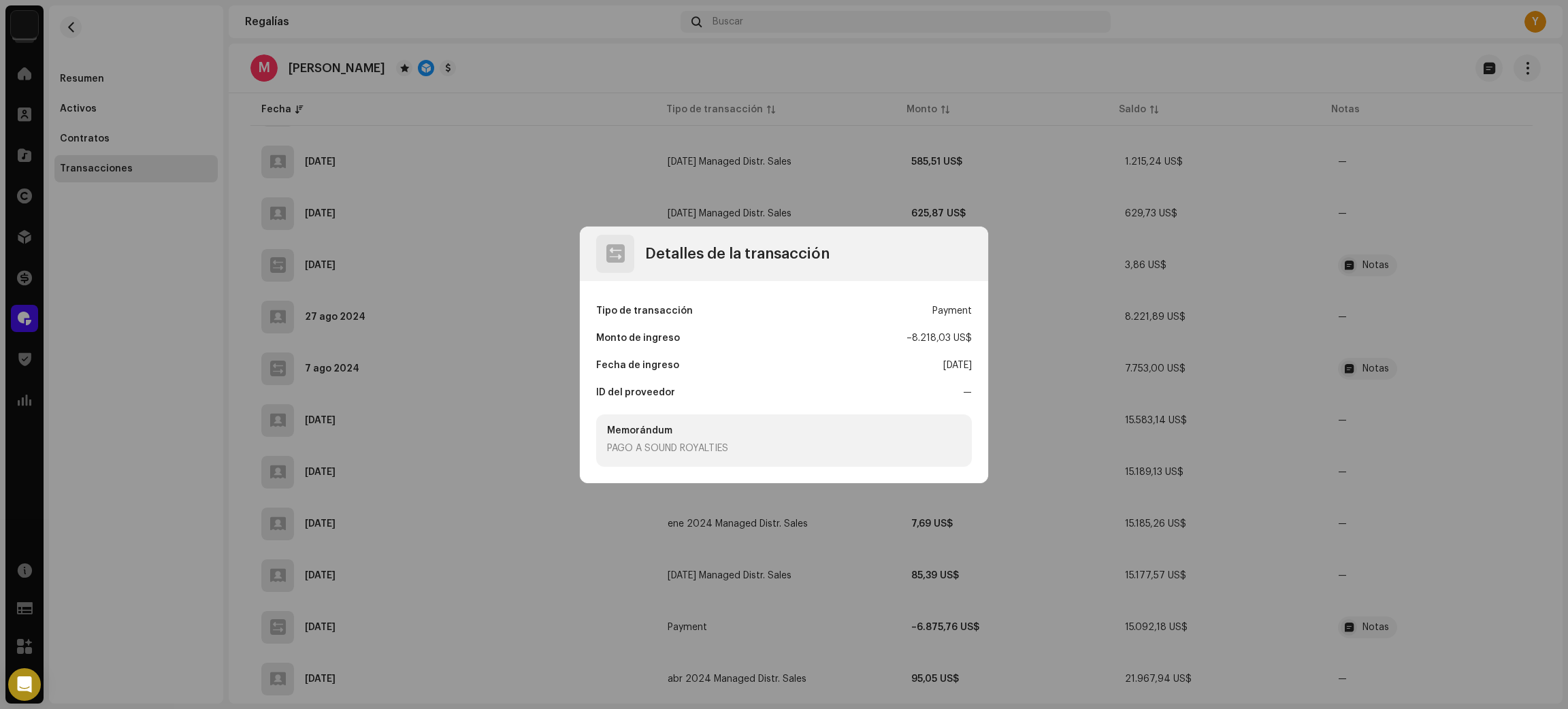
drag, startPoint x: 938, startPoint y: 366, endPoint x: 909, endPoint y: 388, distance: 36.4
click at [961, 367] on div "[DATE]" at bounding box center [957, 365] width 29 height 27
drag, startPoint x: 774, startPoint y: 448, endPoint x: 827, endPoint y: 430, distance: 56.0
click at [612, 448] on div "PAGO A SOUND ROYALTIES" at bounding box center [784, 448] width 354 height 14
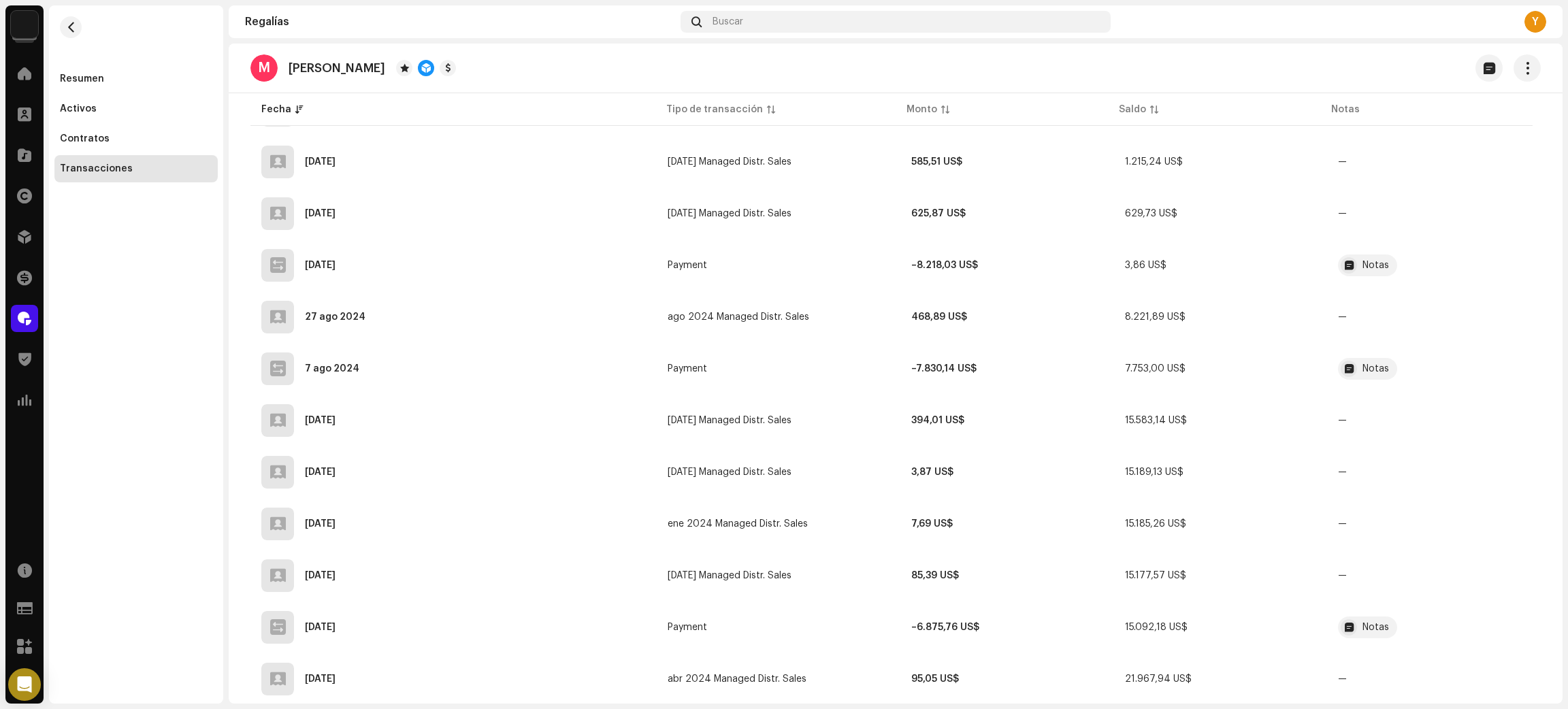
click at [1419, 387] on div "Detalles de la transacción Tipo de transacción Payment Monto de ingreso – 8.218…" at bounding box center [784, 354] width 1568 height 709
click at [1370, 254] on div "Notas" at bounding box center [1367, 265] width 60 height 22
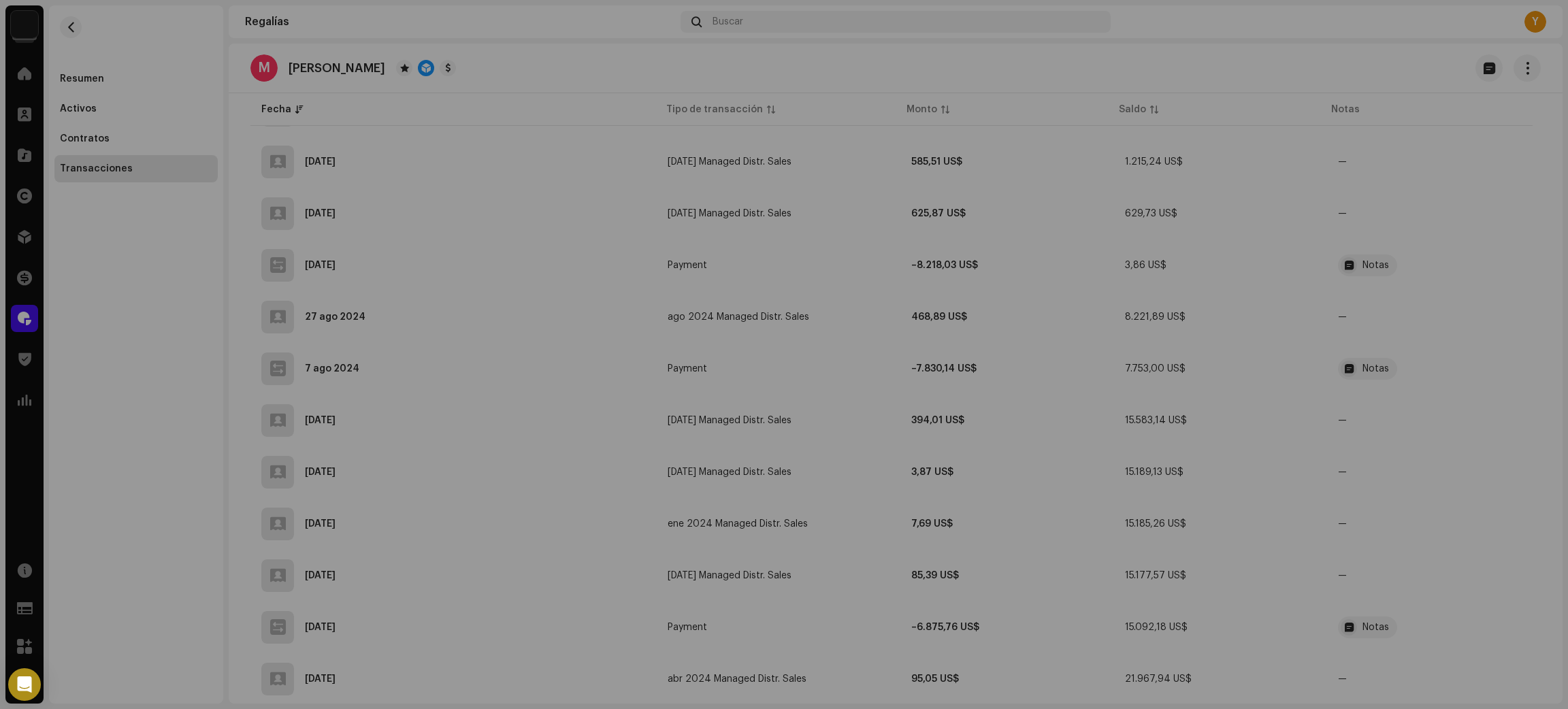
drag, startPoint x: 1358, startPoint y: 345, endPoint x: 1357, endPoint y: 359, distance: 14.0
click at [1358, 347] on div "Detalles de la transacción Tipo de transacción Payment Monto de ingreso – 8.218…" at bounding box center [784, 354] width 1568 height 709
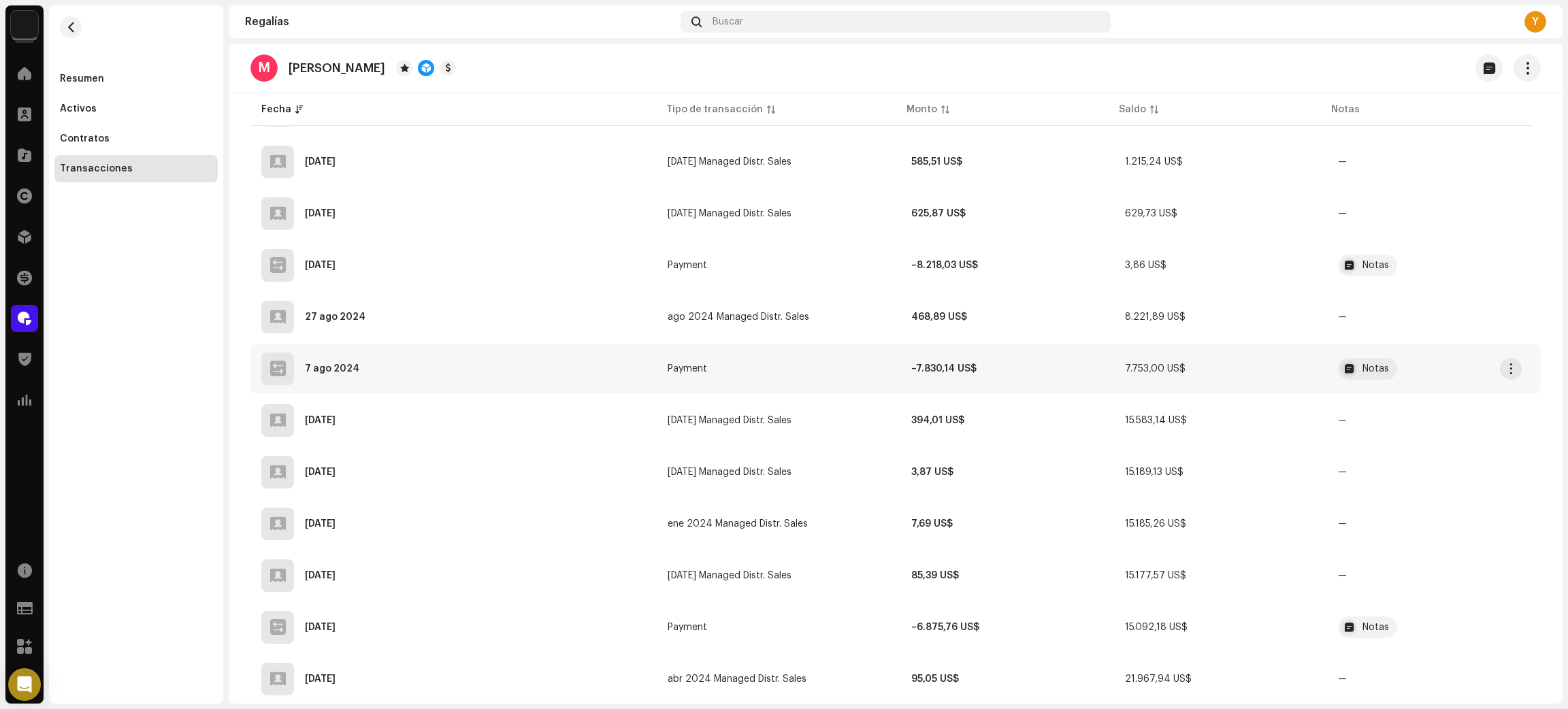
click at [1362, 364] on div "Notas" at bounding box center [1376, 368] width 27 height 9
drag, startPoint x: 1477, startPoint y: 481, endPoint x: 1366, endPoint y: 623, distance: 180.2
click at [1481, 487] on div "Detalles de la transacción Tipo de transacción Payment Monto de ingreso – 7.830…" at bounding box center [784, 354] width 1568 height 709
click at [1366, 623] on div "Notas" at bounding box center [1376, 627] width 27 height 9
click at [1559, 279] on div "Detalles de la transacción Tipo de transacción Payment Monto de ingreso – 6.875…" at bounding box center [784, 354] width 1568 height 709
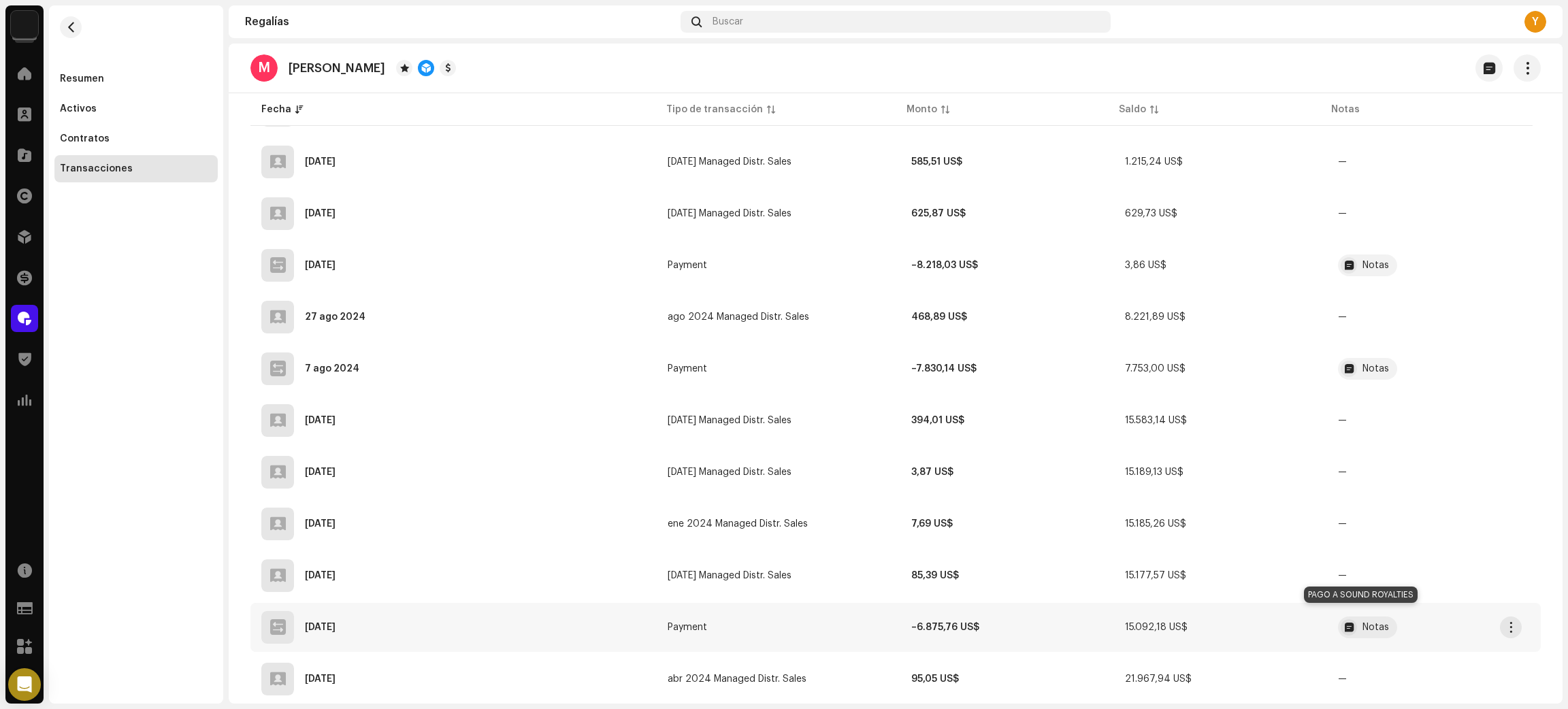
click at [1362, 623] on div "Notas" at bounding box center [1376, 627] width 27 height 9
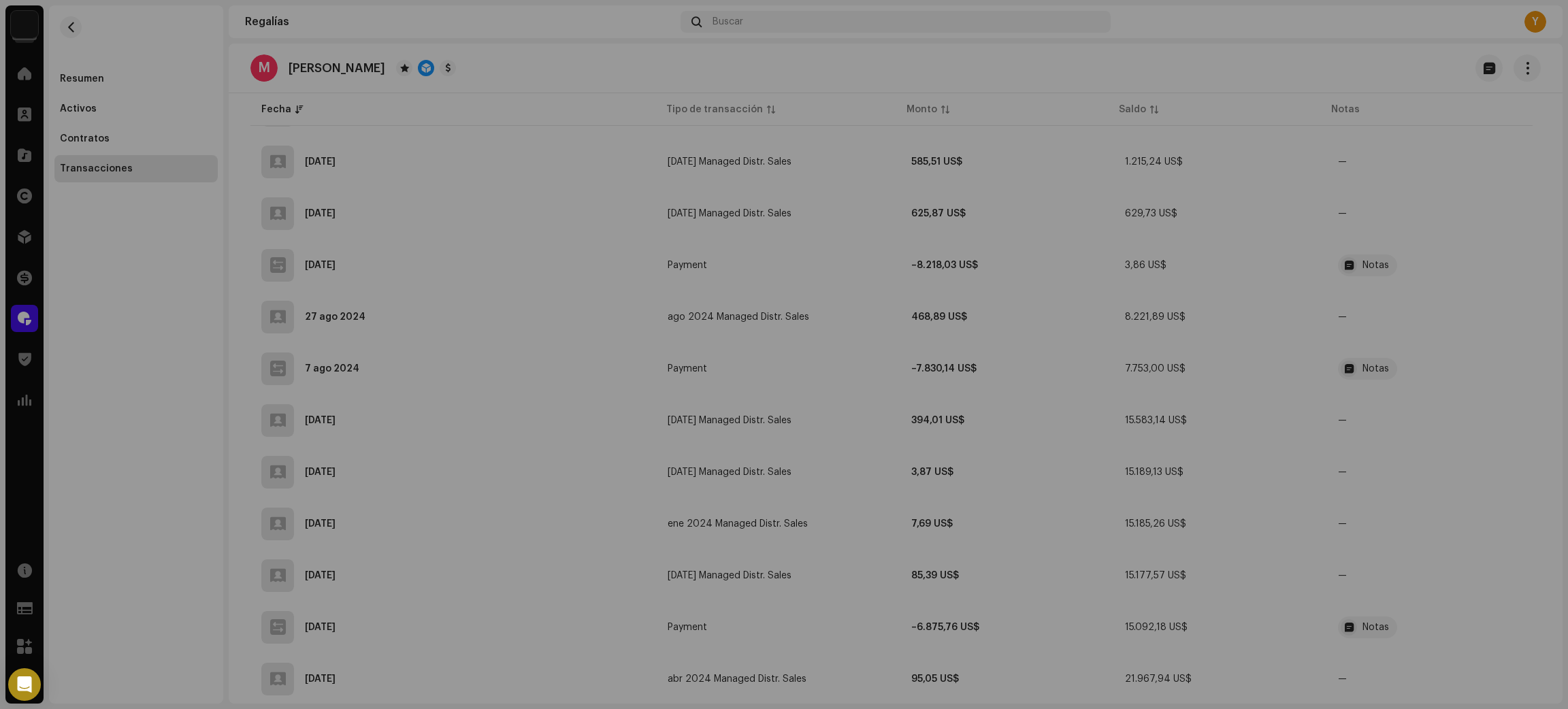
click at [1542, 376] on div "Detalles de la transacción Tipo de transacción Payment Monto de ingreso – 6.875…" at bounding box center [784, 354] width 1568 height 709
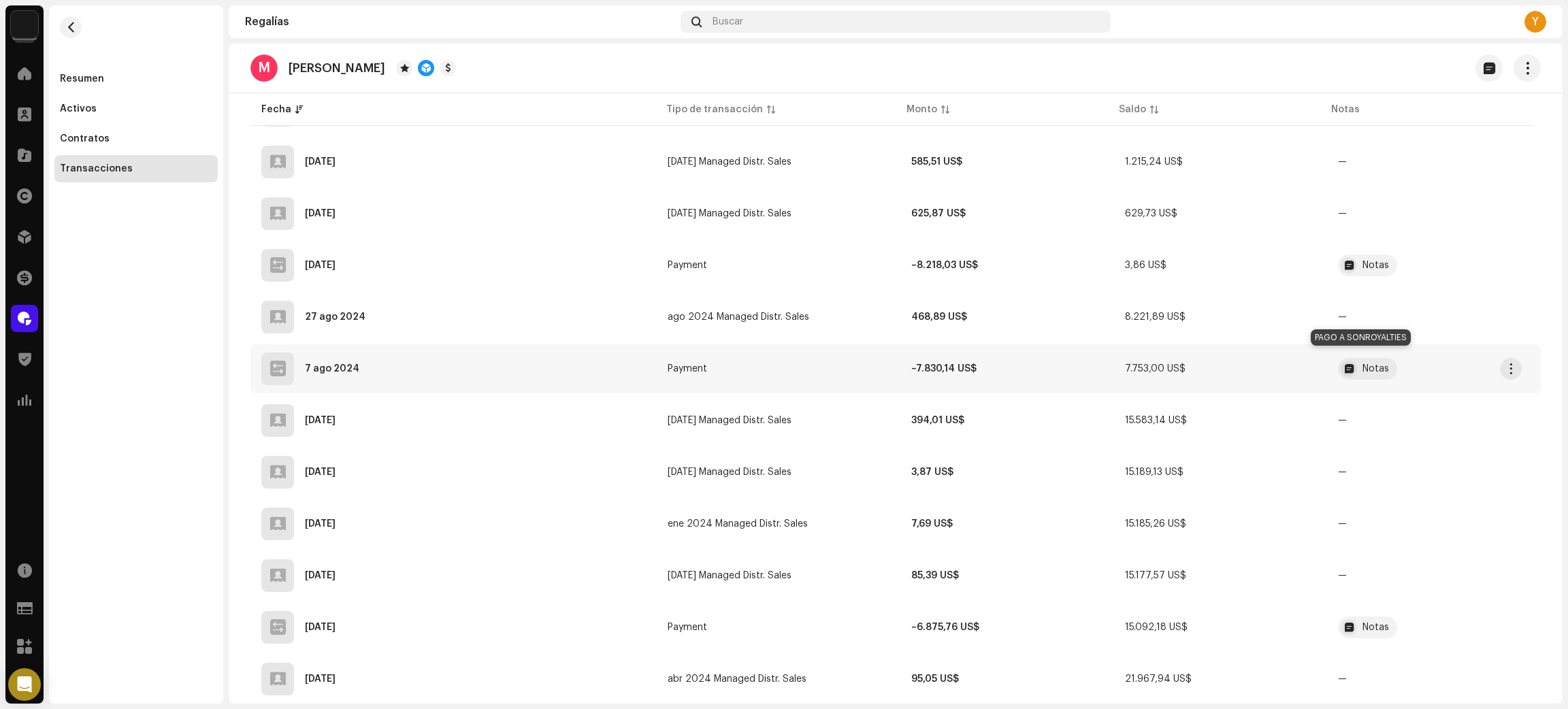
click at [1366, 364] on div "Notas" at bounding box center [1376, 368] width 27 height 9
click at [1543, 367] on div "Detalles de la transacción Tipo de transacción Payment Monto de ingreso – 7.830…" at bounding box center [784, 354] width 1568 height 709
click at [1362, 261] on div "Notas" at bounding box center [1376, 265] width 27 height 9
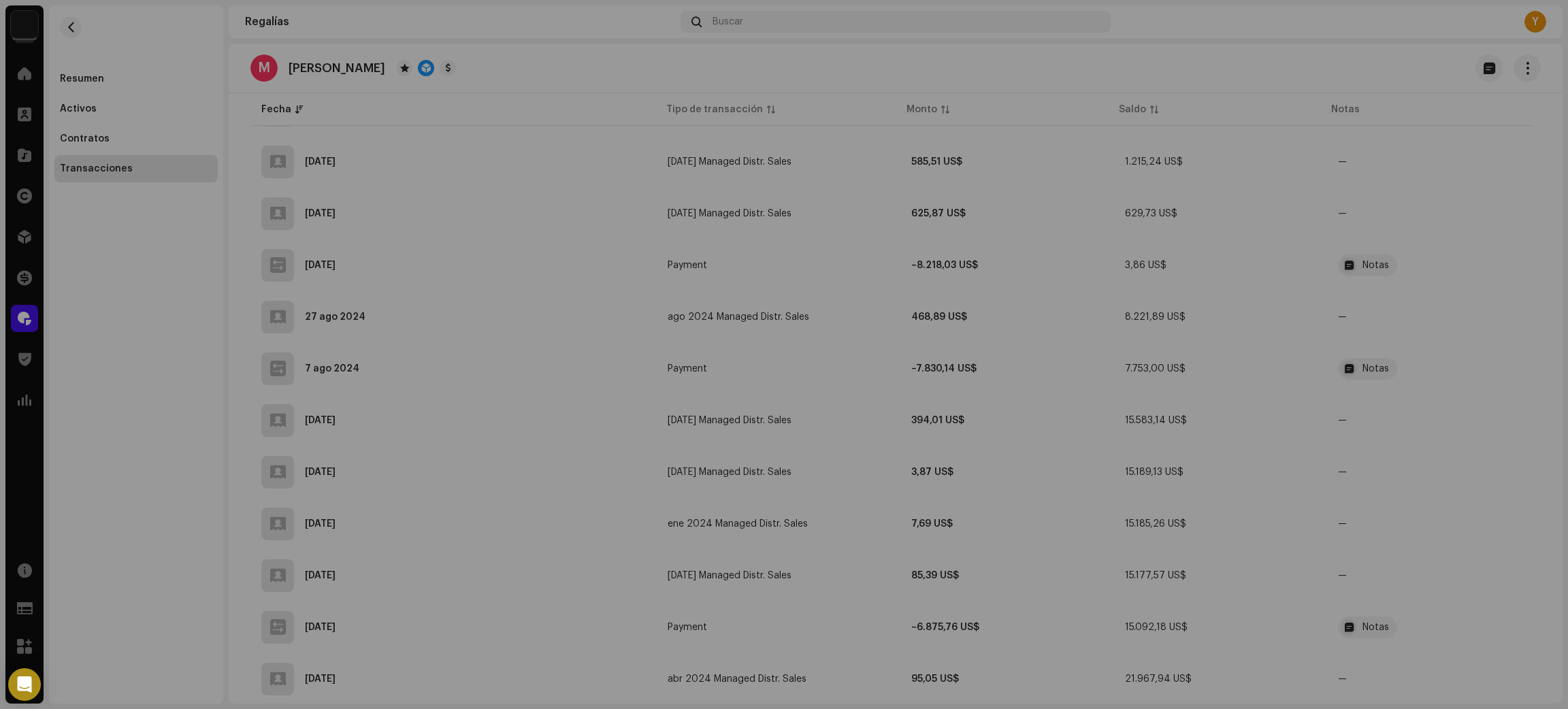
click at [1548, 292] on div "Detalles de la transacción Tipo de transacción Payment Monto de ingreso – 8.218…" at bounding box center [784, 354] width 1568 height 709
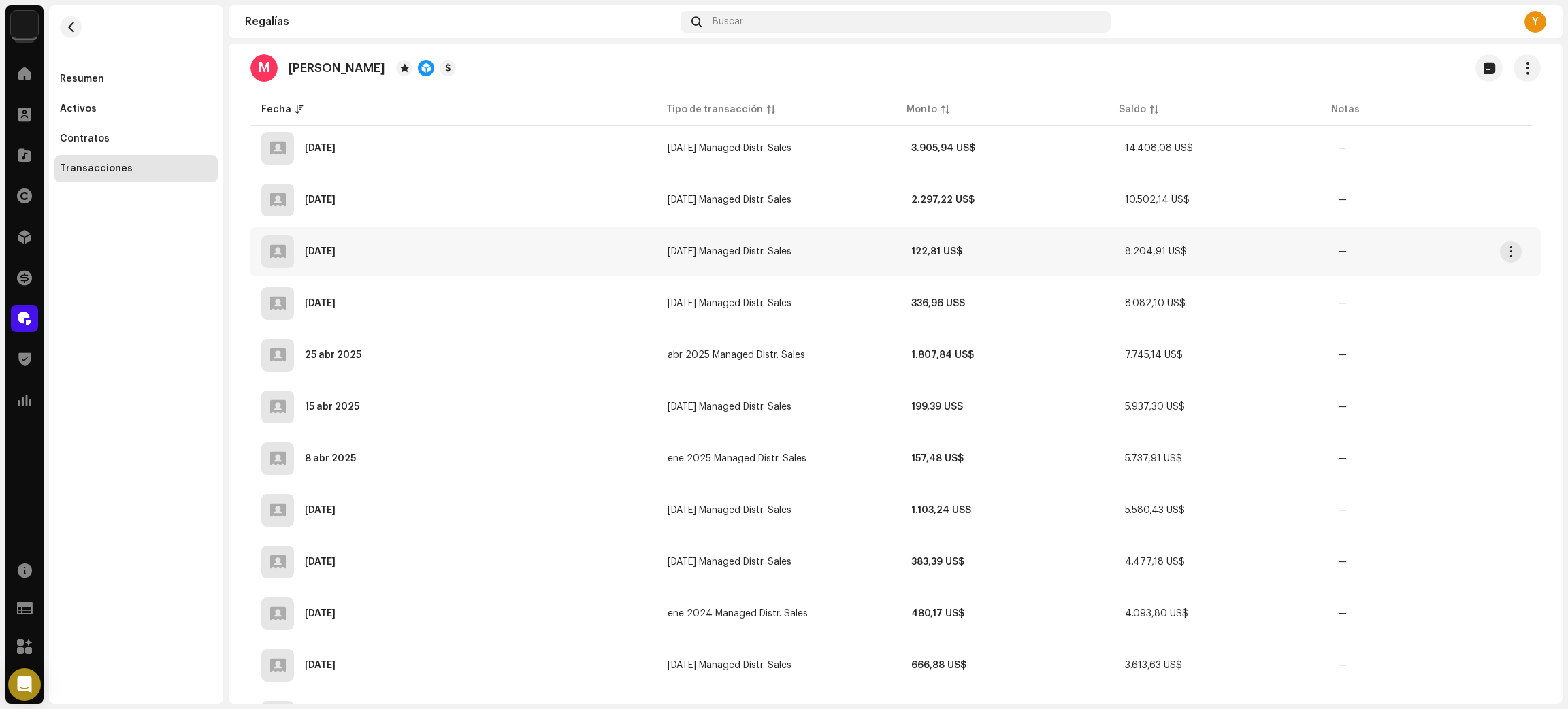
scroll to position [0, 0]
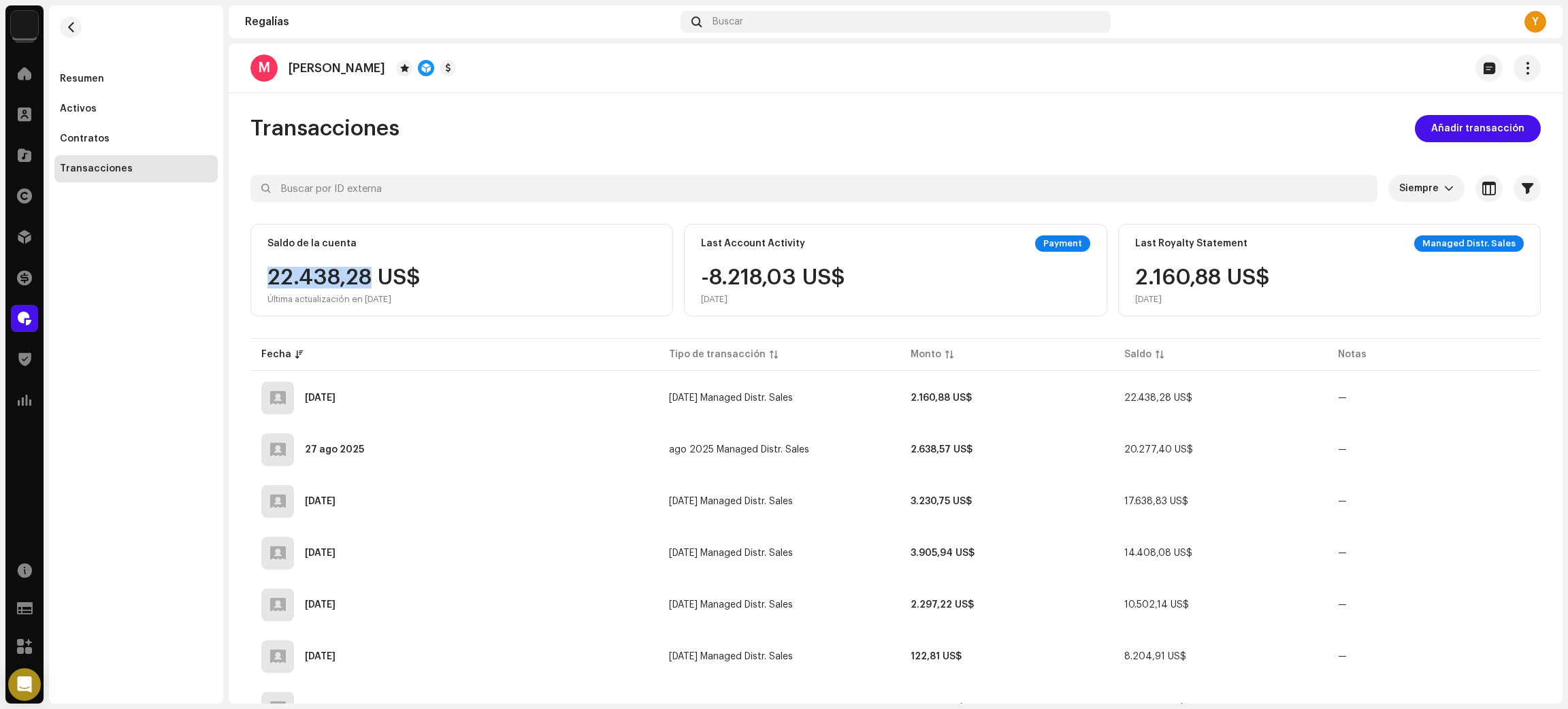
drag, startPoint x: 263, startPoint y: 276, endPoint x: 492, endPoint y: 305, distance: 230.8
click at [370, 289] on div "Saldo de la cuenta 22.438,28 US$ Última actualización en [DATE]" at bounding box center [461, 270] width 423 height 92
copy div "22.438,28"
